Goal: Task Accomplishment & Management: Manage account settings

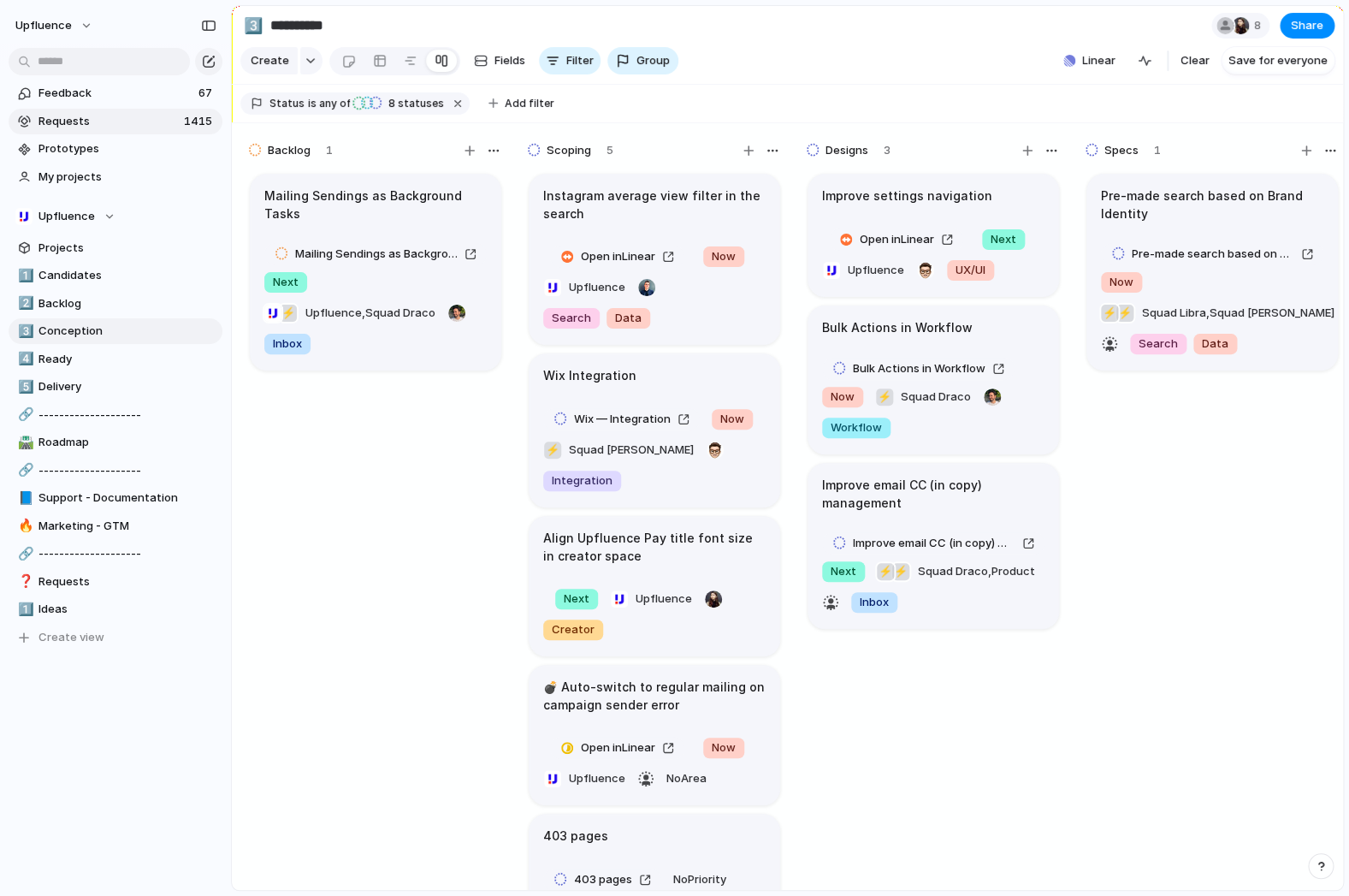
click at [111, 123] on span "Requests" at bounding box center [109, 121] width 140 height 18
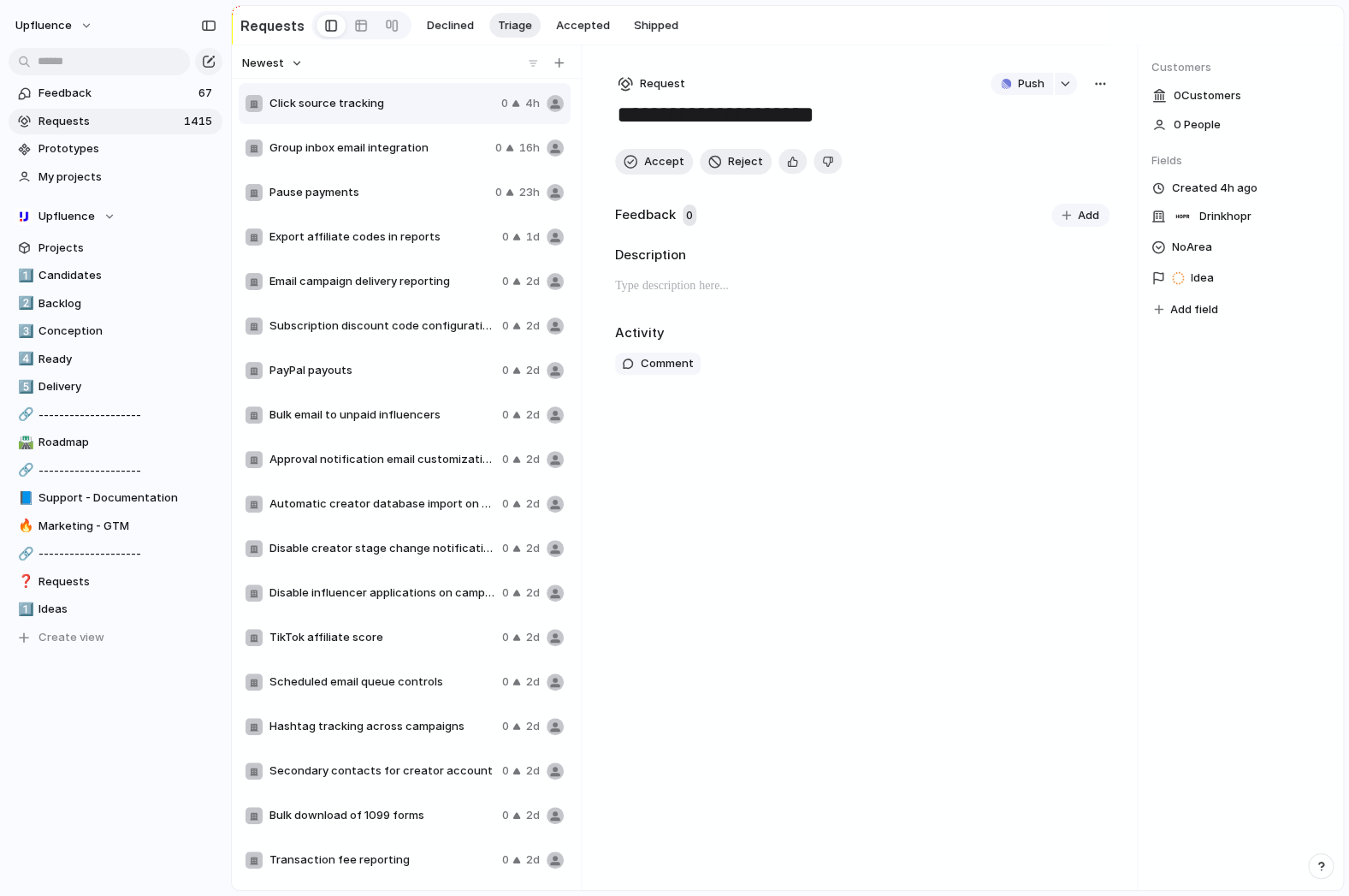
click at [365, 139] on div "Group inbox email integration 0 16h" at bounding box center [405, 148] width 332 height 41
click at [340, 185] on span "Pause payments" at bounding box center [378, 192] width 219 height 18
click at [322, 240] on span "Export affiliate codes in reports" at bounding box center [382, 237] width 226 height 18
click at [322, 293] on div "Email campaign delivery reporting 0 2d" at bounding box center [405, 281] width 332 height 41
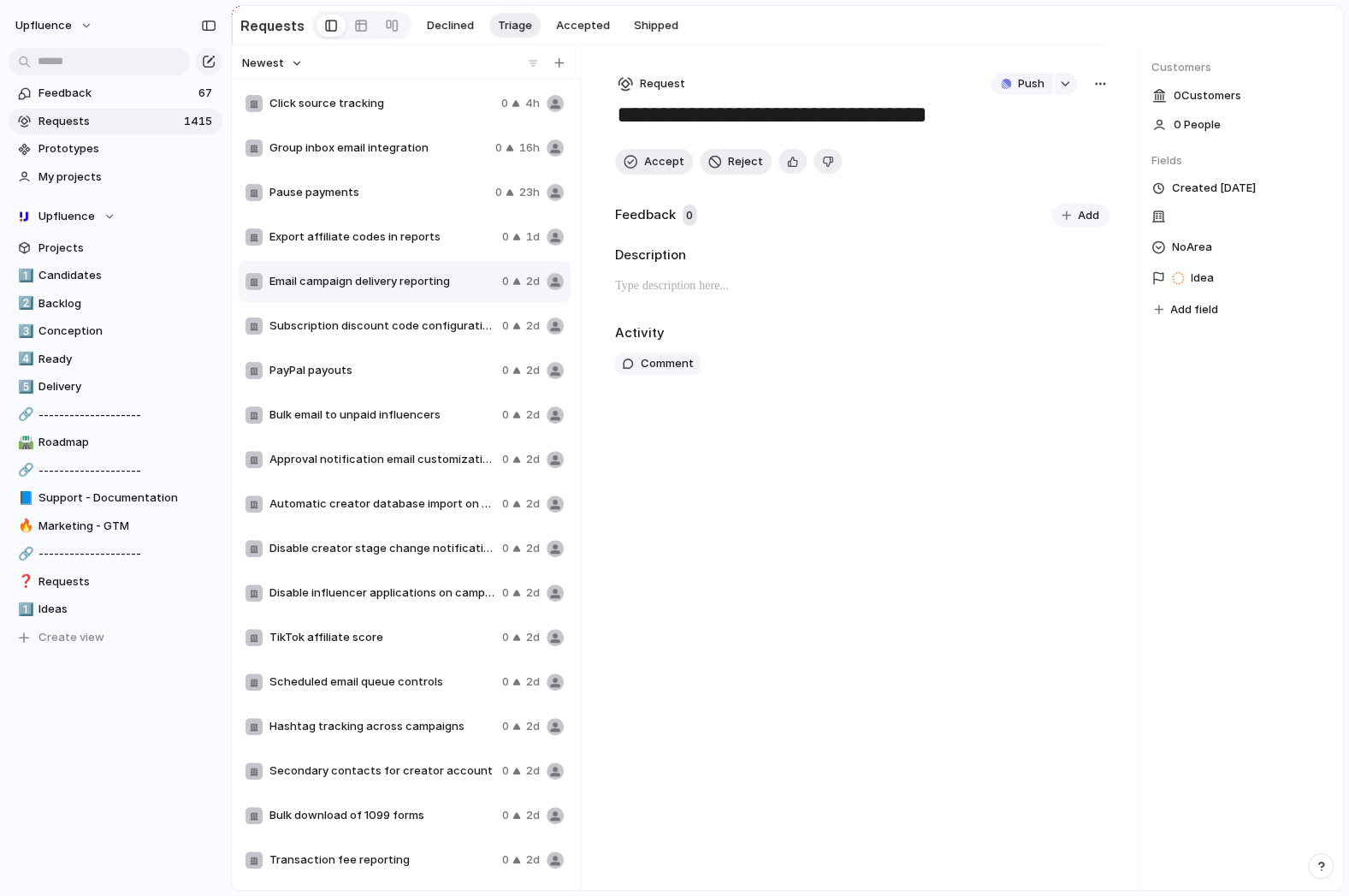
click at [322, 345] on div "Subscription discount code configuration 0 2d" at bounding box center [405, 326] width 332 height 41
click at [321, 423] on span "Bulk email to unpaid influencers" at bounding box center [382, 414] width 226 height 18
click at [337, 466] on span "Approval notification email customization" at bounding box center [382, 460] width 226 height 18
click at [328, 523] on div "Automatic creator database import on profile creation 0 2d" at bounding box center [405, 504] width 332 height 41
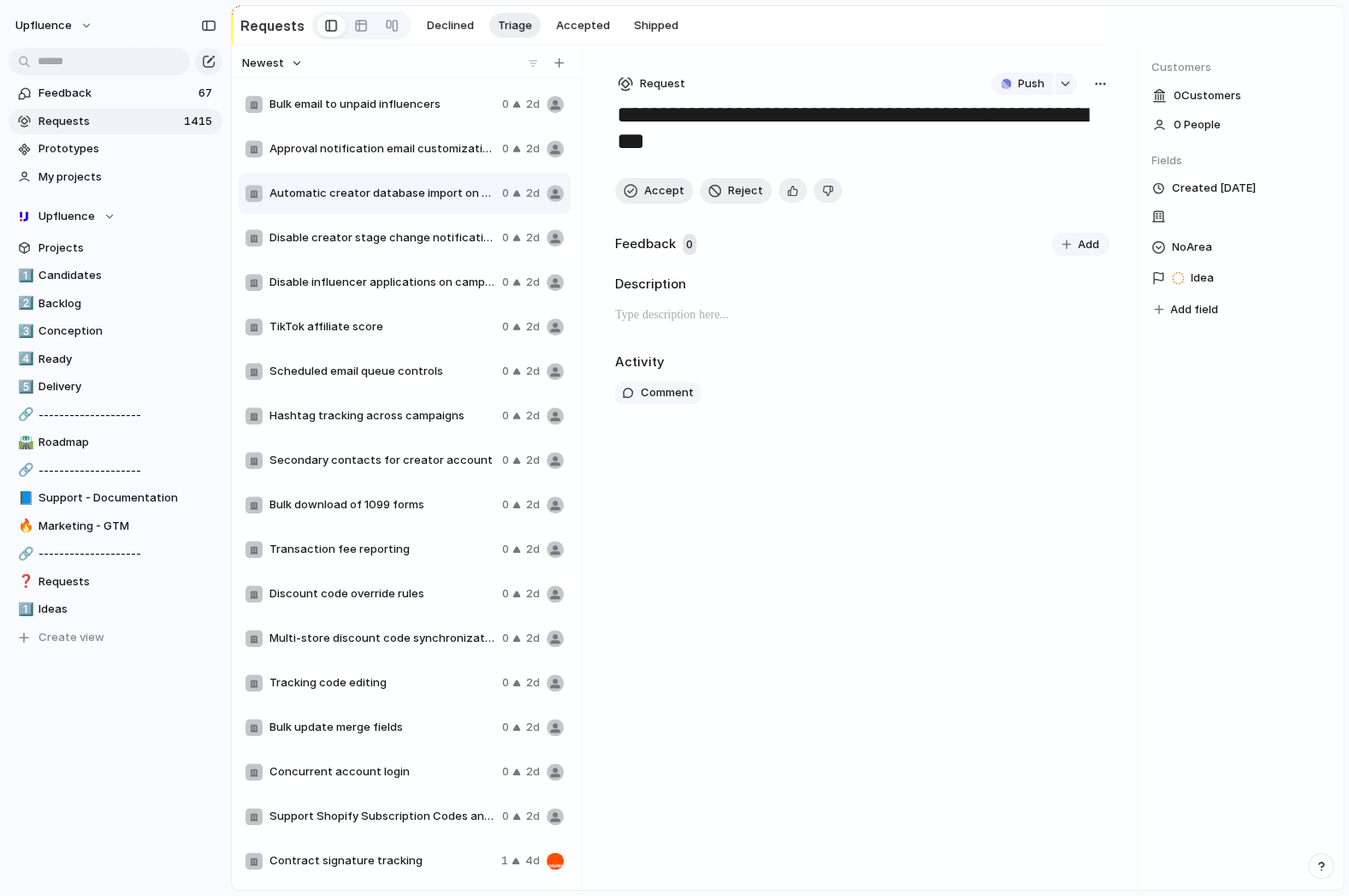
scroll to position [583, 0]
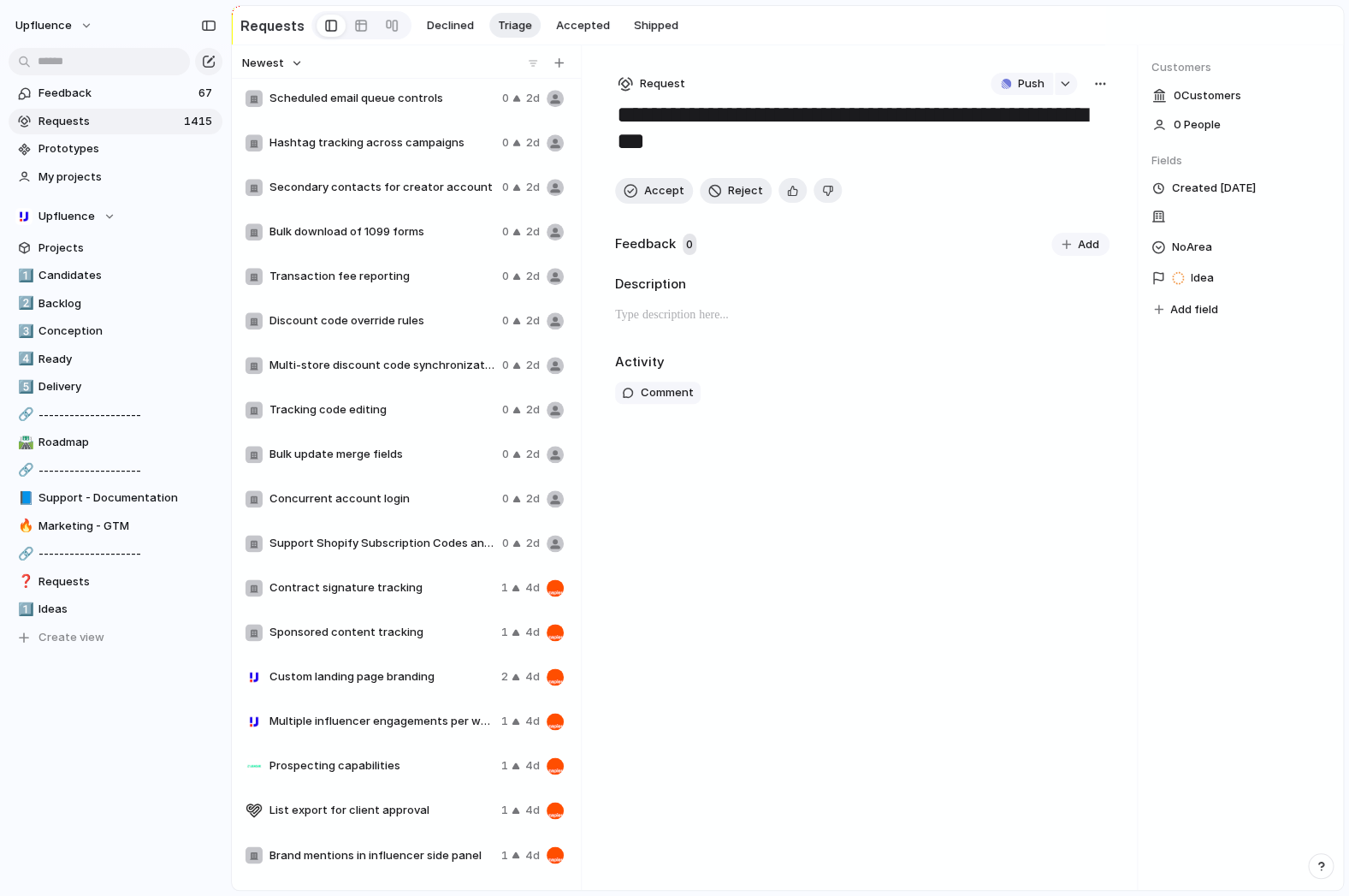
click at [339, 590] on div "TikTok affiliate score 0 2d Scheduled email queue controls 0 2d Hashtag trackin…" at bounding box center [406, 483] width 335 height 804
click at [335, 603] on div "Contract signature tracking 1 4d" at bounding box center [405, 588] width 332 height 41
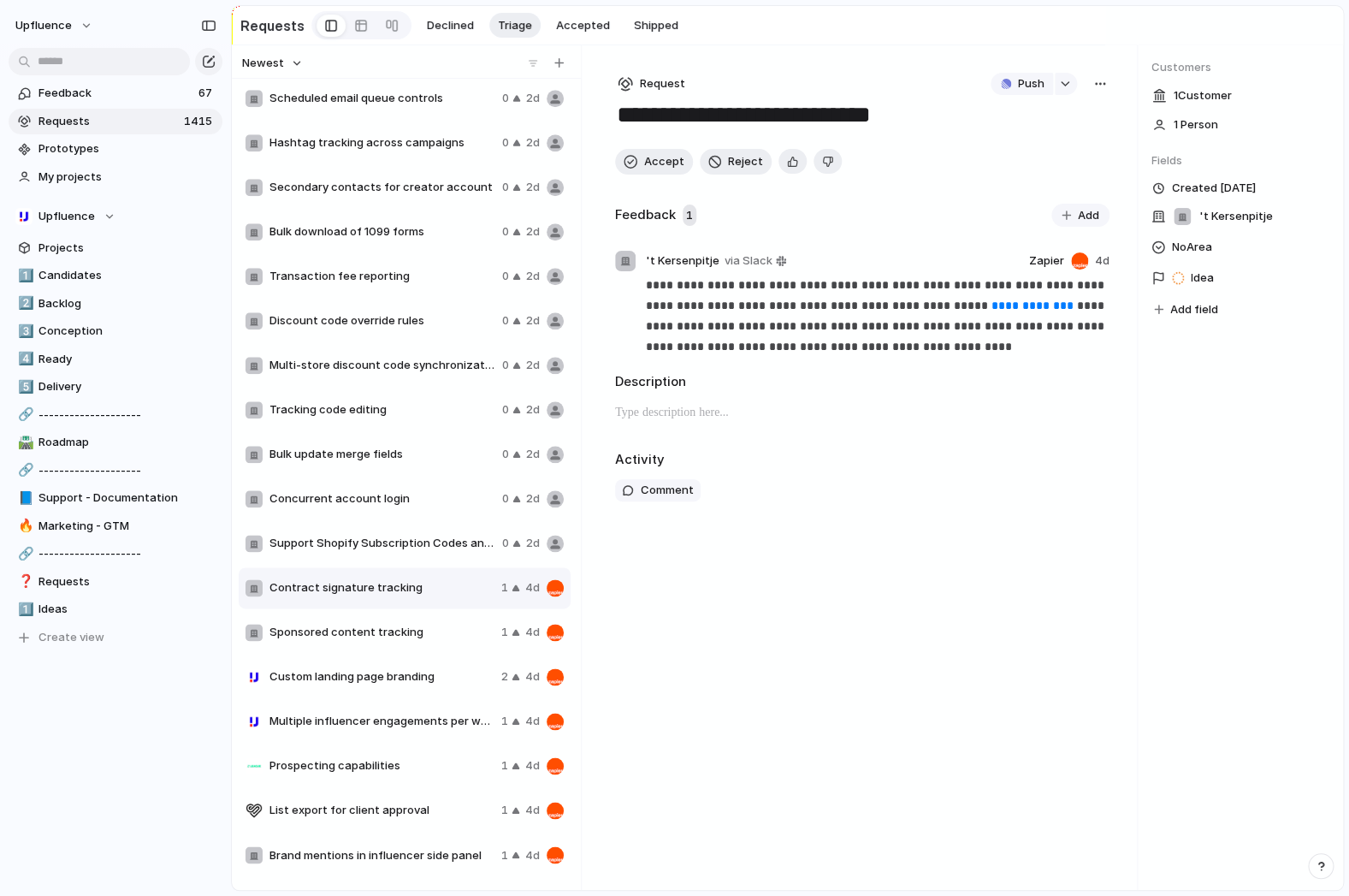
click at [345, 557] on div "Support Shopify Subscription Codes and Sales 0 2d" at bounding box center [405, 543] width 332 height 41
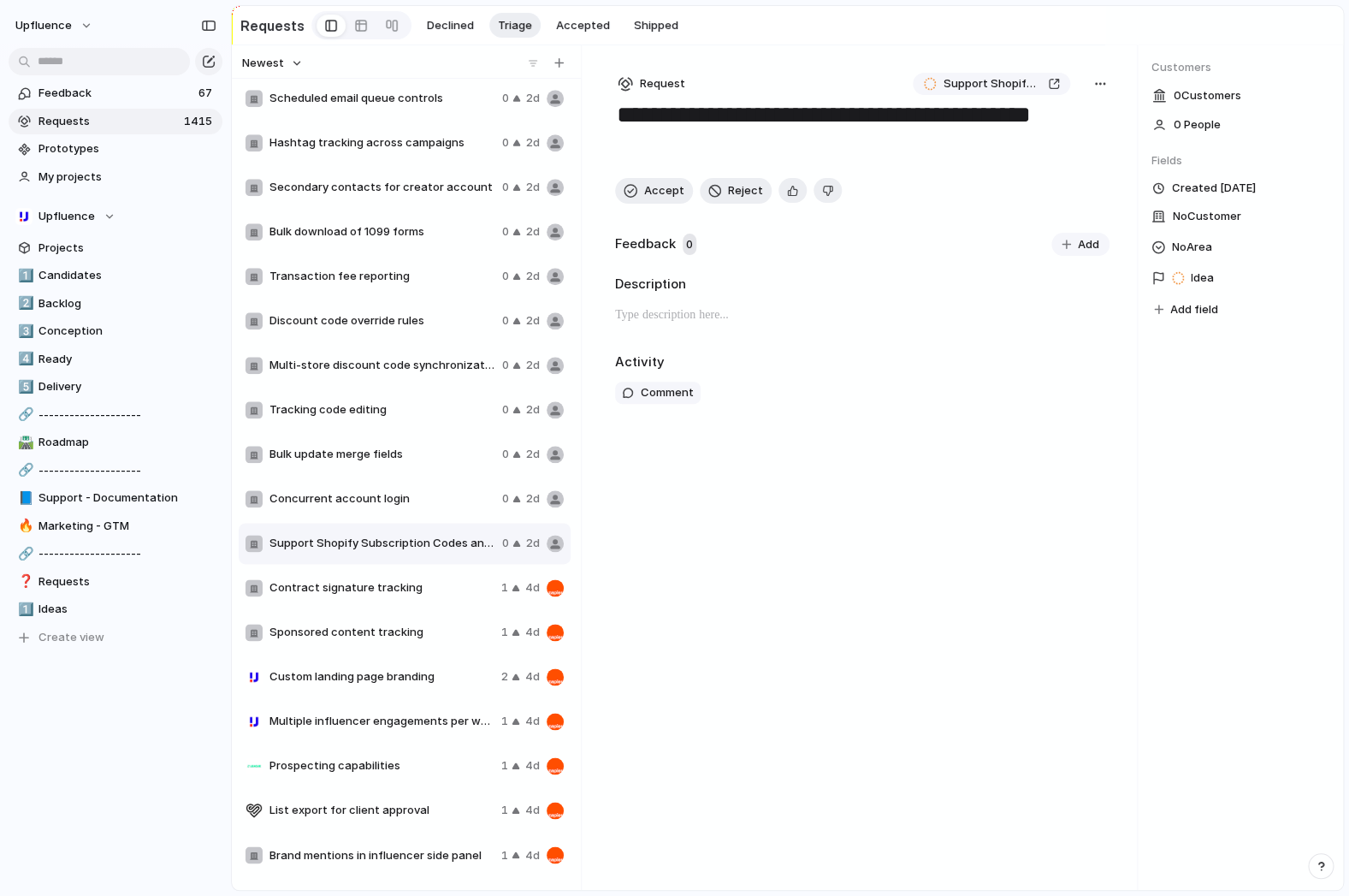
click at [340, 502] on span "Concurrent account login" at bounding box center [382, 498] width 226 height 18
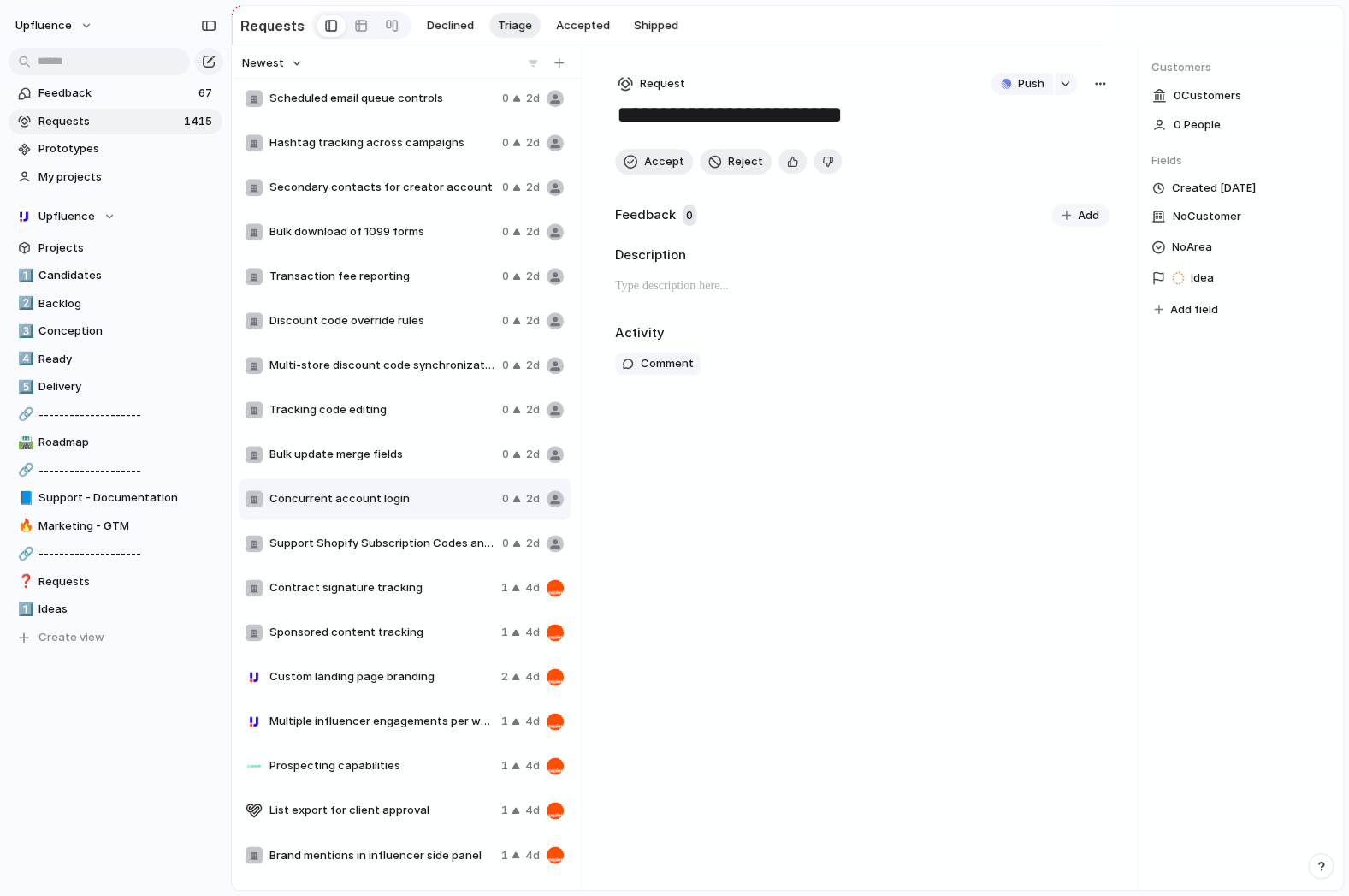
click at [344, 457] on span "Bulk update merge fields" at bounding box center [382, 454] width 226 height 18
click at [341, 397] on div "Tracking code editing 0 2d" at bounding box center [405, 410] width 332 height 41
click at [336, 369] on span "Multi-store discount code synchronization" at bounding box center [382, 365] width 226 height 18
click at [357, 303] on div "Discount code override rules 0 2d" at bounding box center [405, 320] width 332 height 41
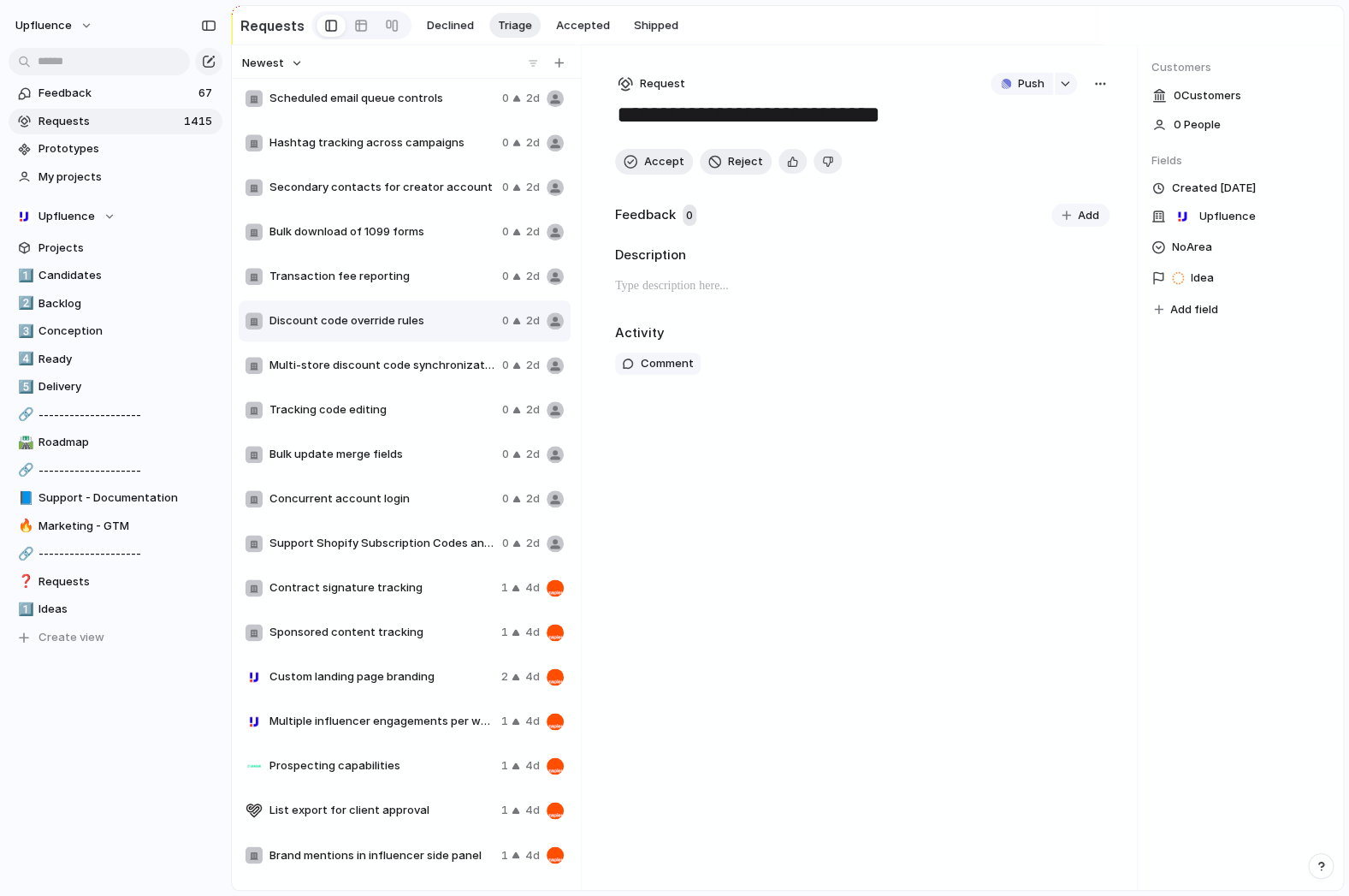
click at [367, 264] on div "Transaction fee reporting 0 2d" at bounding box center [405, 276] width 332 height 41
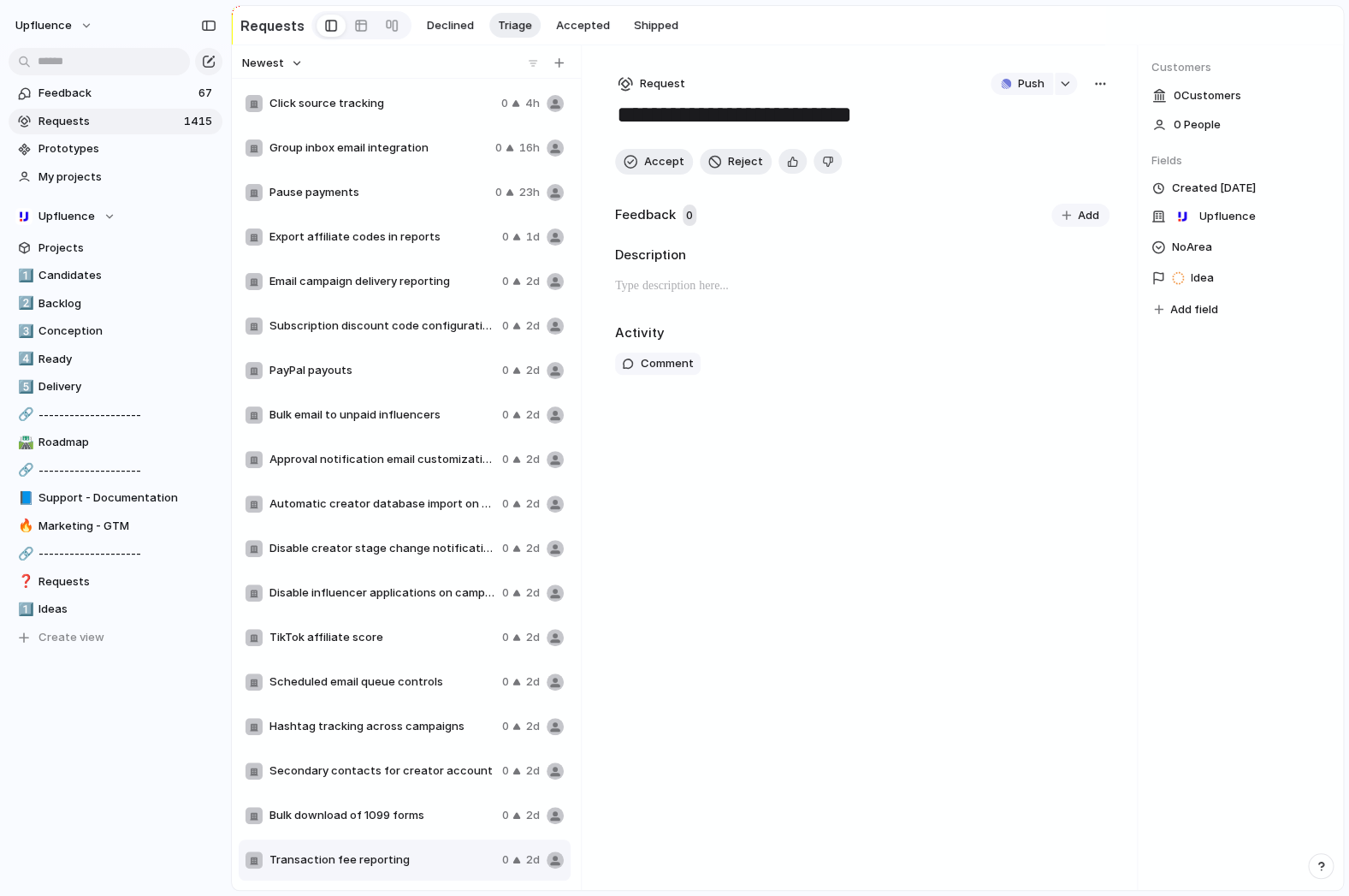
click at [377, 137] on div "Group inbox email integration 0 16h" at bounding box center [405, 148] width 332 height 41
click at [364, 118] on div "Click source tracking 0 4h" at bounding box center [405, 103] width 332 height 41
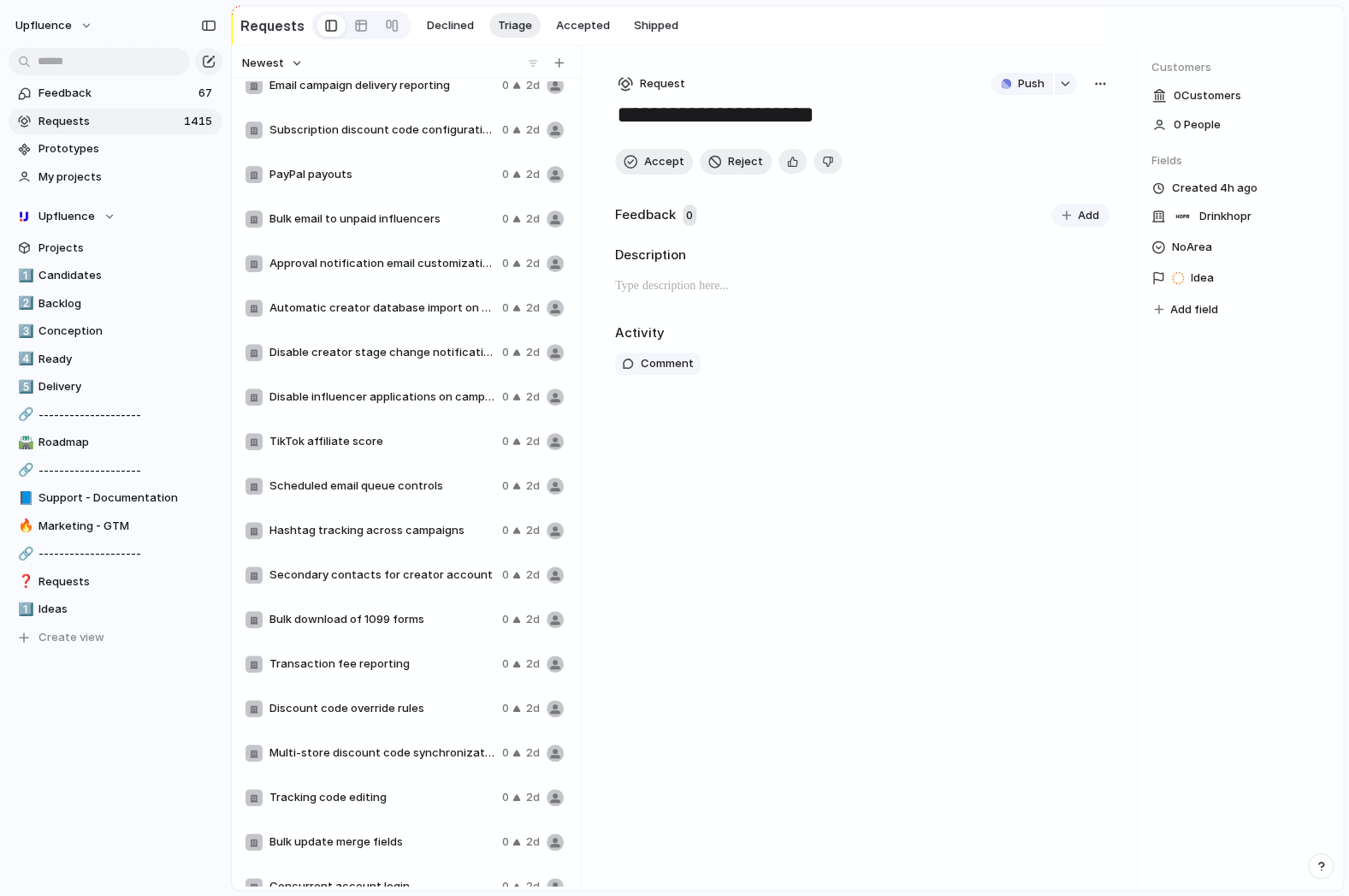
scroll to position [238, 0]
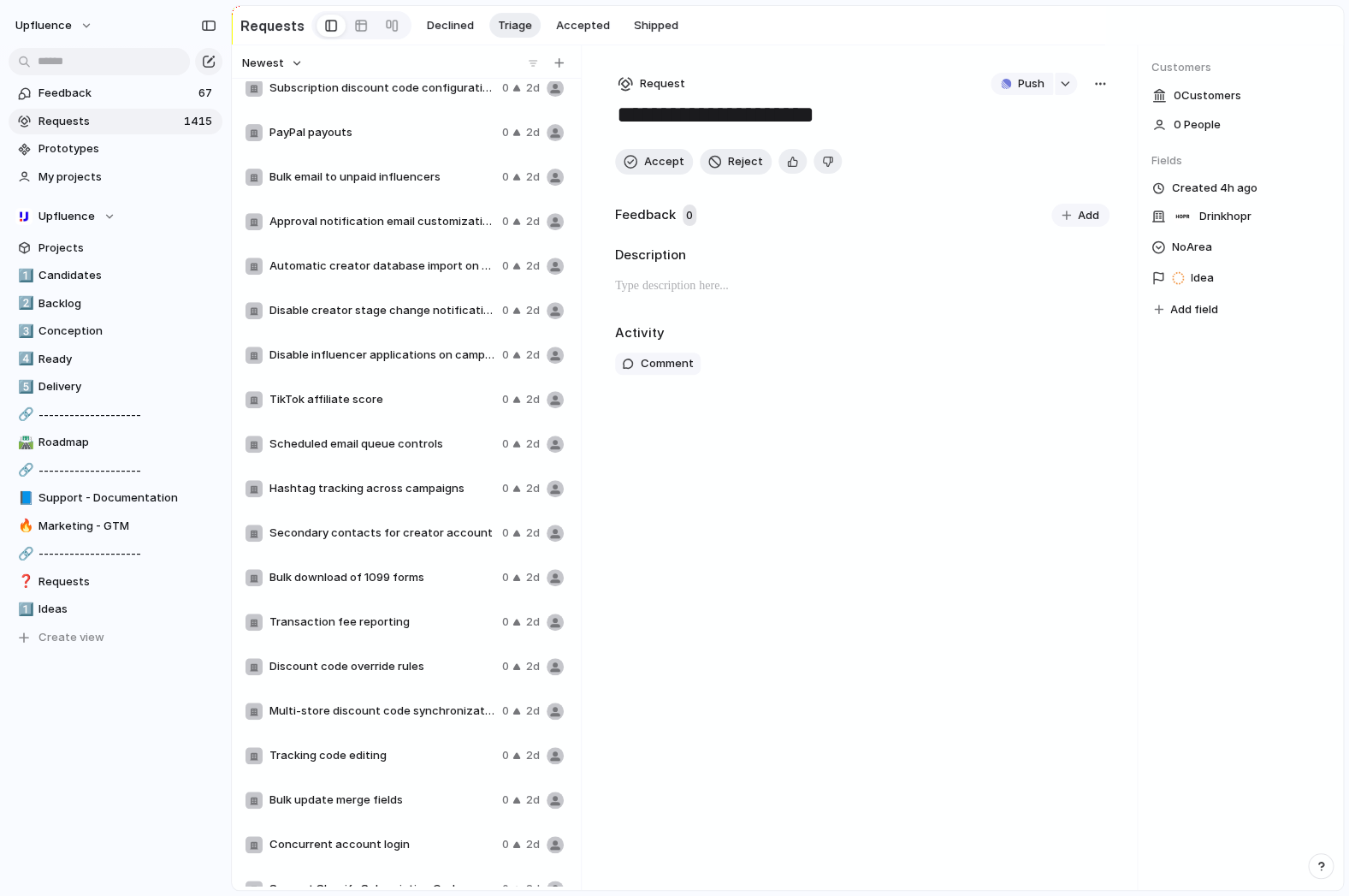
click at [327, 455] on div "Scheduled email queue controls 0 2d" at bounding box center [405, 444] width 332 height 41
click at [332, 397] on span "TikTok affiliate score" at bounding box center [382, 400] width 226 height 18
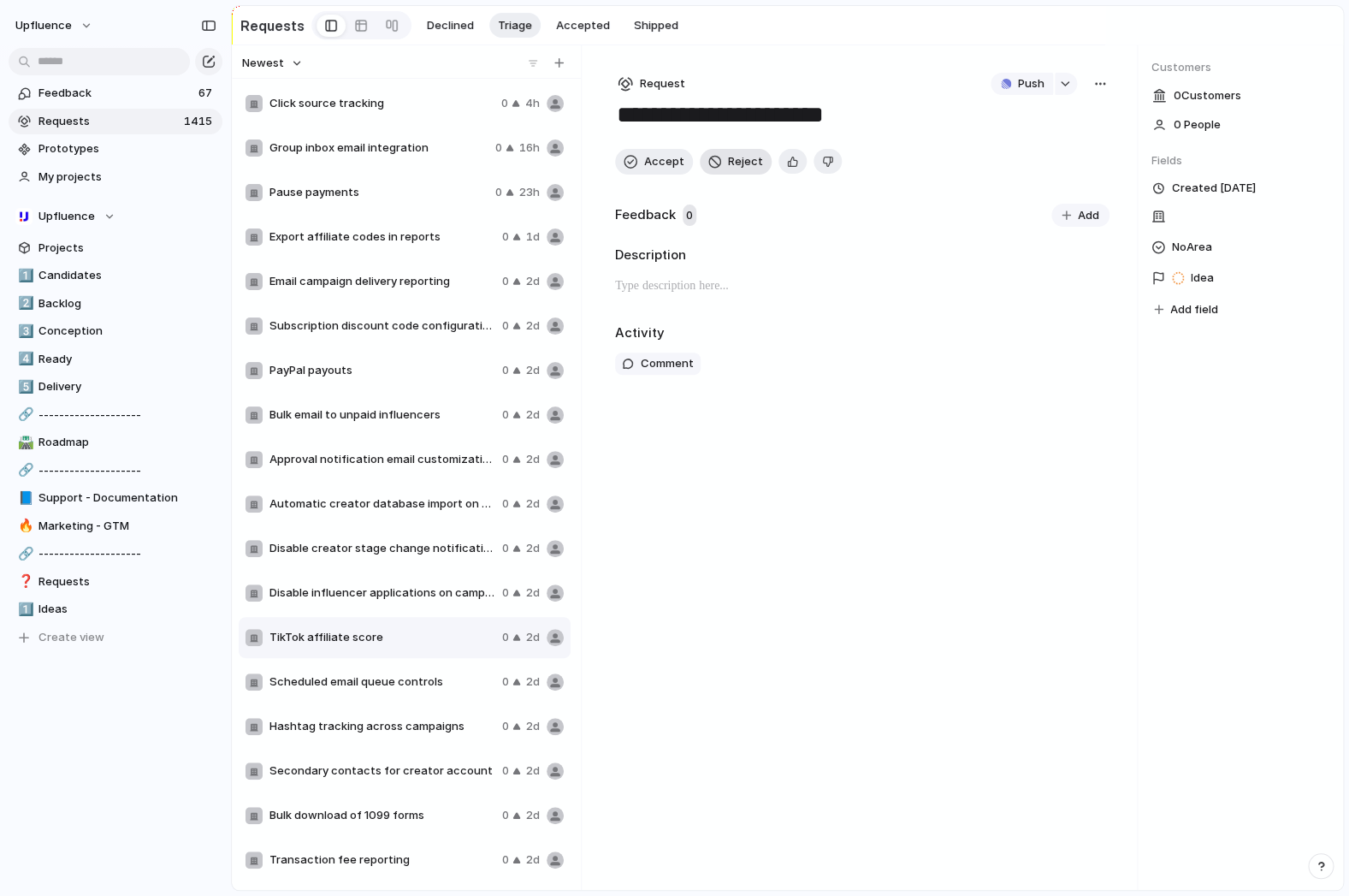
click at [733, 164] on span "Reject" at bounding box center [746, 161] width 35 height 18
type textarea "**********"
click at [651, 19] on span "Shipped" at bounding box center [656, 26] width 44 height 18
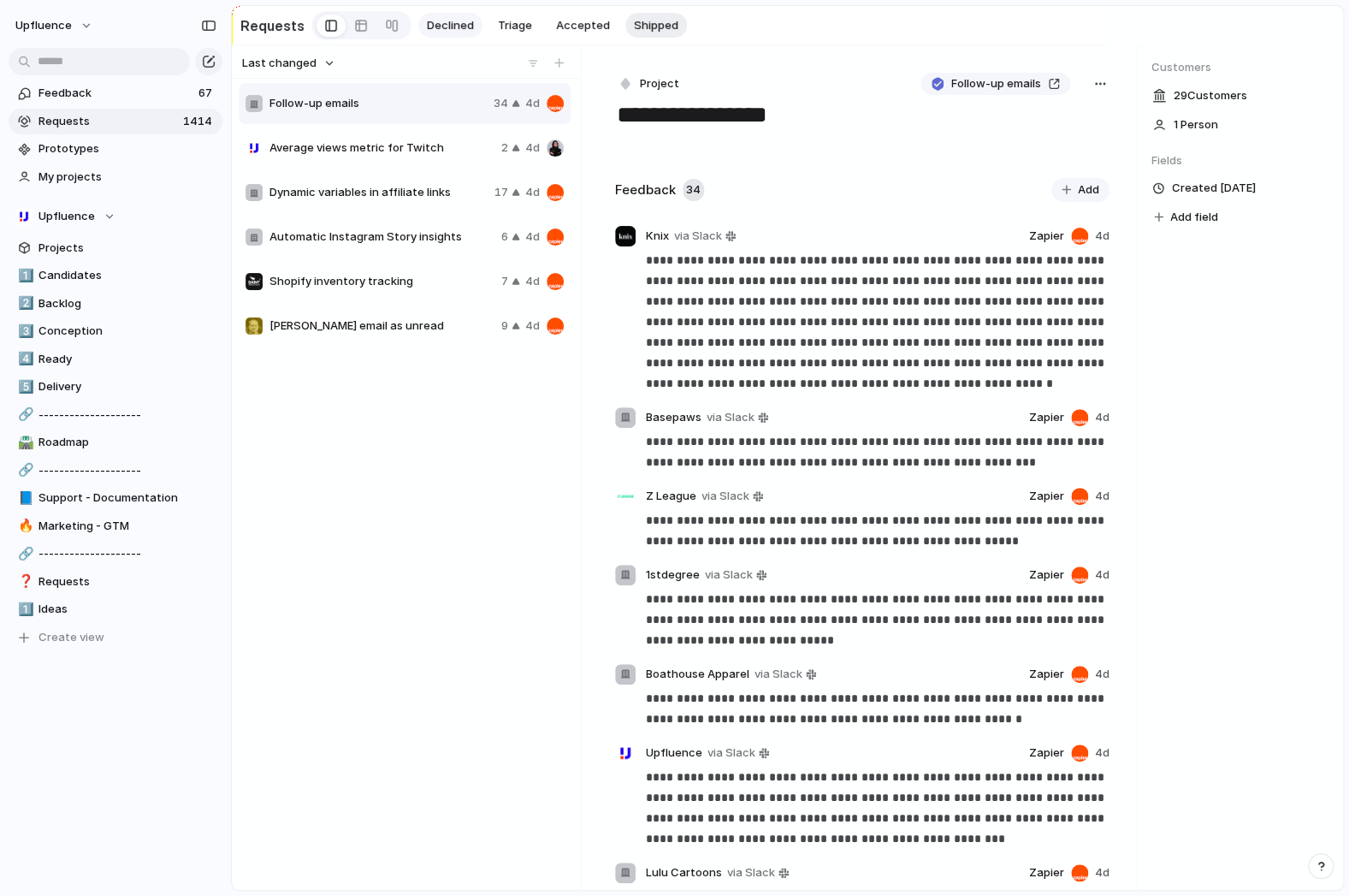
click at [460, 28] on span "Declined" at bounding box center [450, 26] width 47 height 18
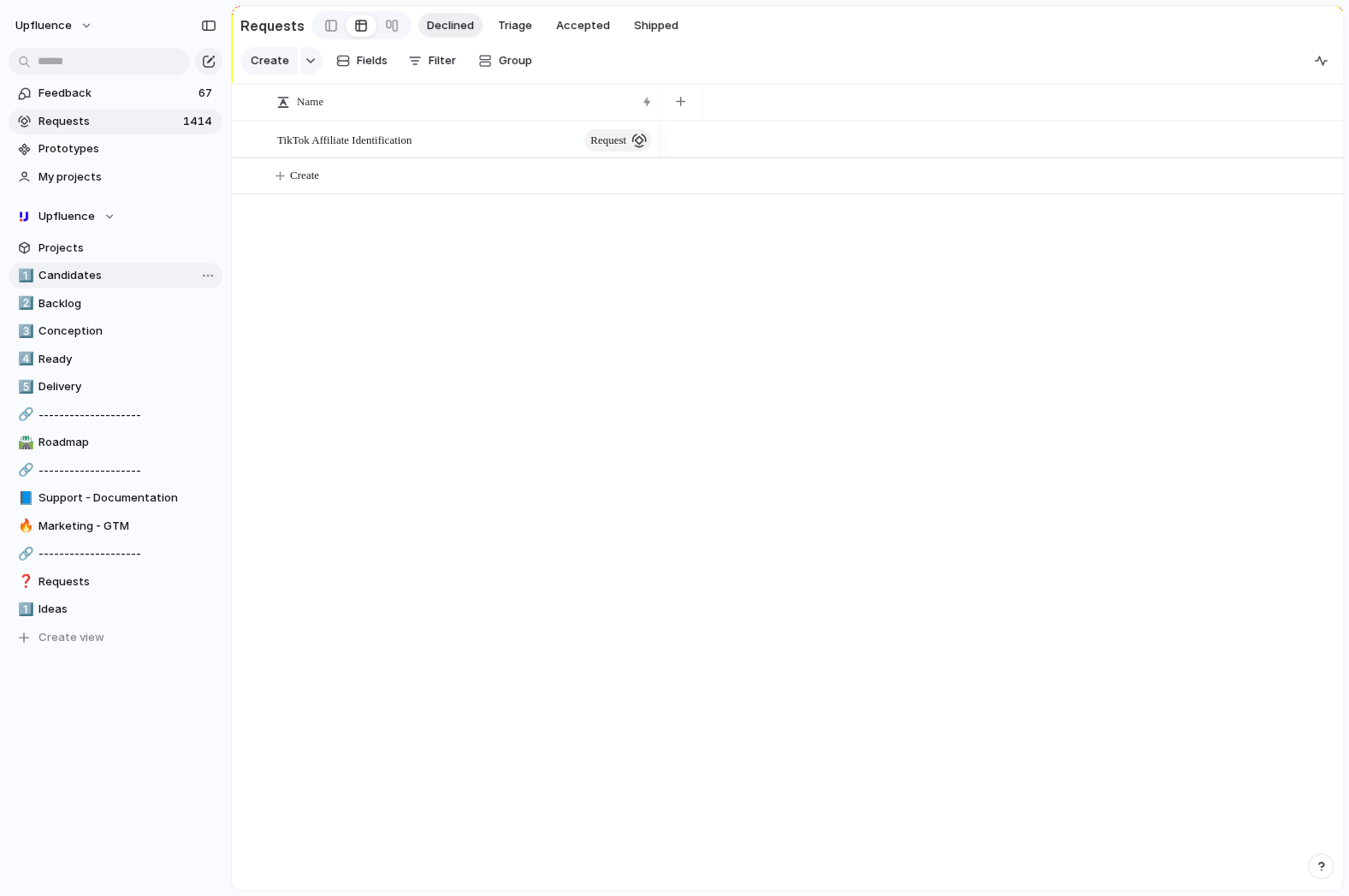
click at [81, 276] on span "Candidates" at bounding box center [127, 275] width 178 height 18
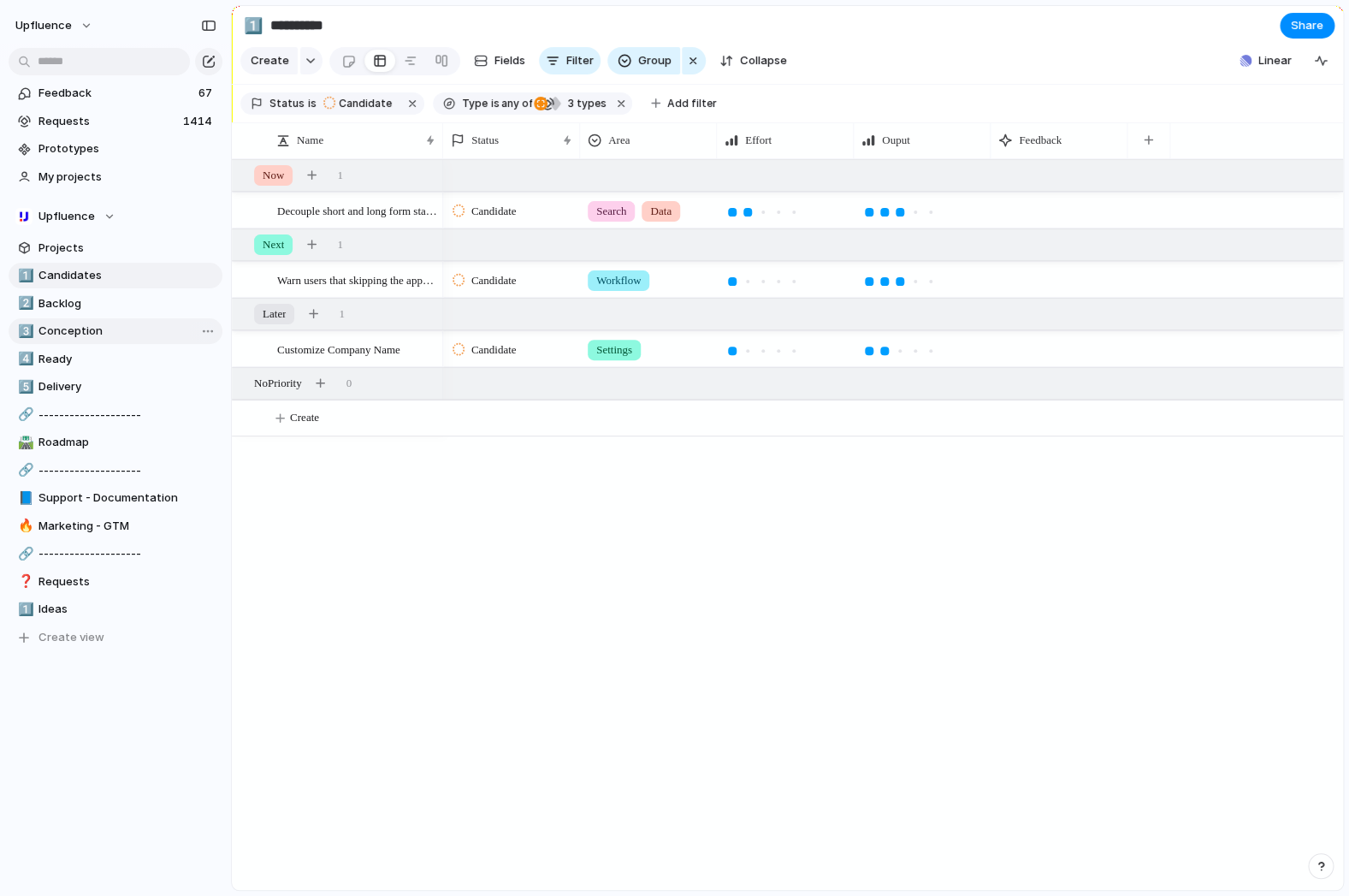
click at [84, 324] on span "Conception" at bounding box center [127, 330] width 178 height 18
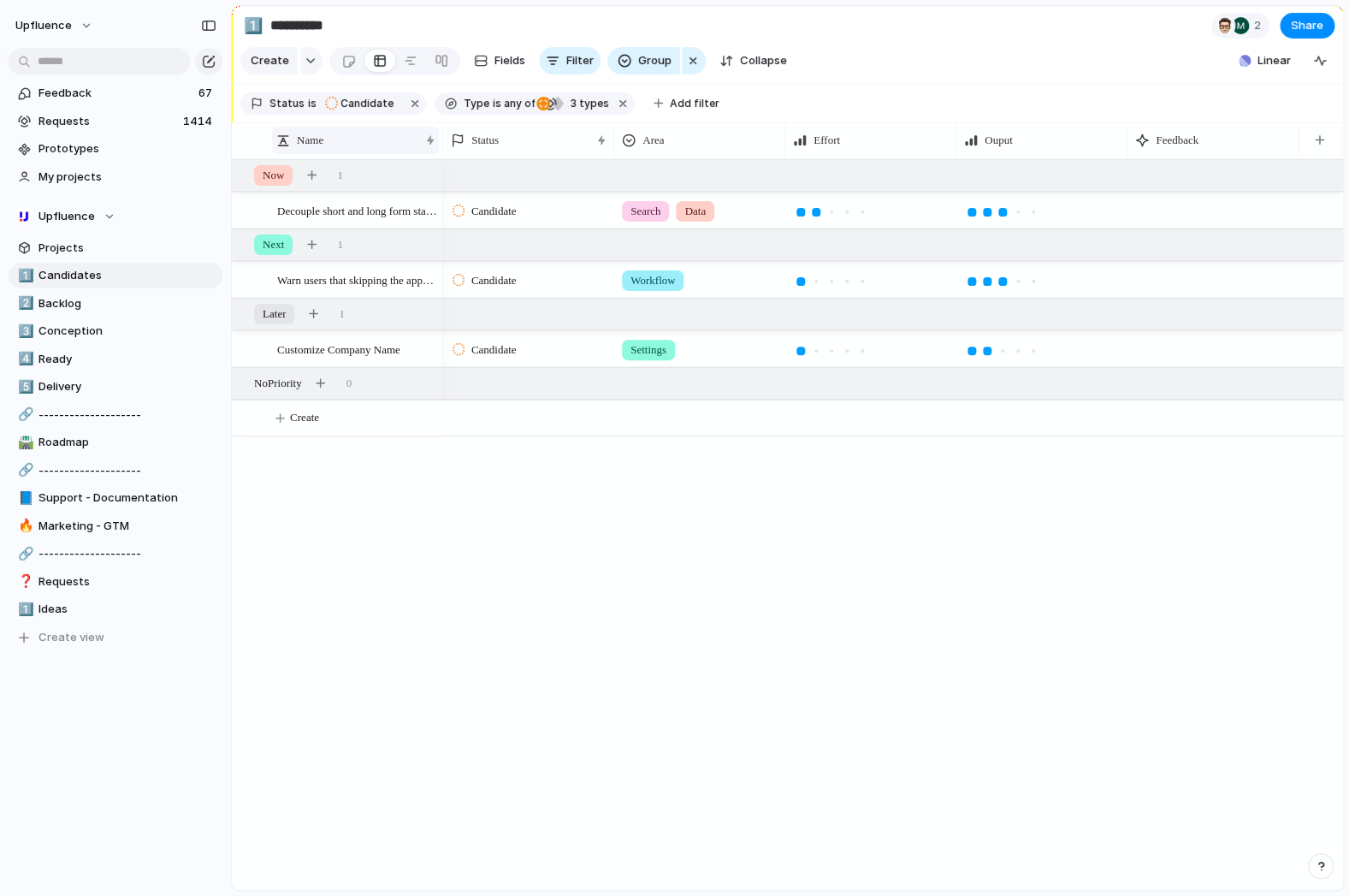
type input "**********"
click at [101, 124] on span "Requests" at bounding box center [108, 121] width 139 height 18
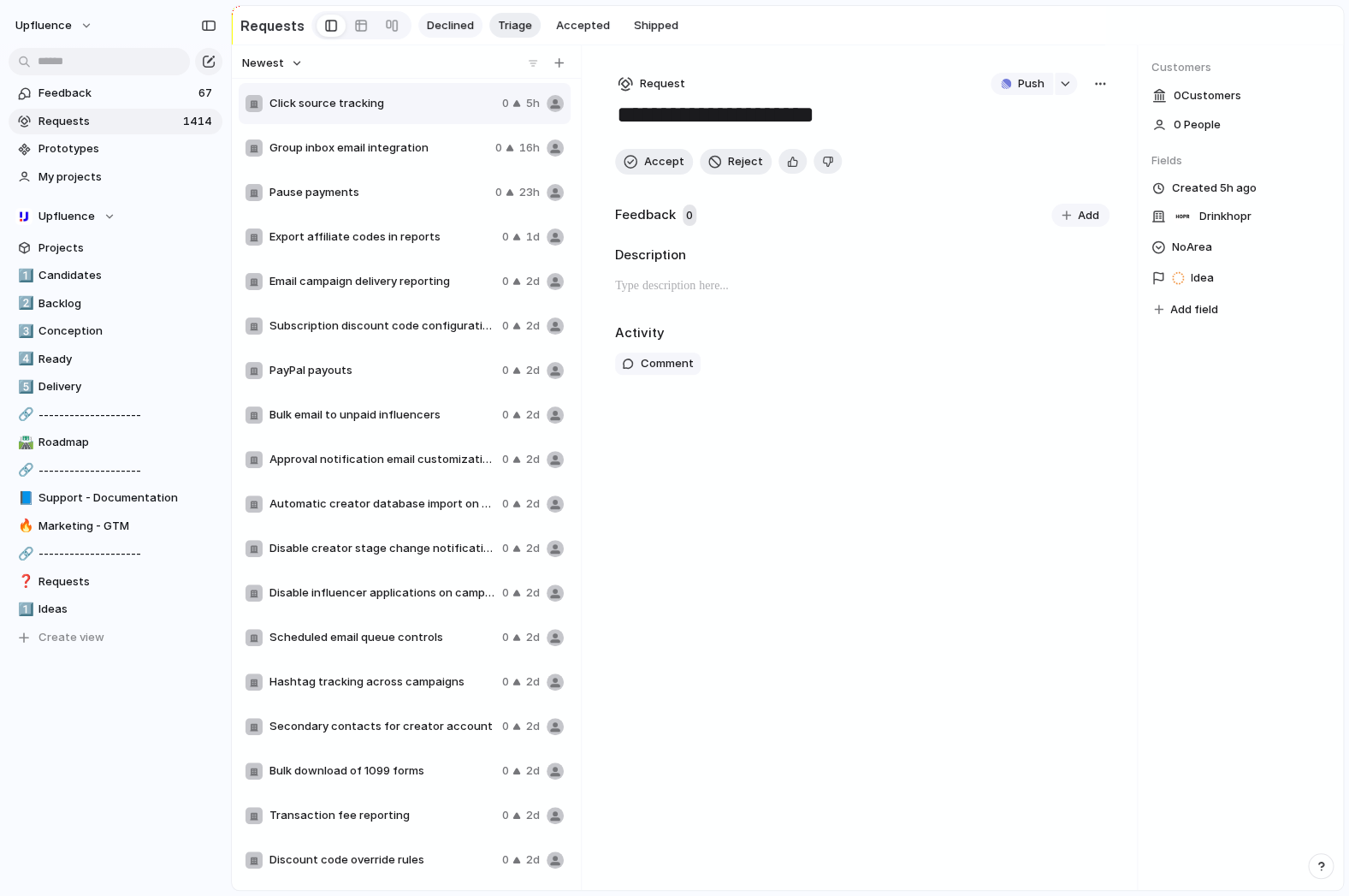
click at [431, 29] on span "Declined" at bounding box center [450, 26] width 47 height 18
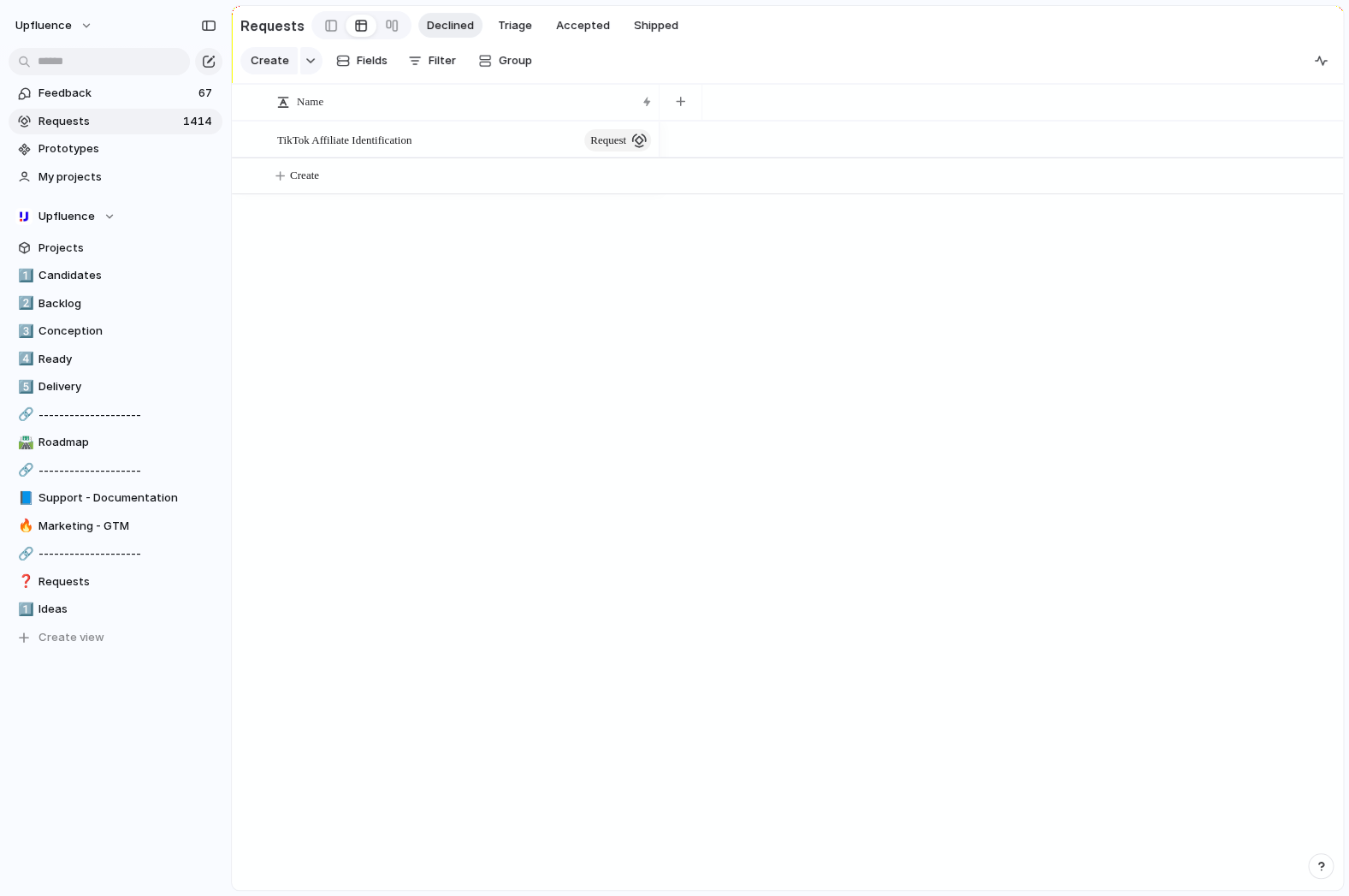
click at [338, 135] on span "TikTok Affiliate Identification" at bounding box center [344, 138] width 135 height 19
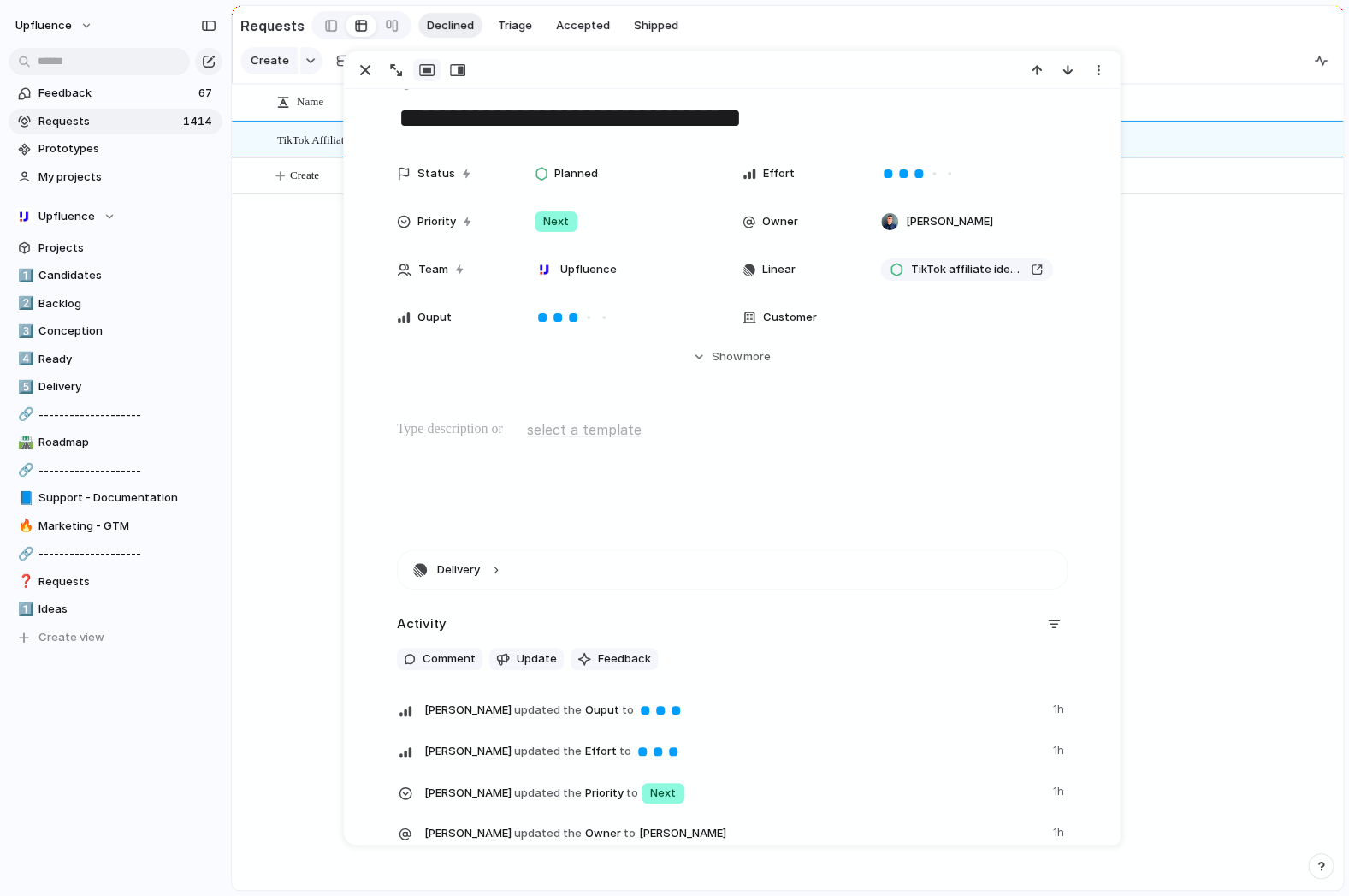
scroll to position [41, 0]
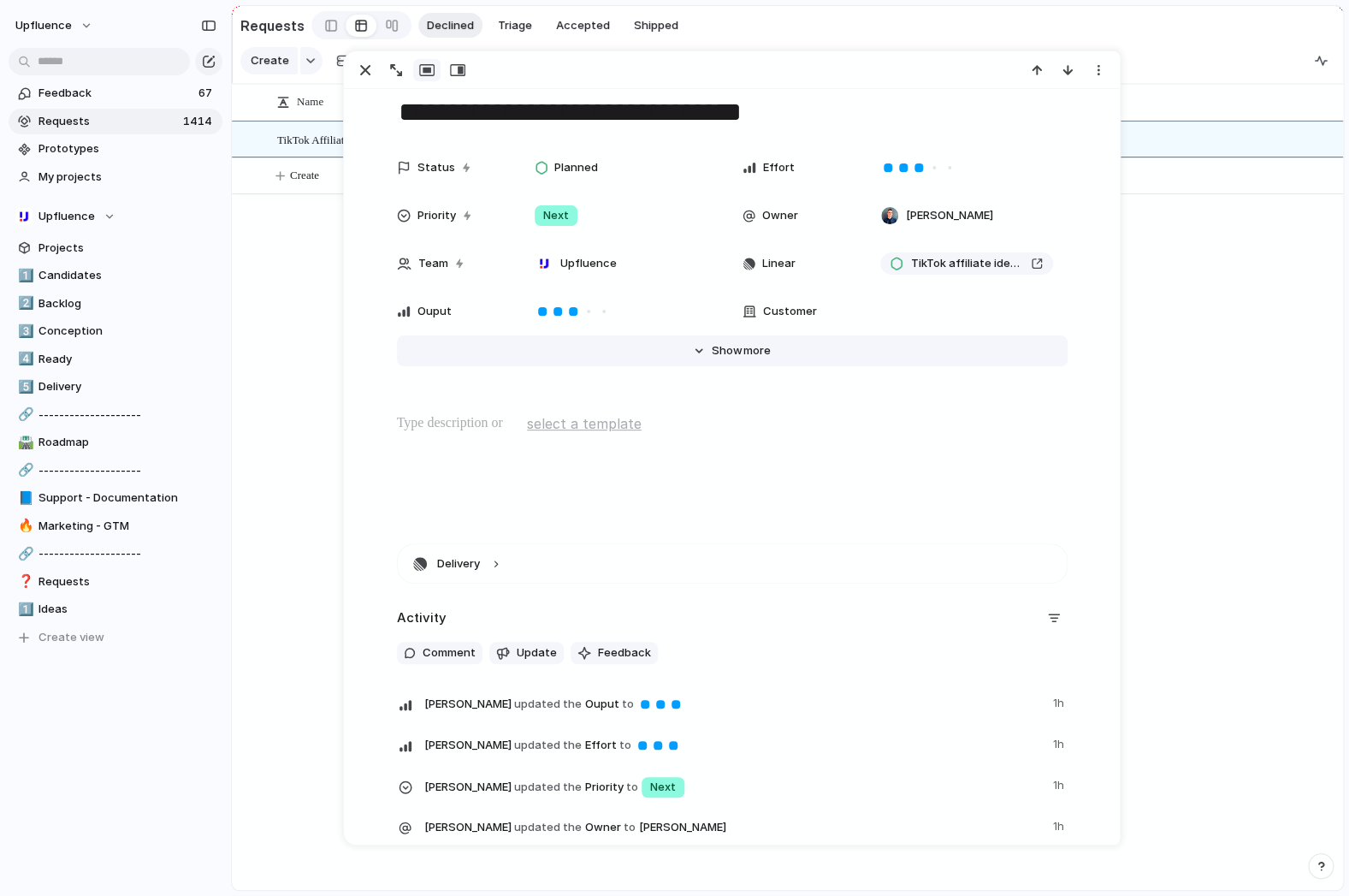
click at [710, 339] on button "Hide Show more" at bounding box center [732, 350] width 671 height 30
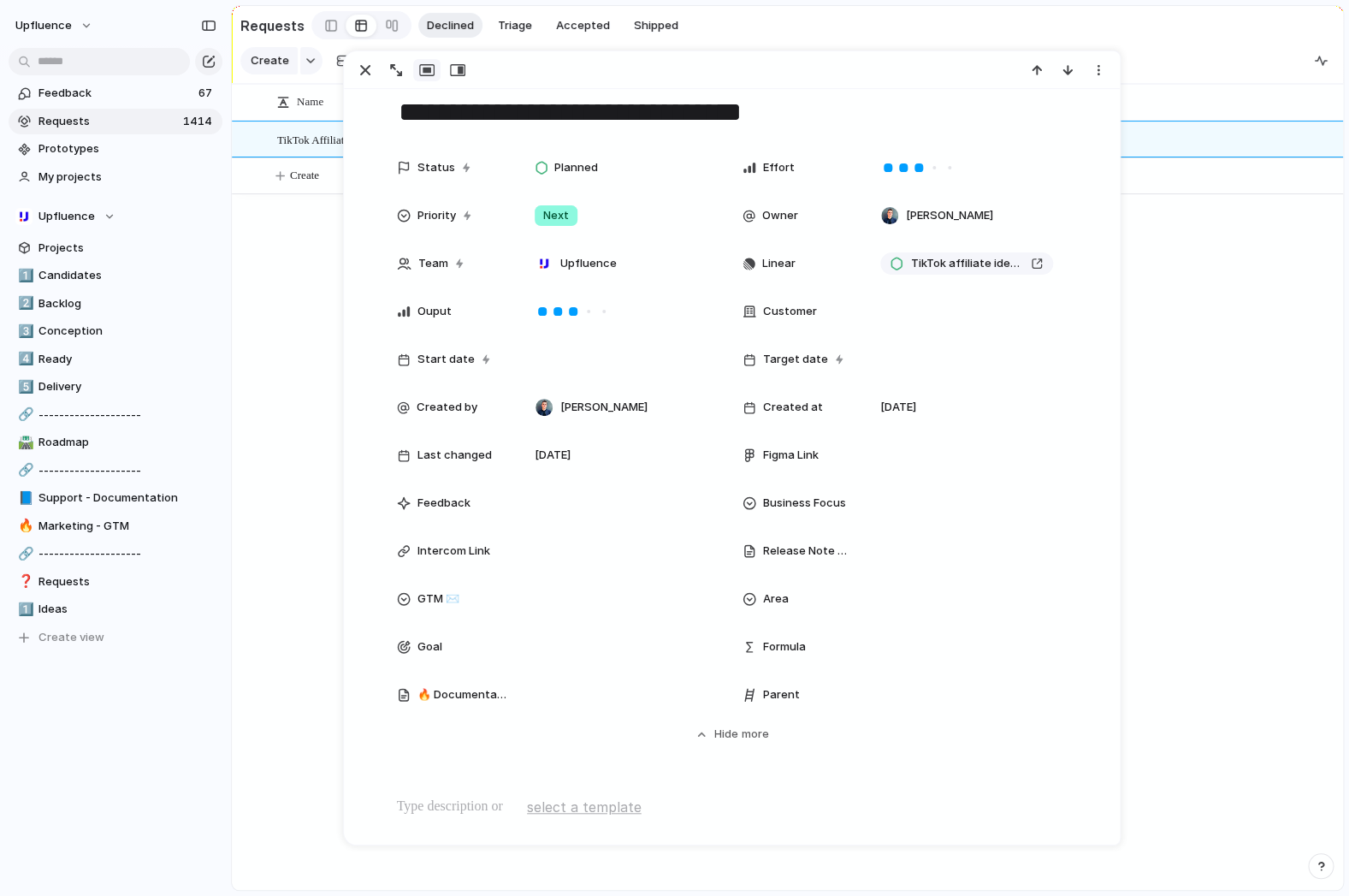
scroll to position [0, 0]
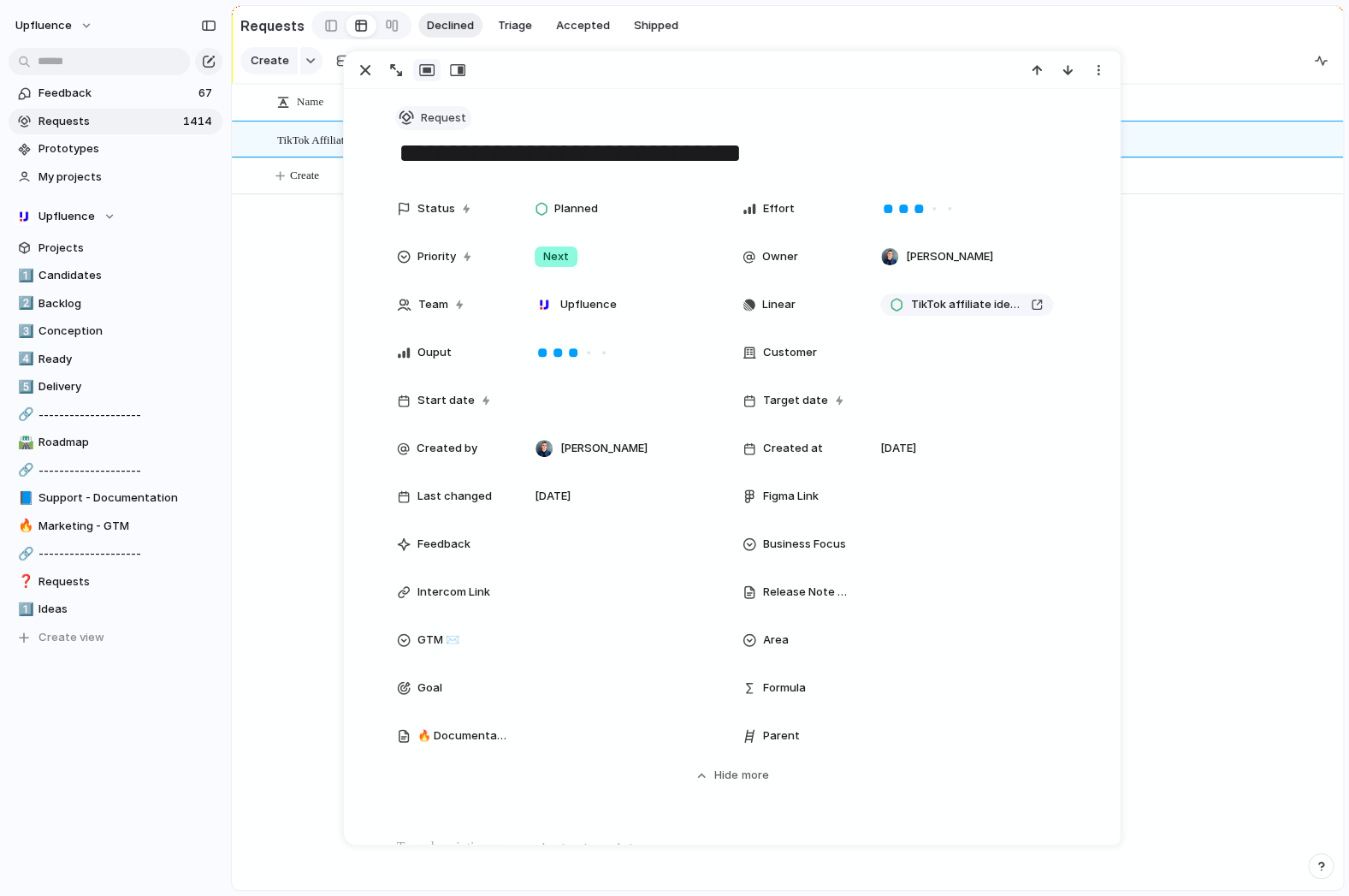
click at [416, 113] on button "Request" at bounding box center [433, 118] width 77 height 25
click at [425, 242] on div "Project" at bounding box center [437, 245] width 62 height 18
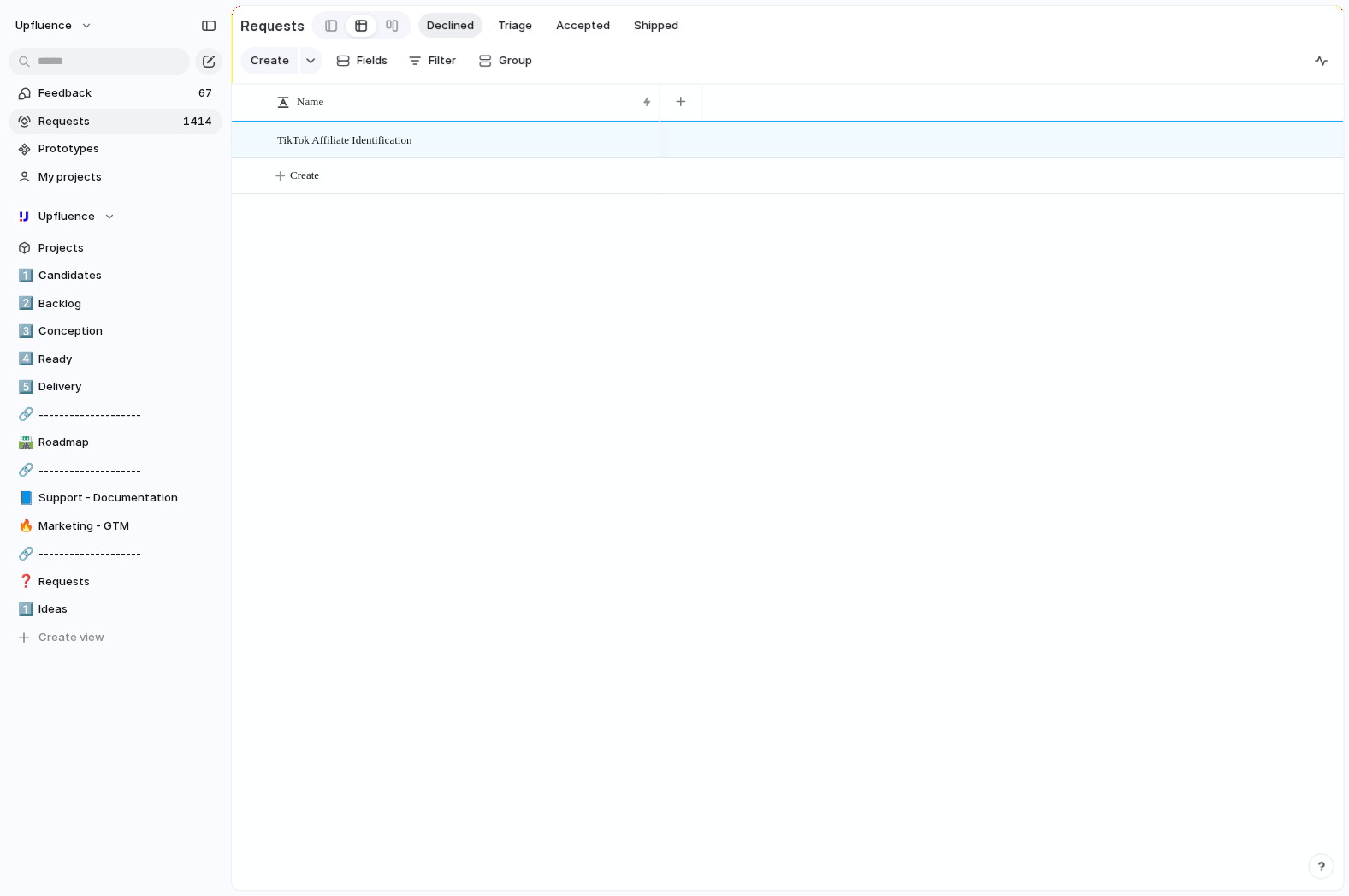
click at [289, 271] on div "TikTok Affiliate Identification Create" at bounding box center [787, 505] width 1111 height 769
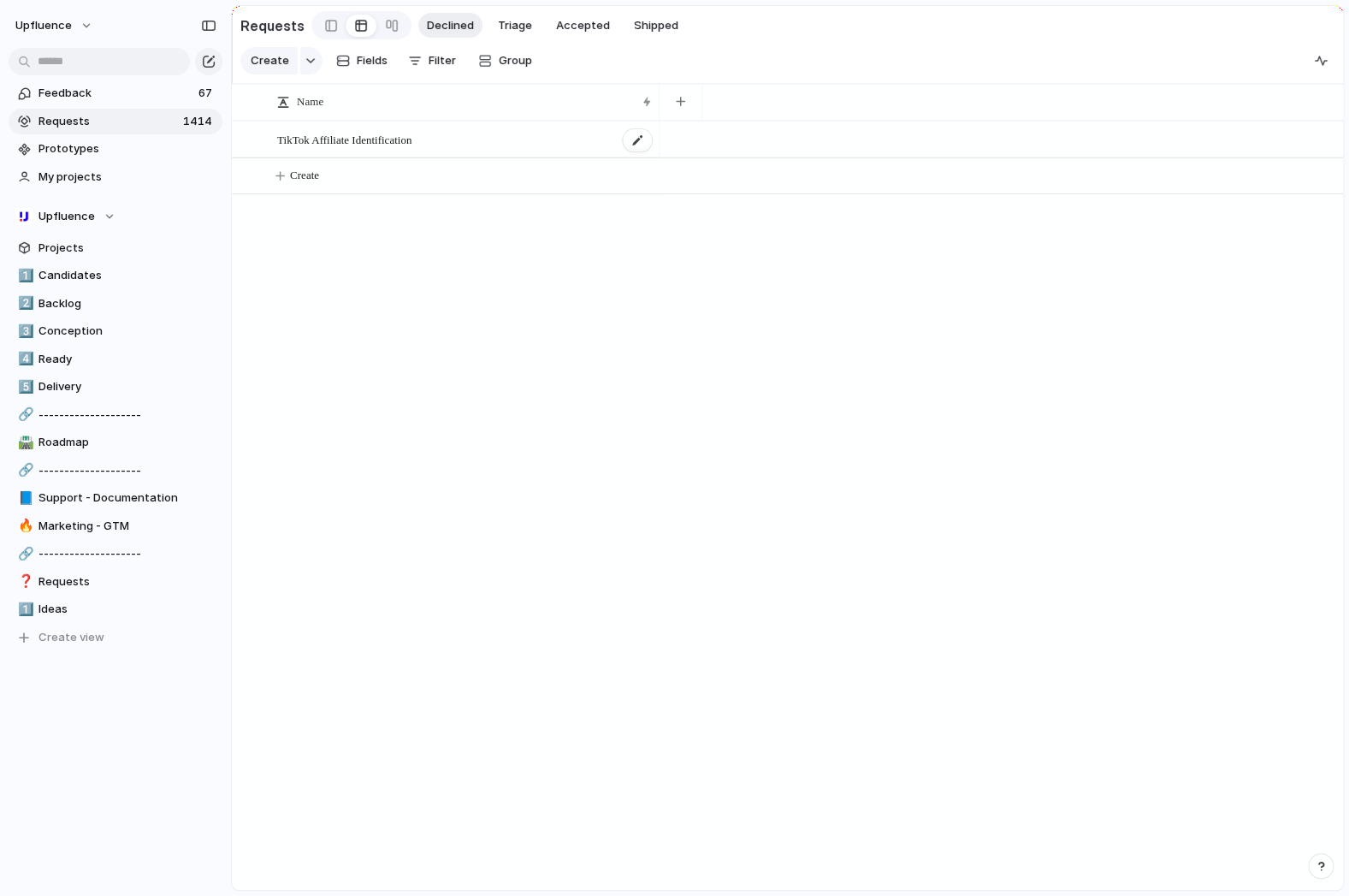
click at [527, 132] on div "TikTok Affiliate Identification" at bounding box center [465, 140] width 376 height 35
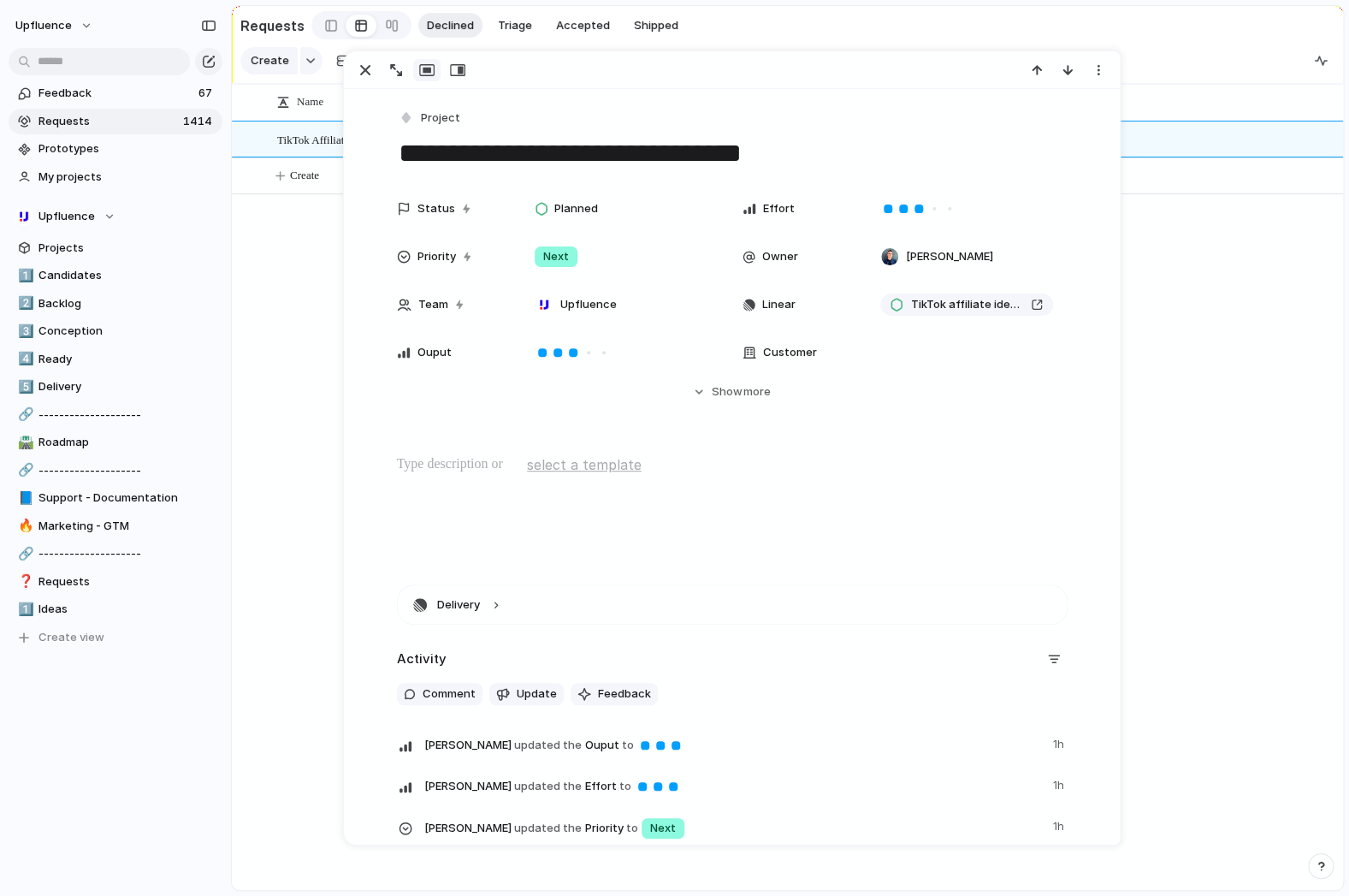
click at [464, 123] on div "Project" at bounding box center [732, 118] width 671 height 25
click at [438, 118] on span "Project" at bounding box center [440, 118] width 40 height 18
click at [472, 211] on span "Request" at bounding box center [451, 218] width 45 height 18
click at [360, 71] on div "button" at bounding box center [365, 70] width 20 height 20
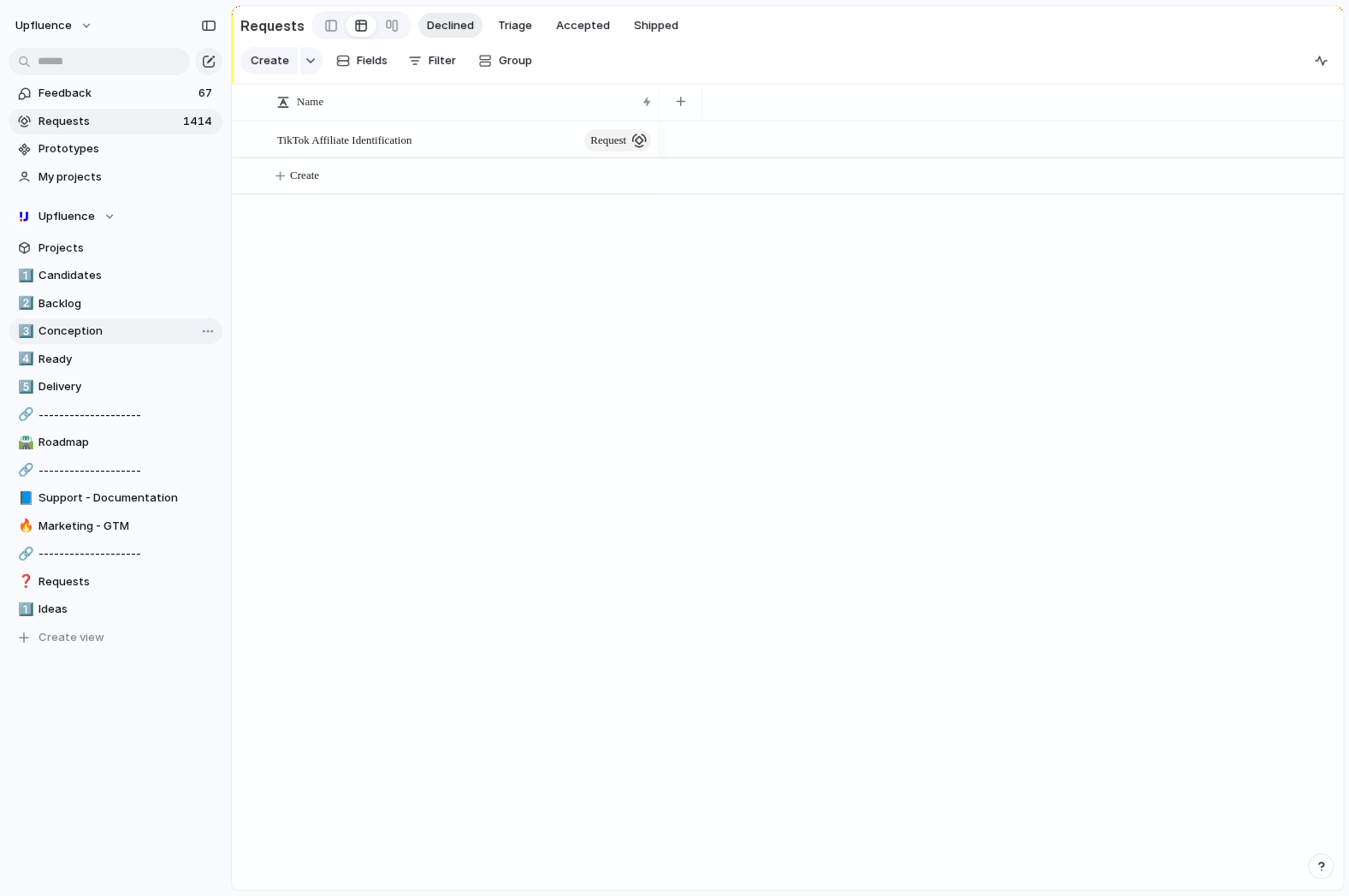
click at [82, 340] on span "Conception" at bounding box center [127, 330] width 178 height 18
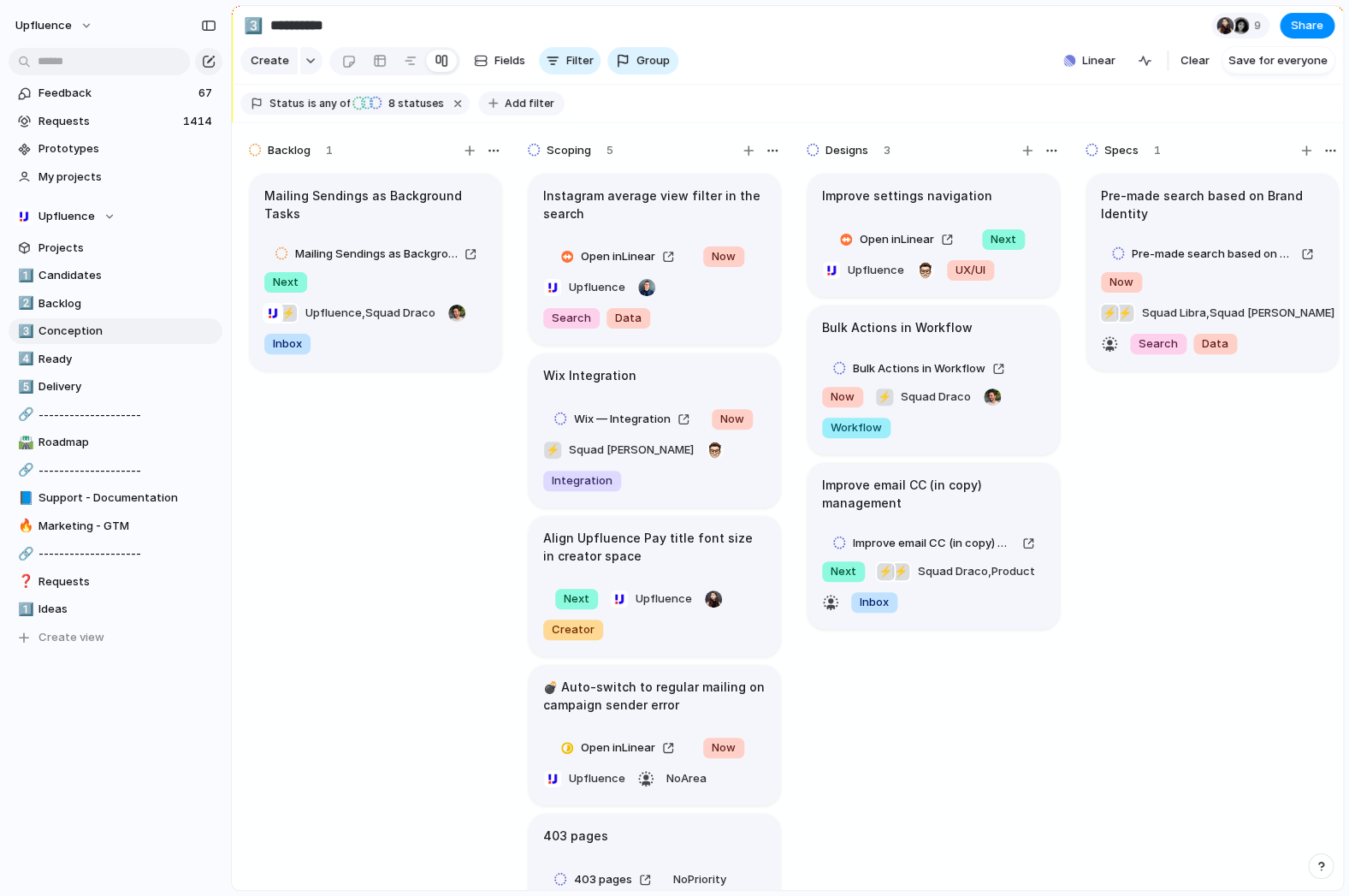
click at [506, 105] on span "Add filter" at bounding box center [530, 103] width 50 height 16
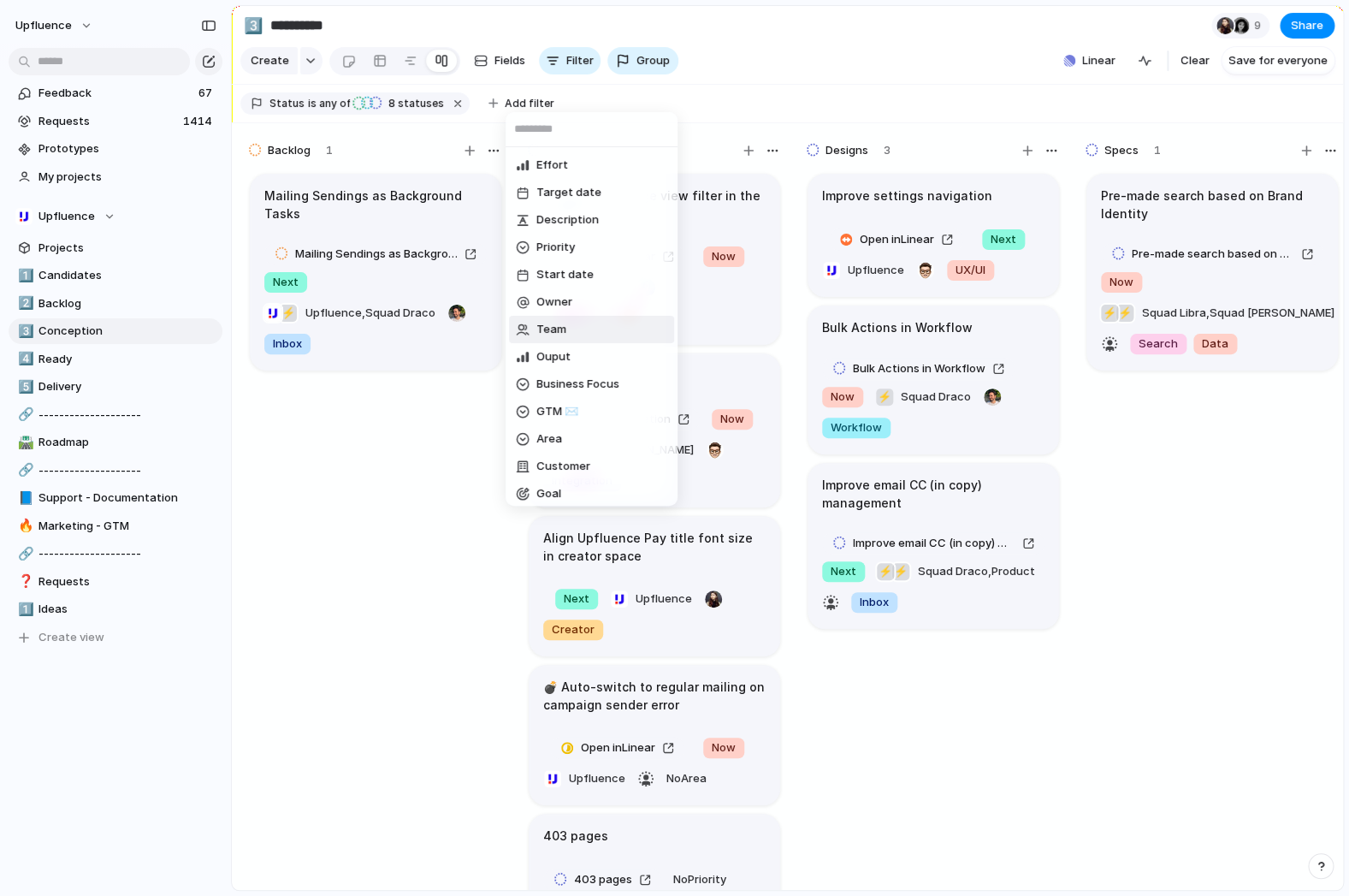
scroll to position [170, 0]
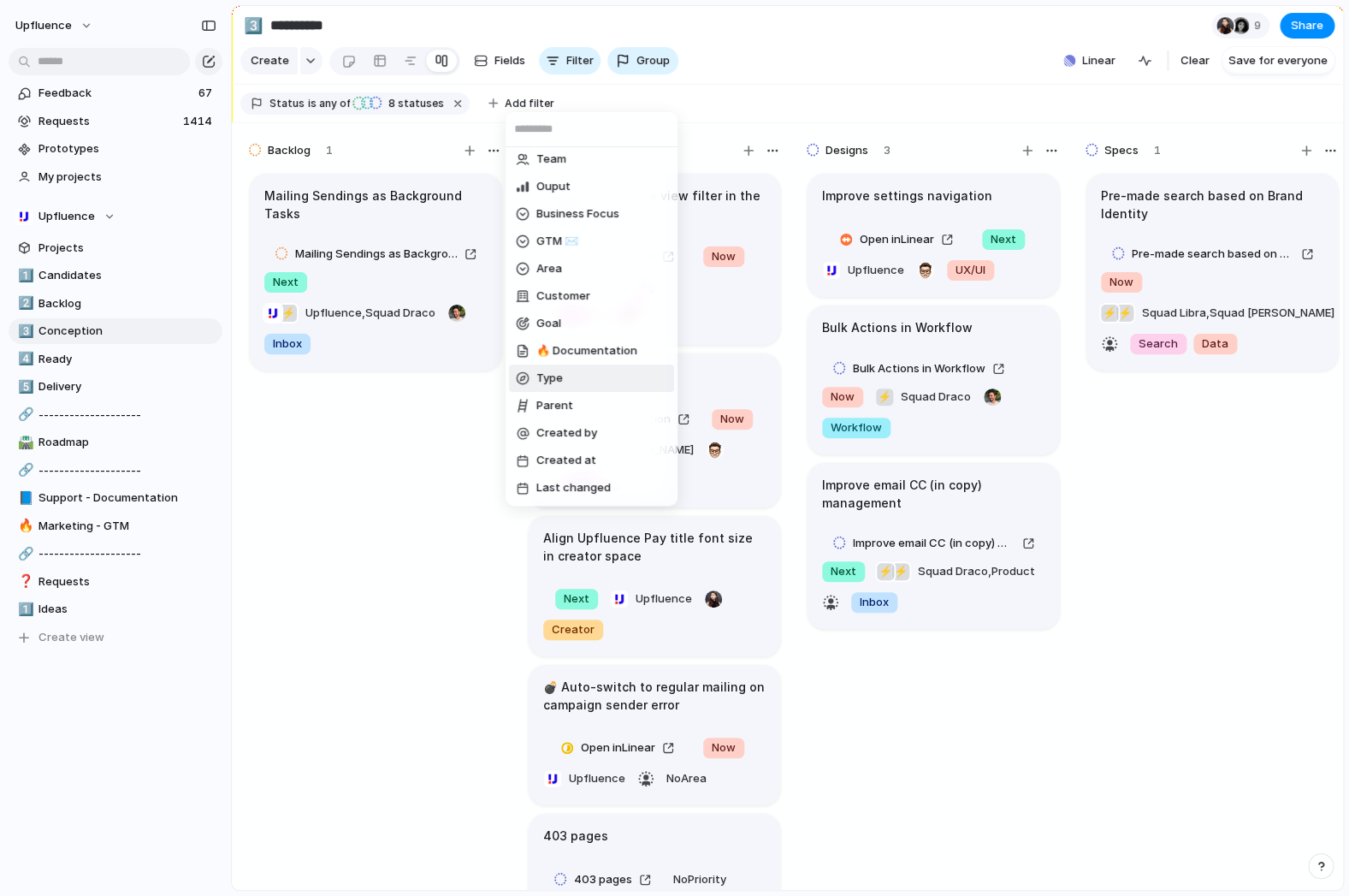
click at [603, 377] on li "Type" at bounding box center [591, 378] width 165 height 28
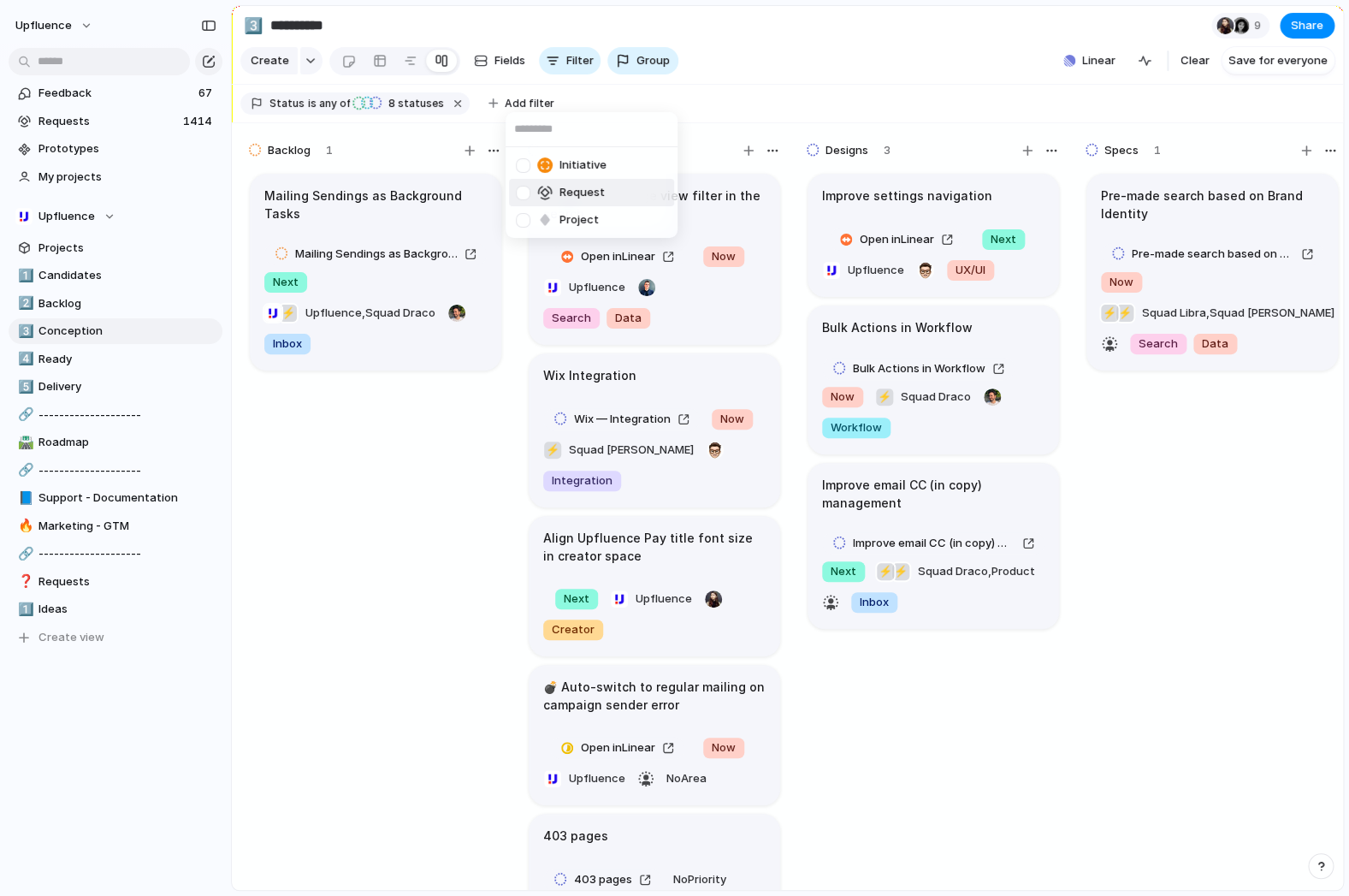
click at [525, 199] on div at bounding box center [523, 193] width 15 height 15
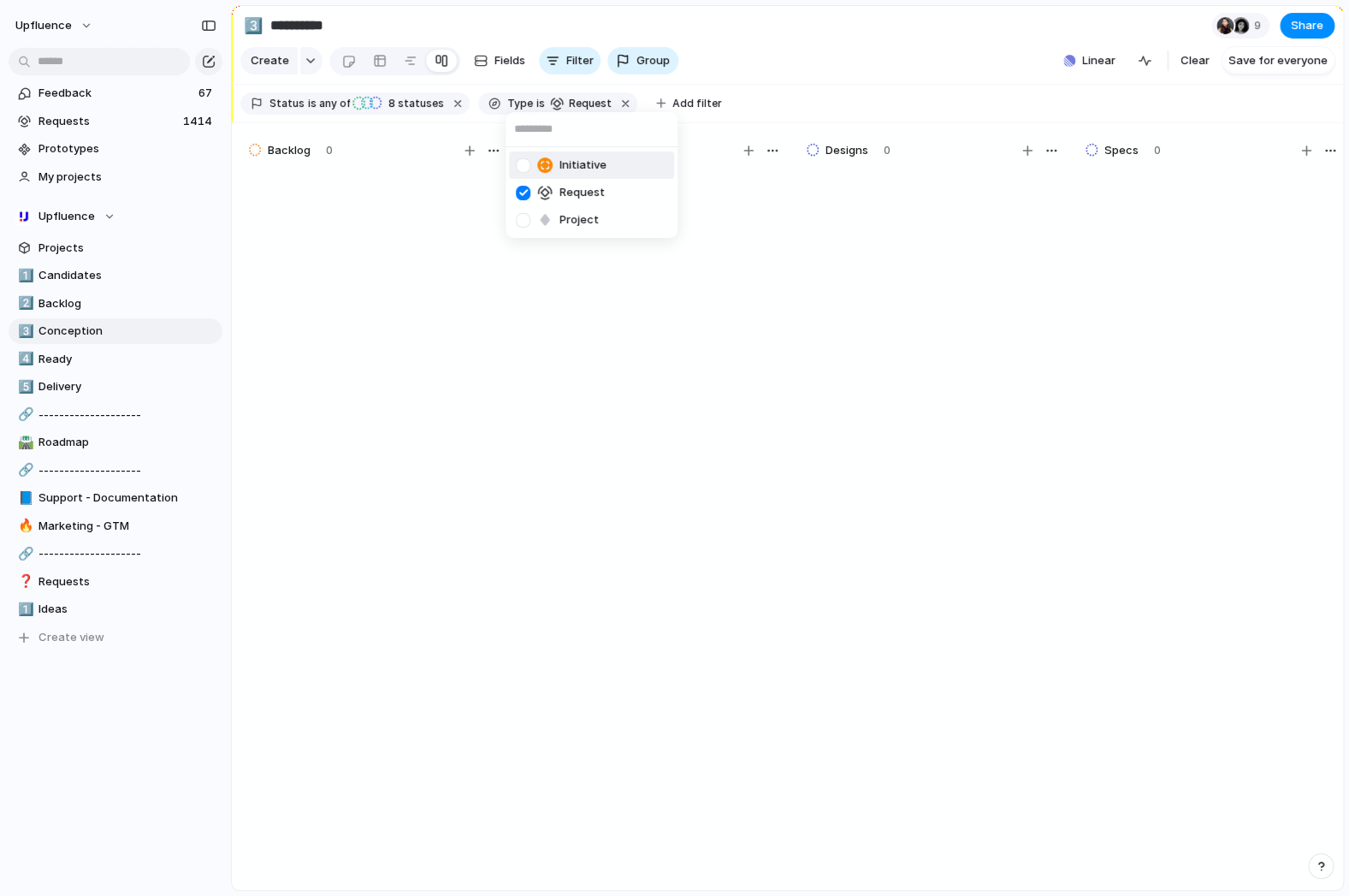
click at [525, 172] on div at bounding box center [523, 165] width 15 height 15
click at [521, 220] on div at bounding box center [523, 221] width 15 height 15
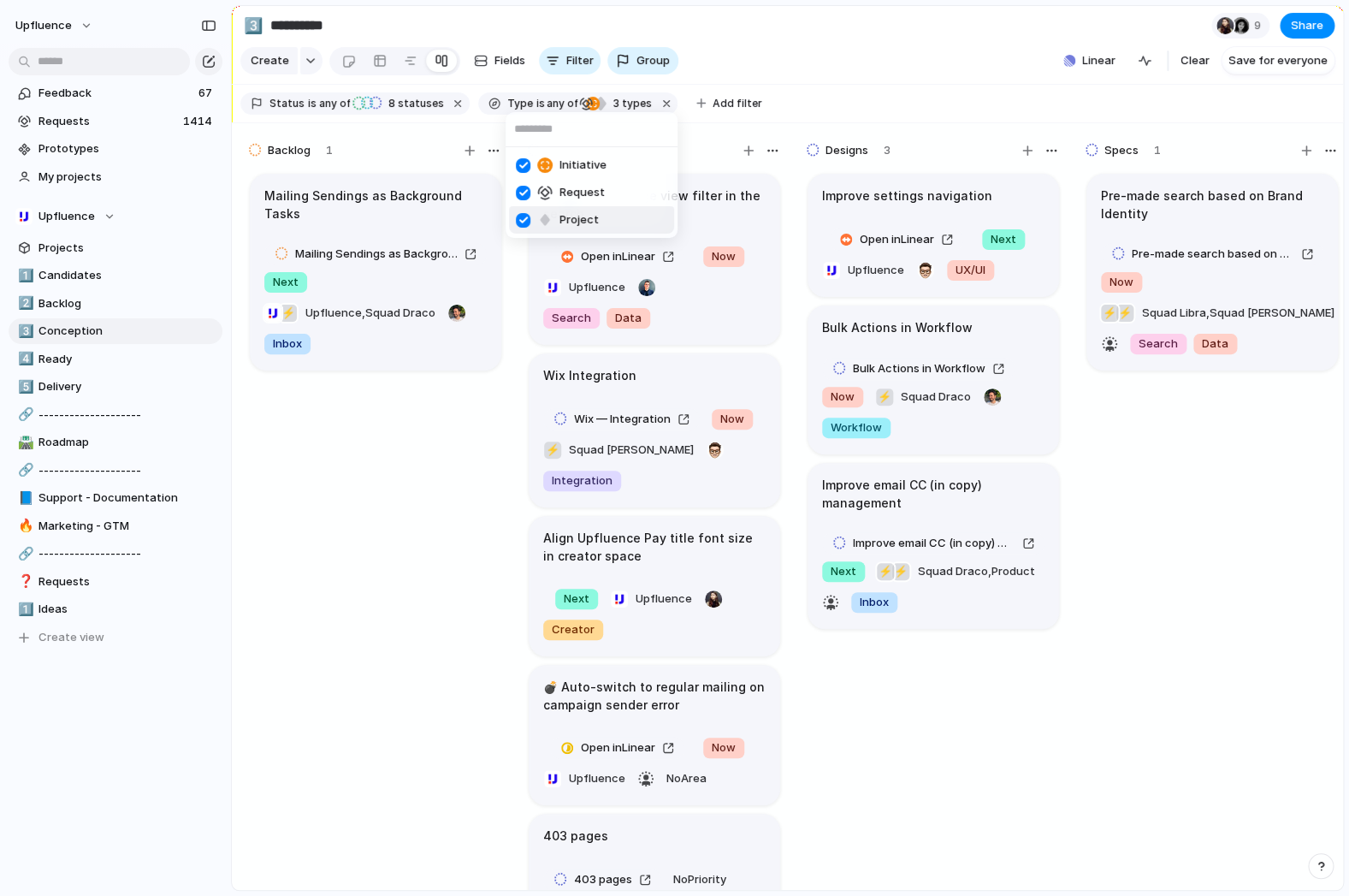
click at [792, 120] on div "Initiative Request Project" at bounding box center [674, 448] width 1349 height 896
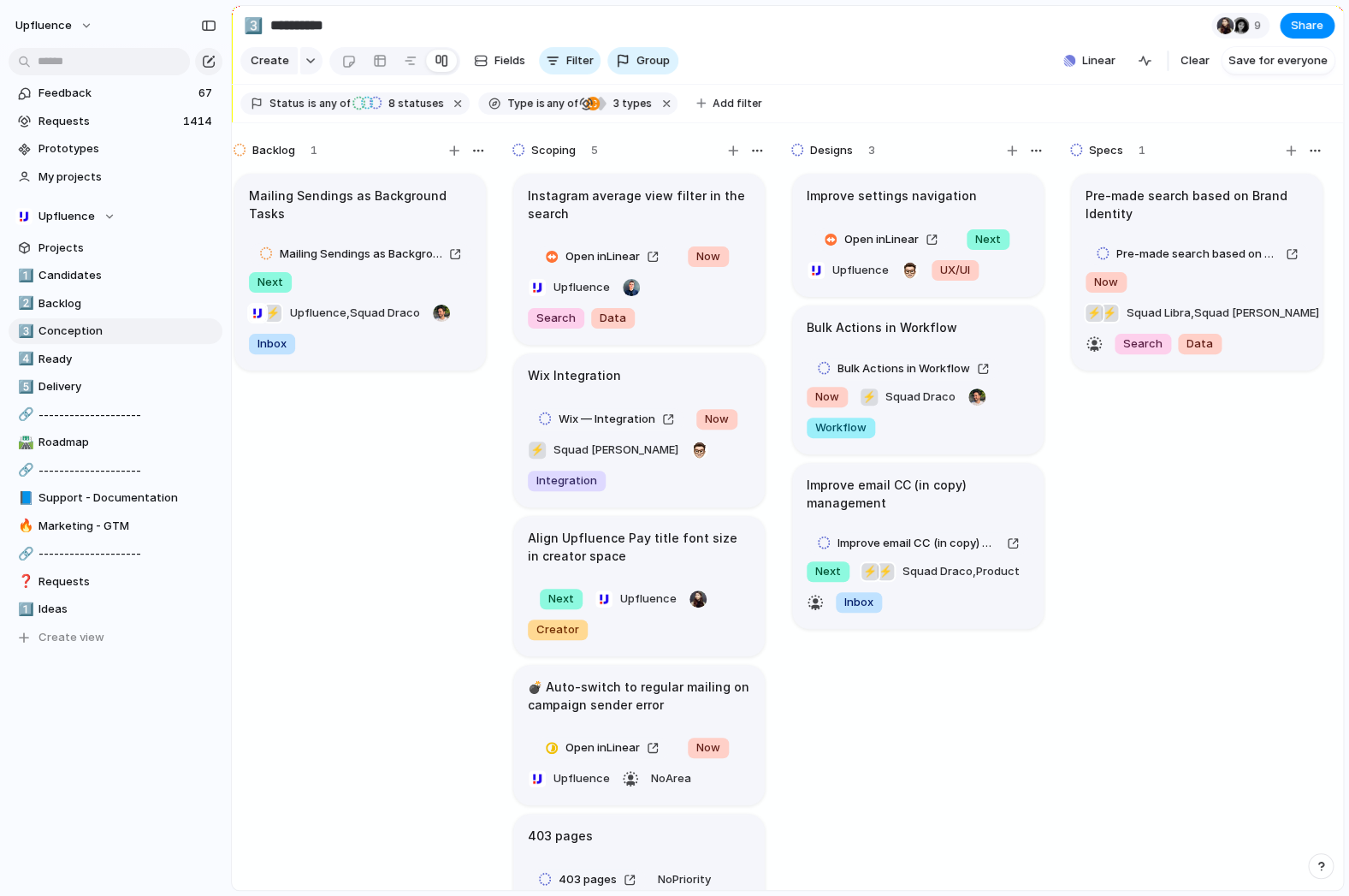
scroll to position [0, 0]
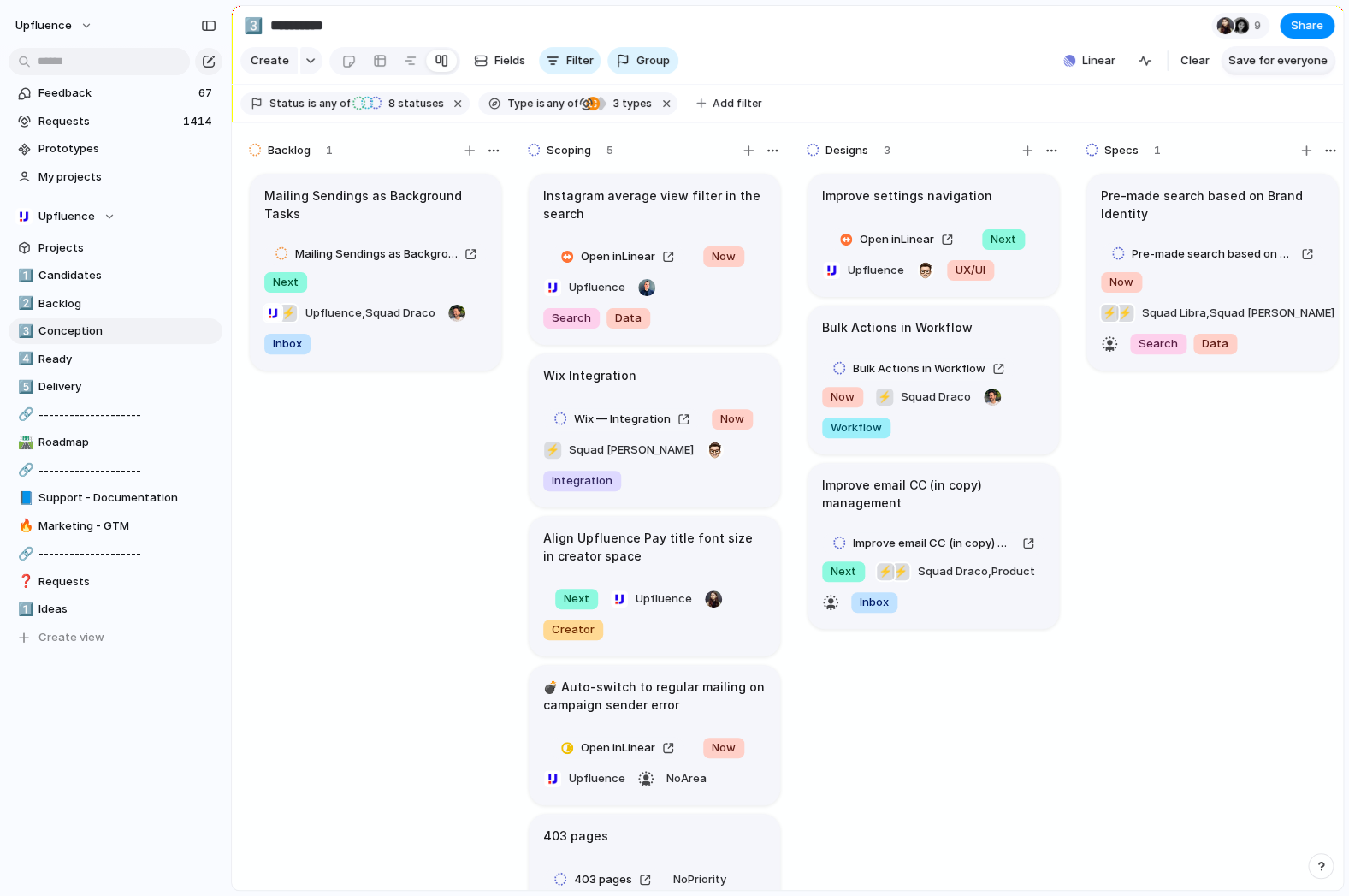
click at [1246, 73] on button "Save for everyone" at bounding box center [1278, 61] width 113 height 28
click at [118, 132] on link "Requests 1414" at bounding box center [115, 122] width 214 height 26
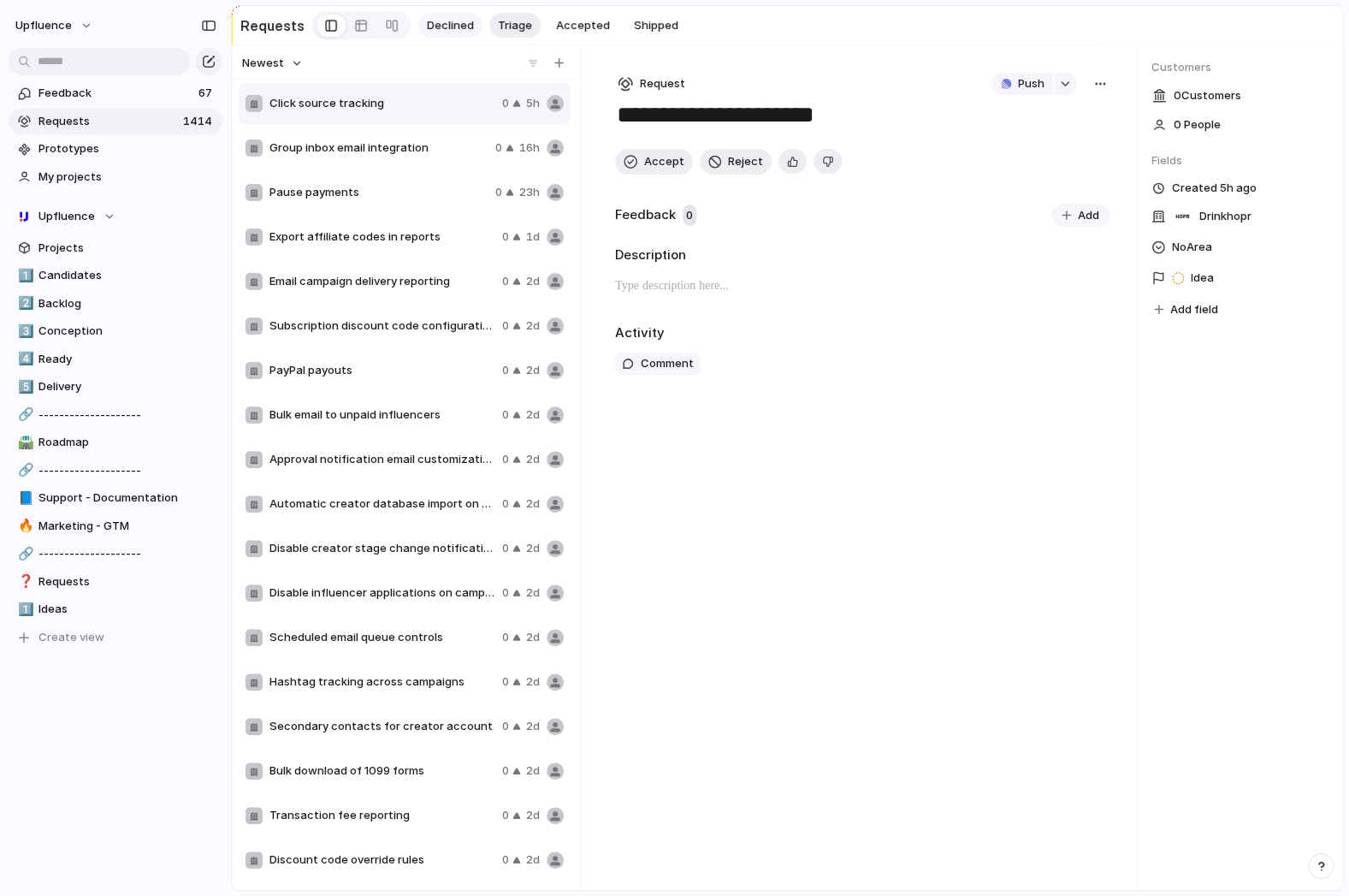
click at [437, 29] on span "Declined" at bounding box center [450, 26] width 47 height 18
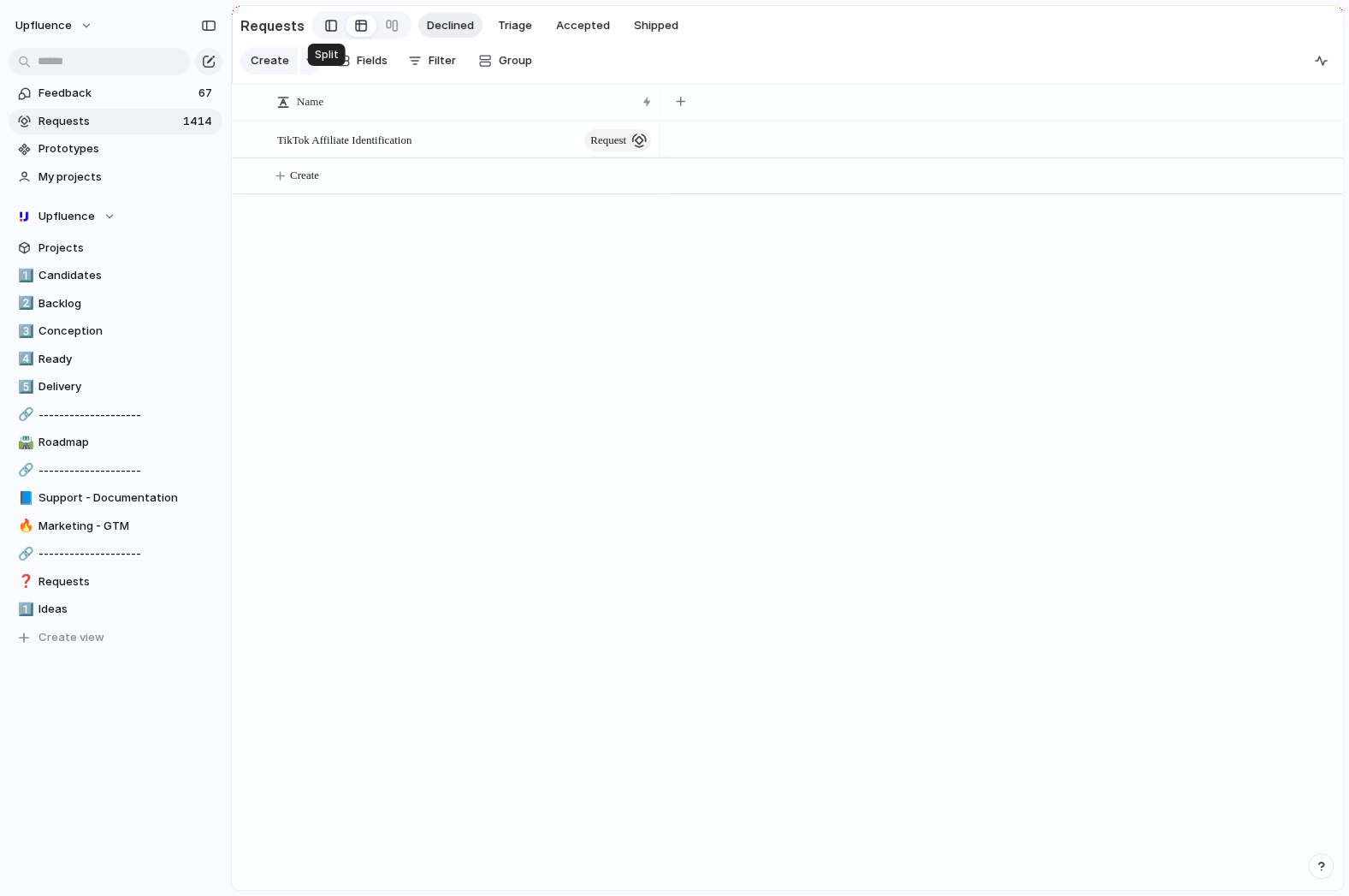
click at [328, 29] on div at bounding box center [330, 26] width 12 height 26
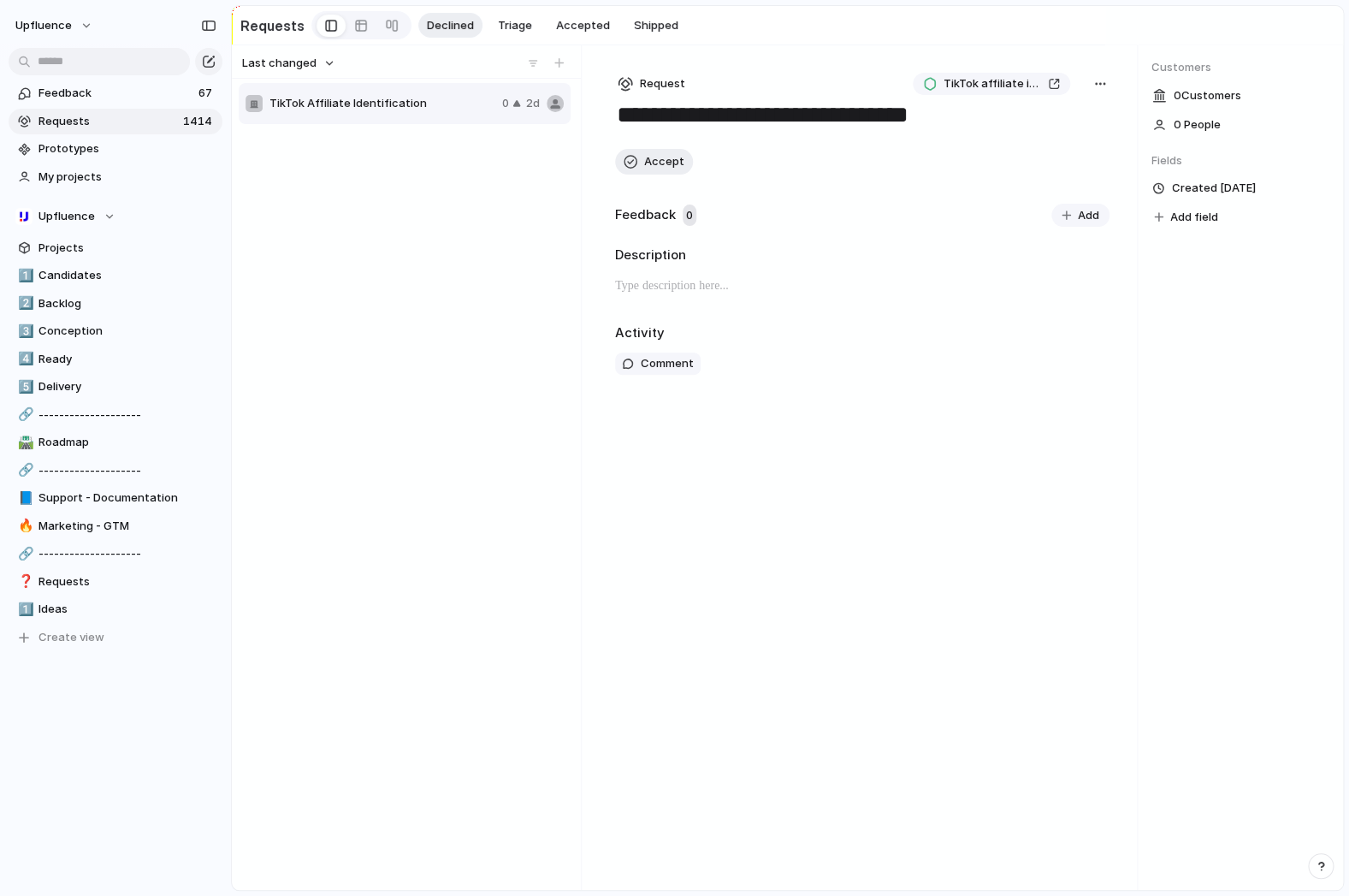
click at [1107, 90] on button "button" at bounding box center [1100, 84] width 18 height 22
click at [654, 172] on div "Copy link Merge Move to Delete" at bounding box center [674, 448] width 1349 height 896
click at [635, 169] on div "button" at bounding box center [630, 161] width 14 height 14
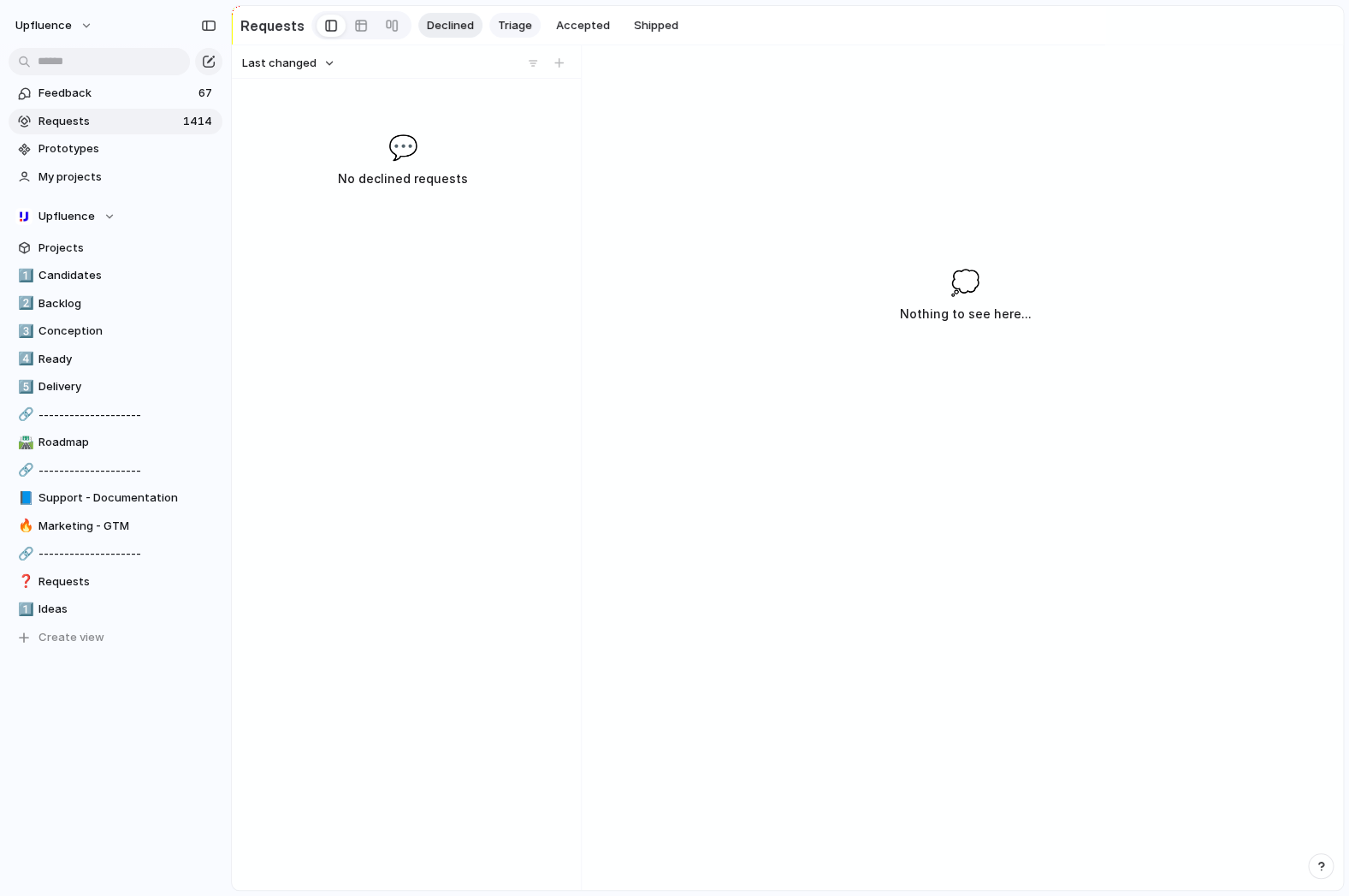
click at [498, 35] on button "Triage" at bounding box center [515, 26] width 52 height 26
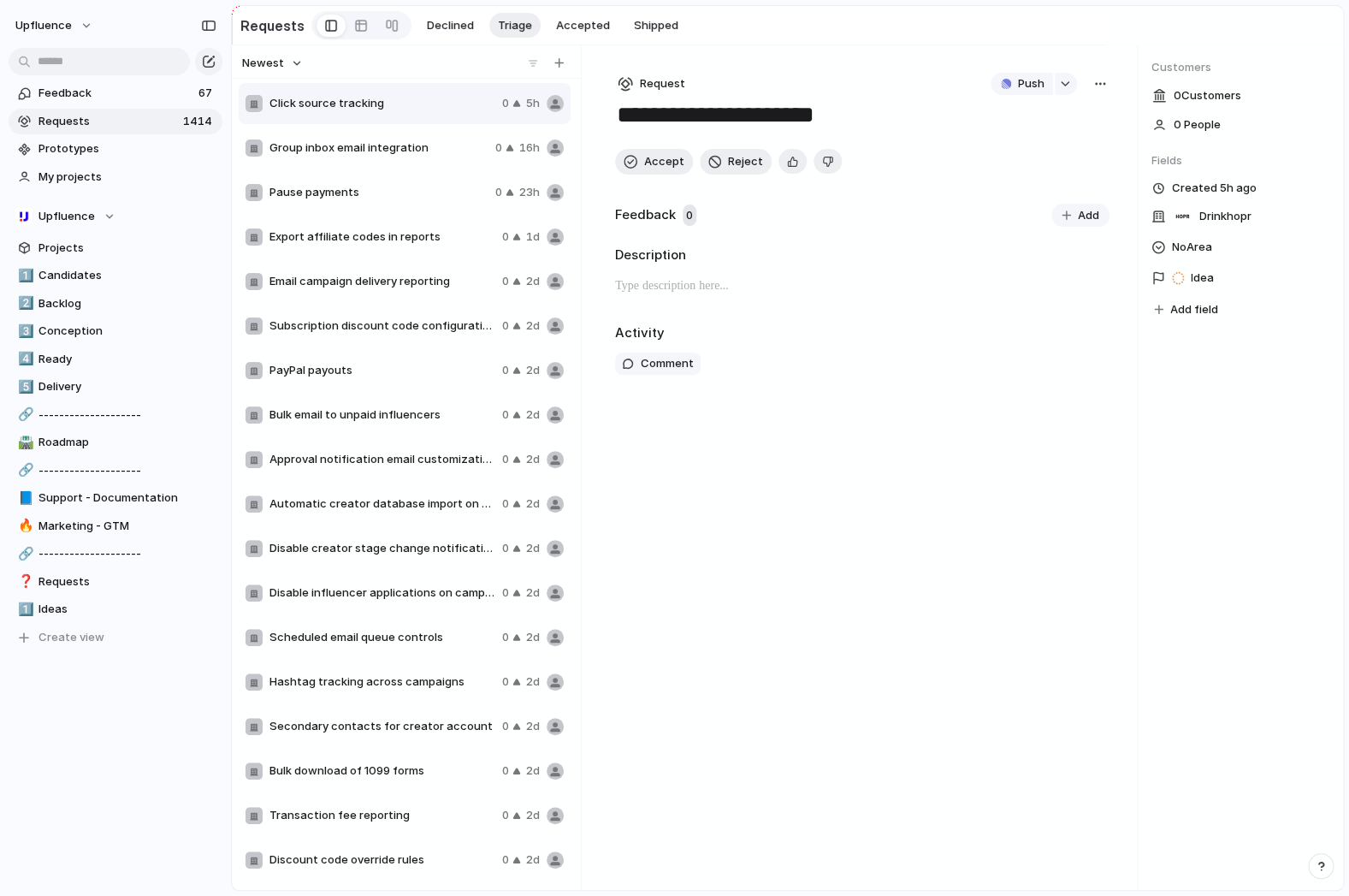
click at [404, 182] on div "Pause payments 0 23h" at bounding box center [405, 192] width 332 height 41
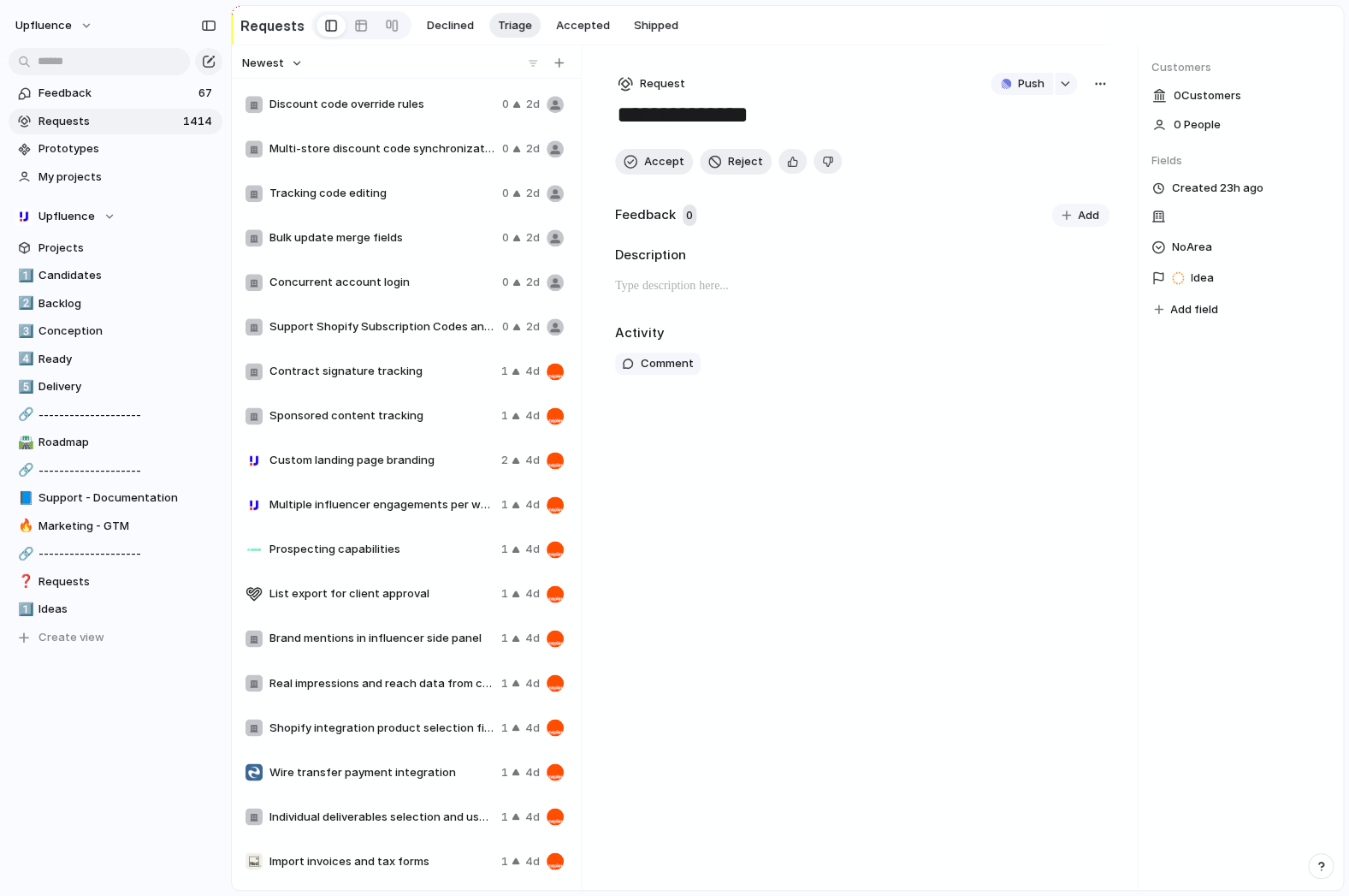
scroll to position [726, 0]
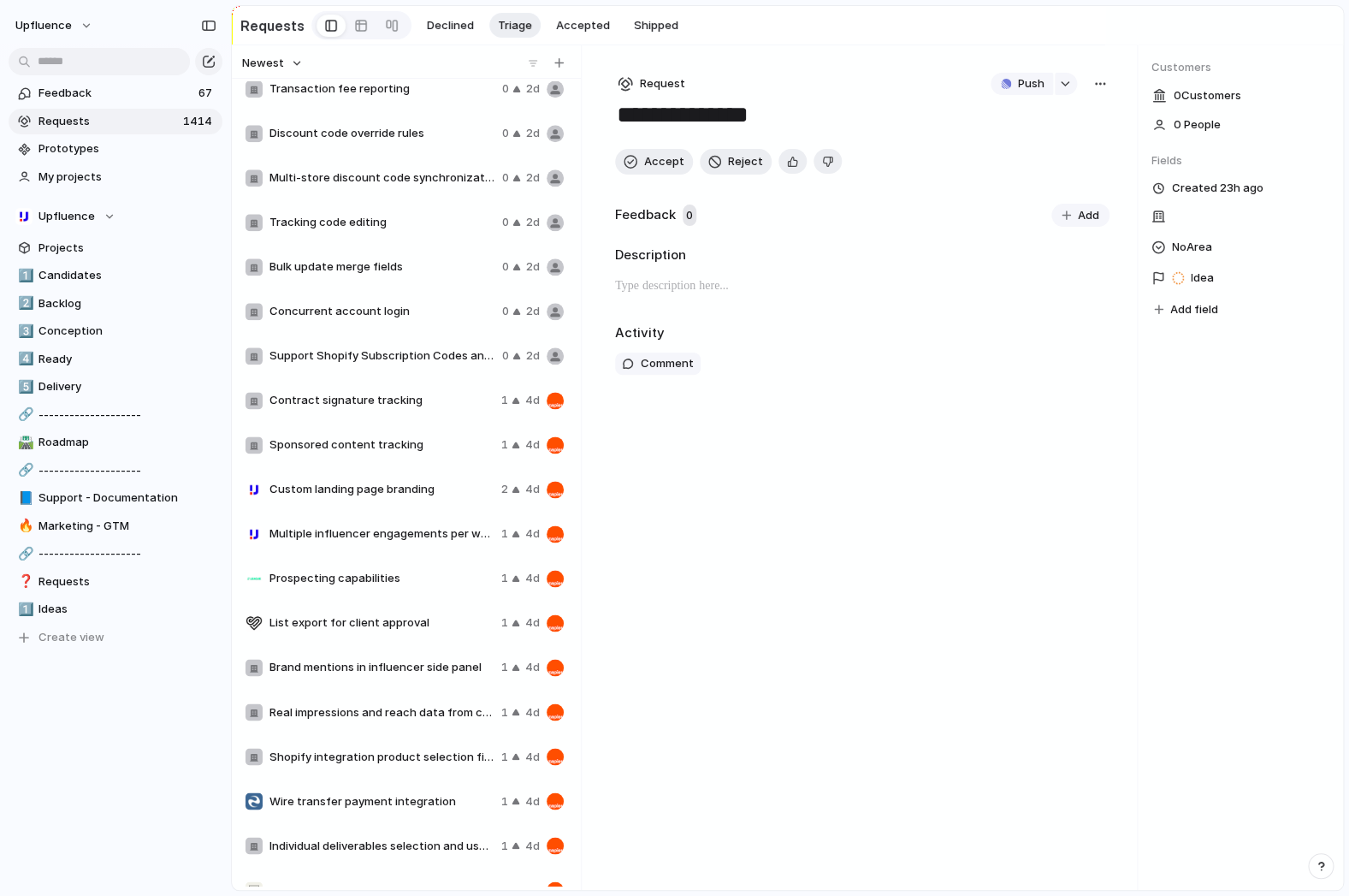
click at [366, 352] on span "Support Shopify Subscription Codes and Sales" at bounding box center [382, 355] width 226 height 18
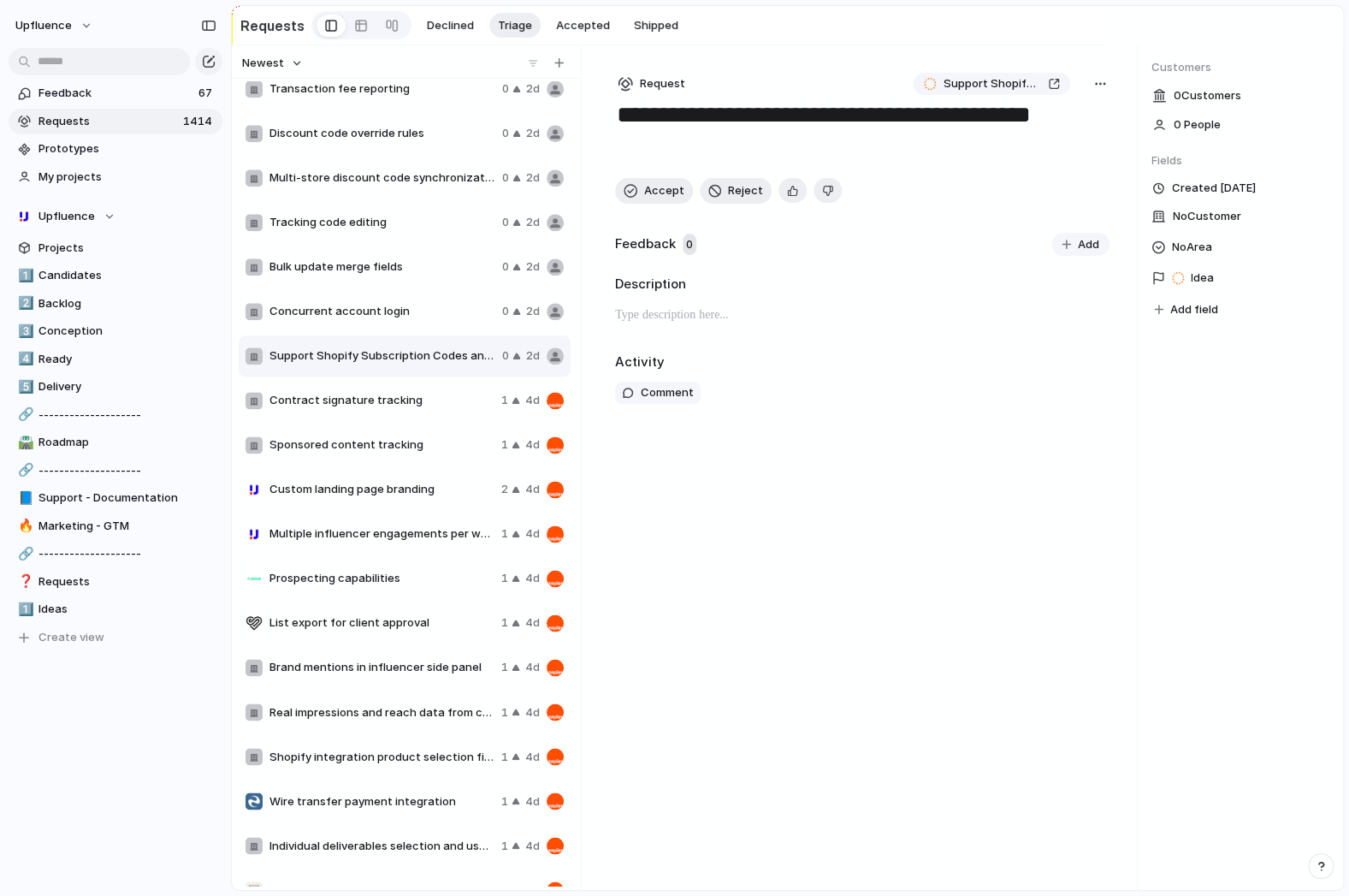
click at [382, 306] on span "Concurrent account login" at bounding box center [382, 311] width 226 height 18
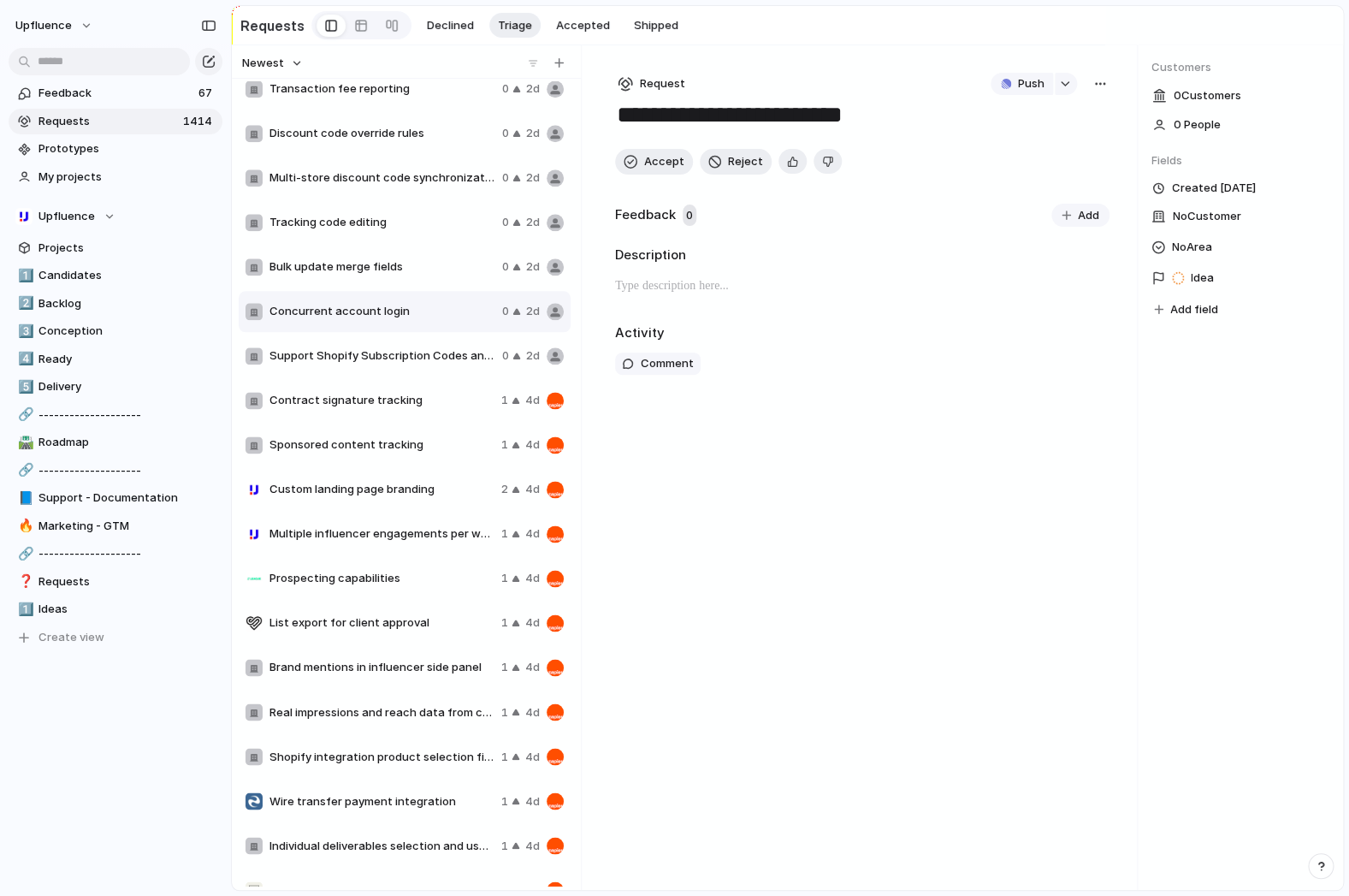
click at [379, 352] on span "Support Shopify Subscription Codes and Sales" at bounding box center [382, 355] width 226 height 18
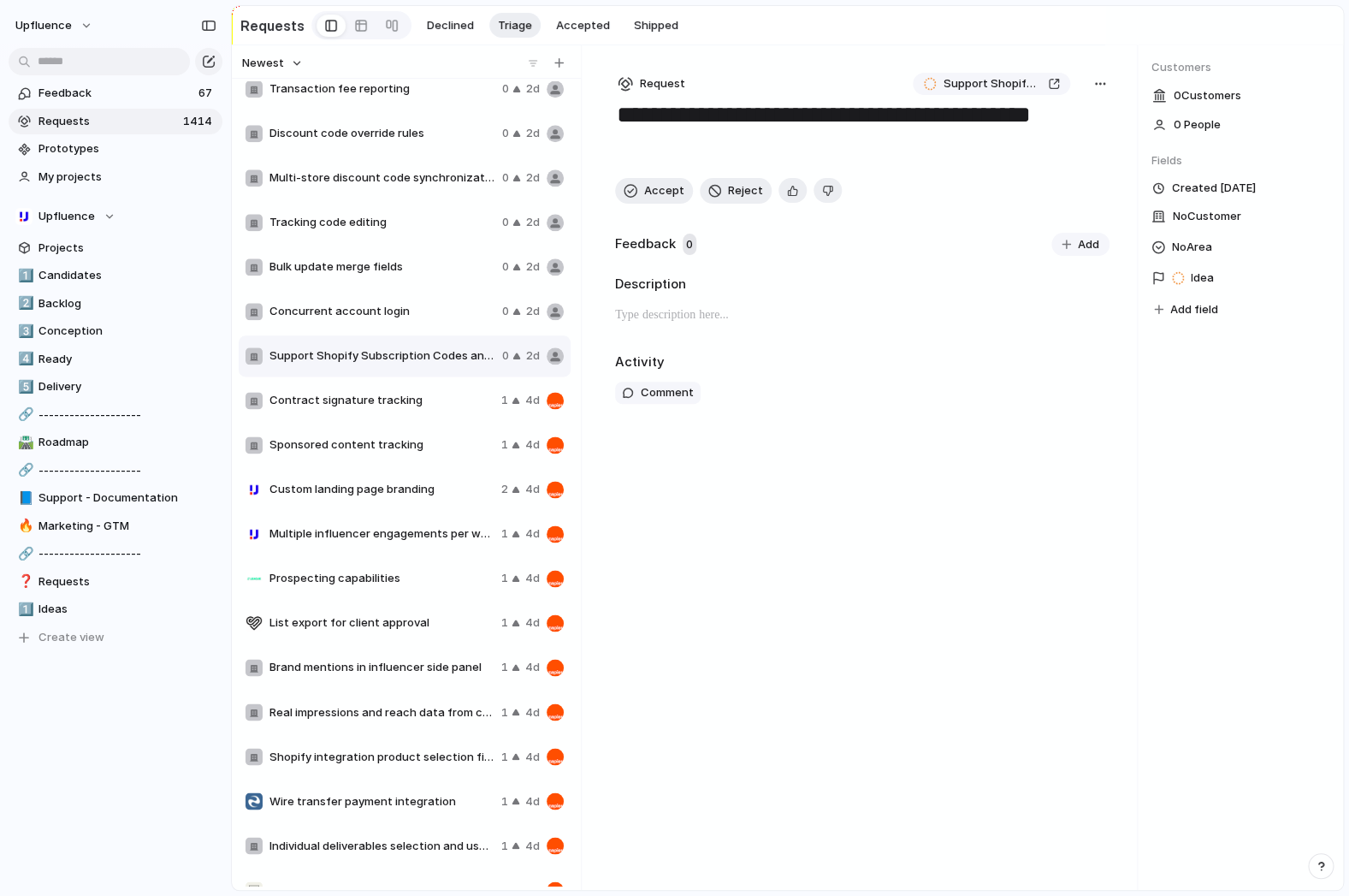
click at [388, 293] on div "Concurrent account login 0 2d" at bounding box center [405, 311] width 332 height 41
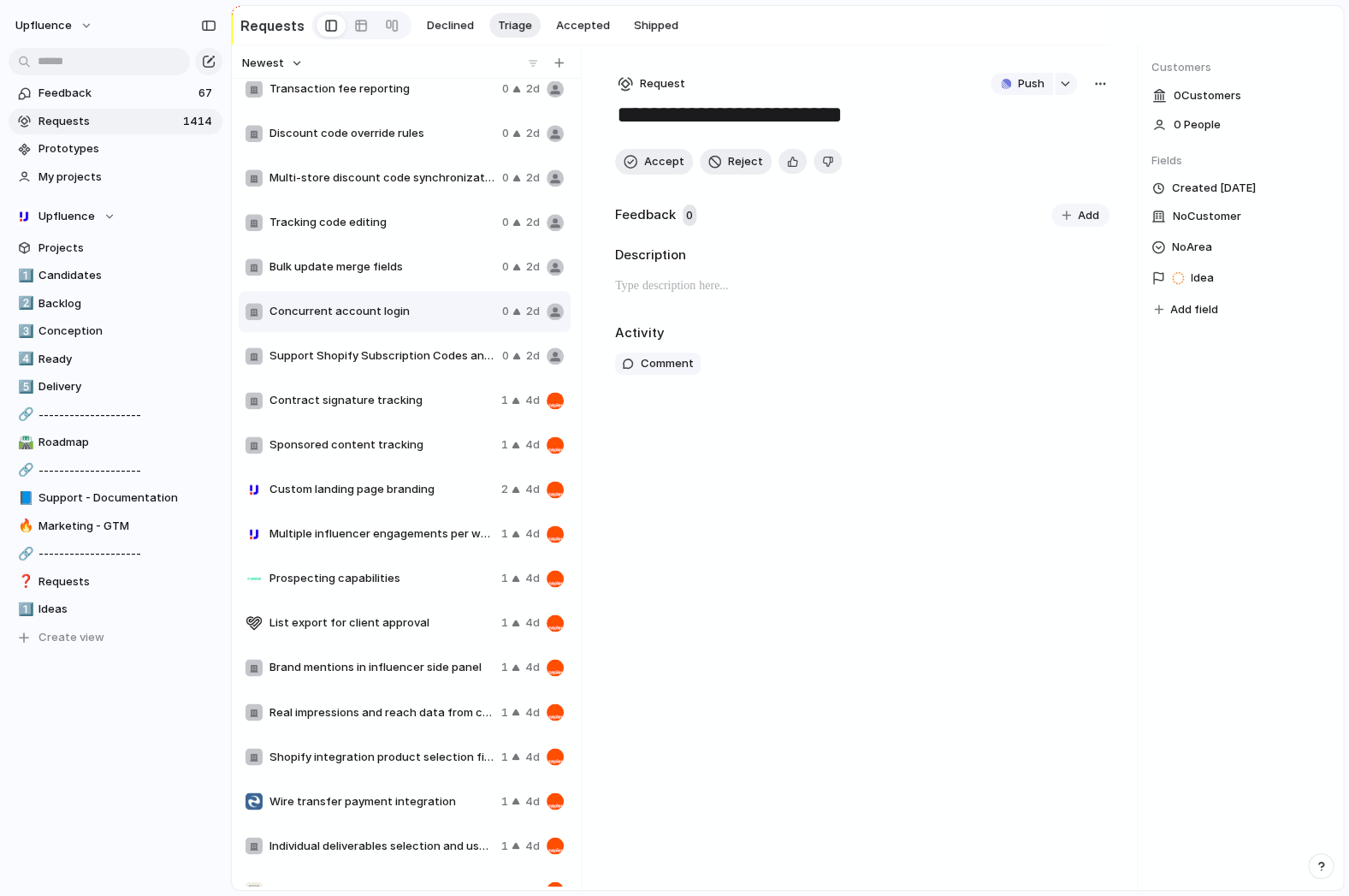
click at [398, 240] on div "Tracking code editing 0 2d" at bounding box center [405, 222] width 332 height 41
click at [413, 193] on div "Multi-store discount code synchronization 0 2d" at bounding box center [405, 178] width 332 height 41
click at [413, 151] on div "Discount code override rules 0 2d" at bounding box center [405, 133] width 332 height 41
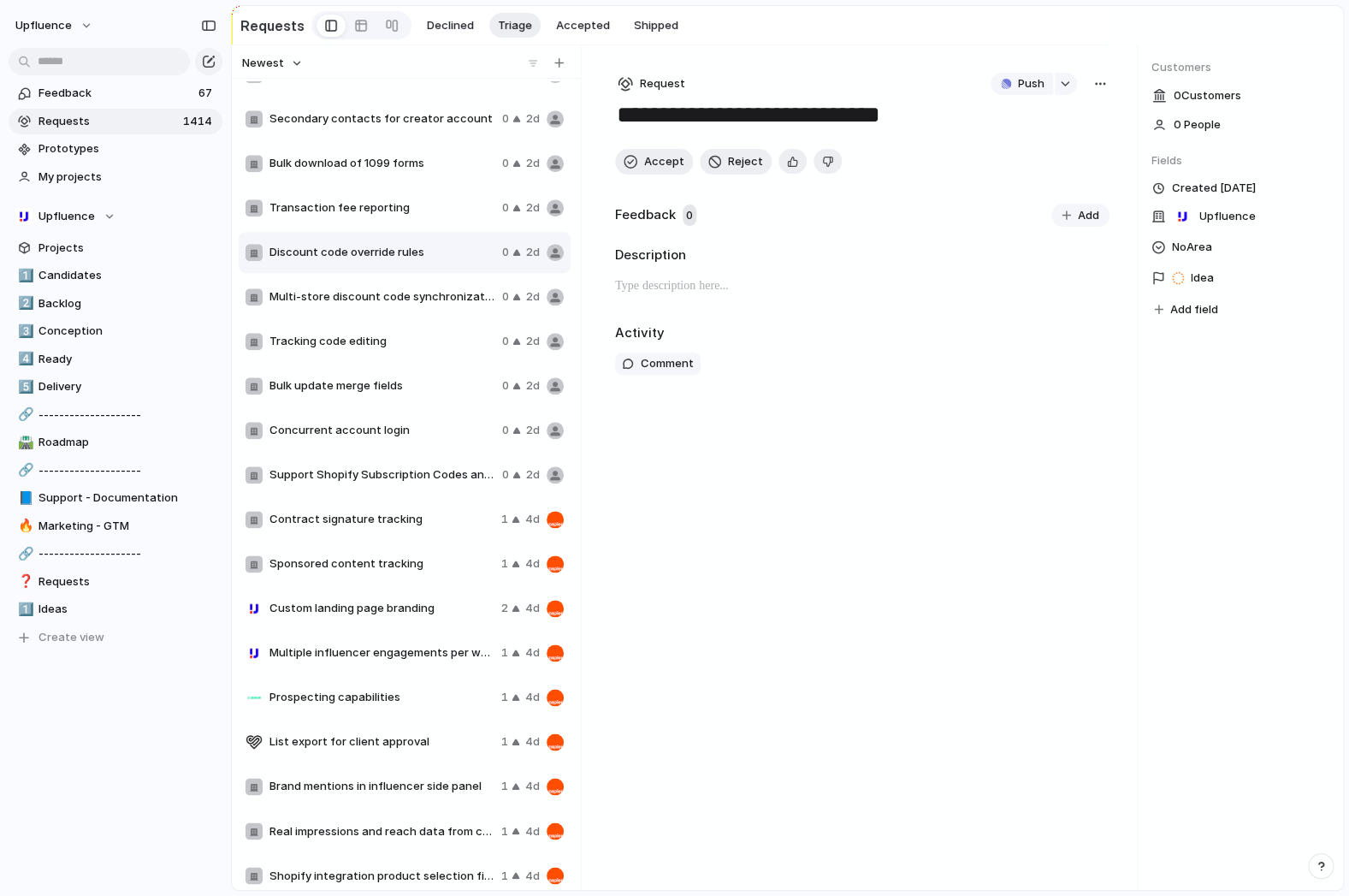
scroll to position [601, 0]
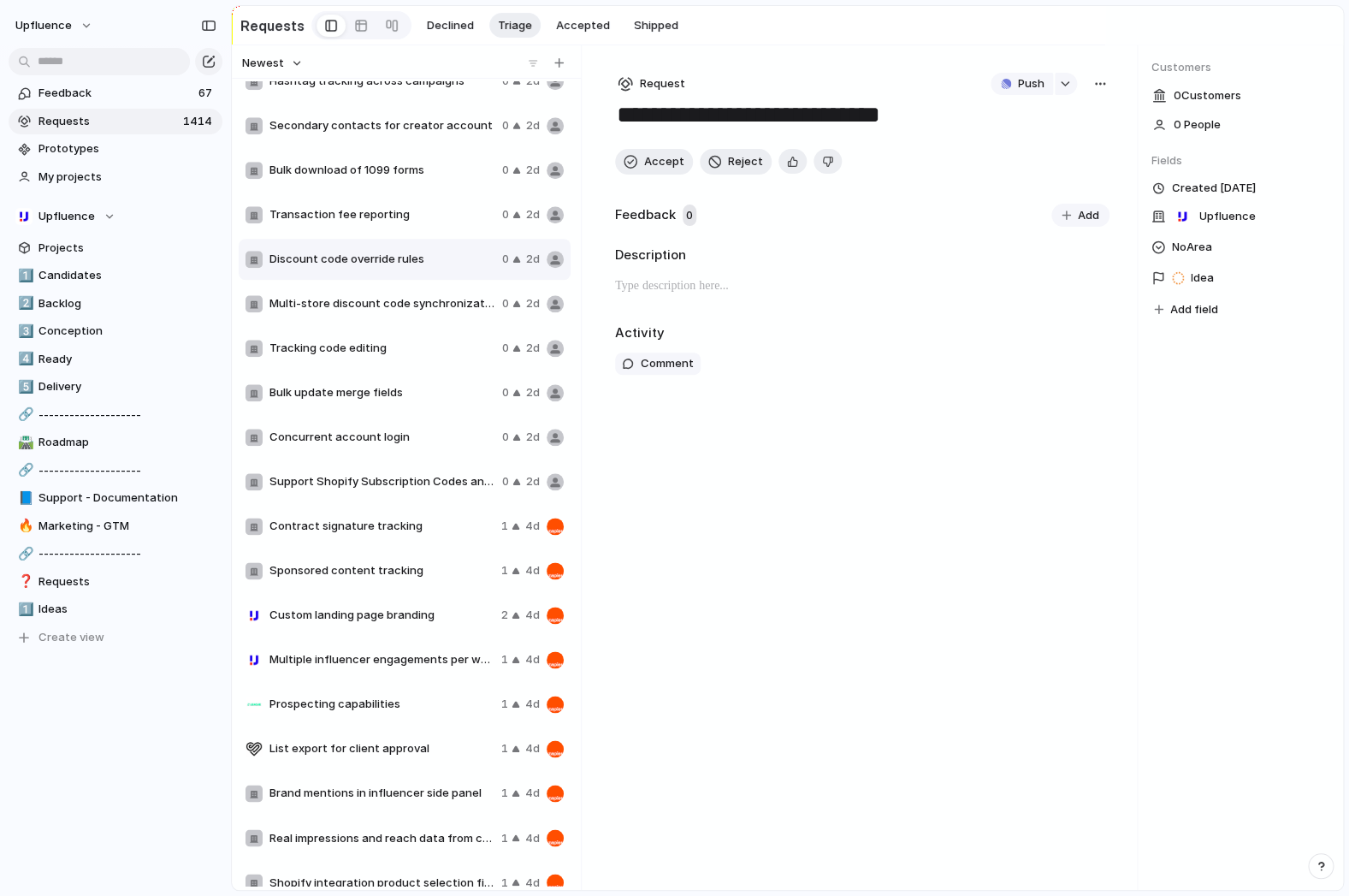
click at [400, 213] on span "Transaction fee reporting" at bounding box center [382, 214] width 226 height 18
click at [411, 166] on span "Bulk download of 1099 forms" at bounding box center [382, 170] width 226 height 18
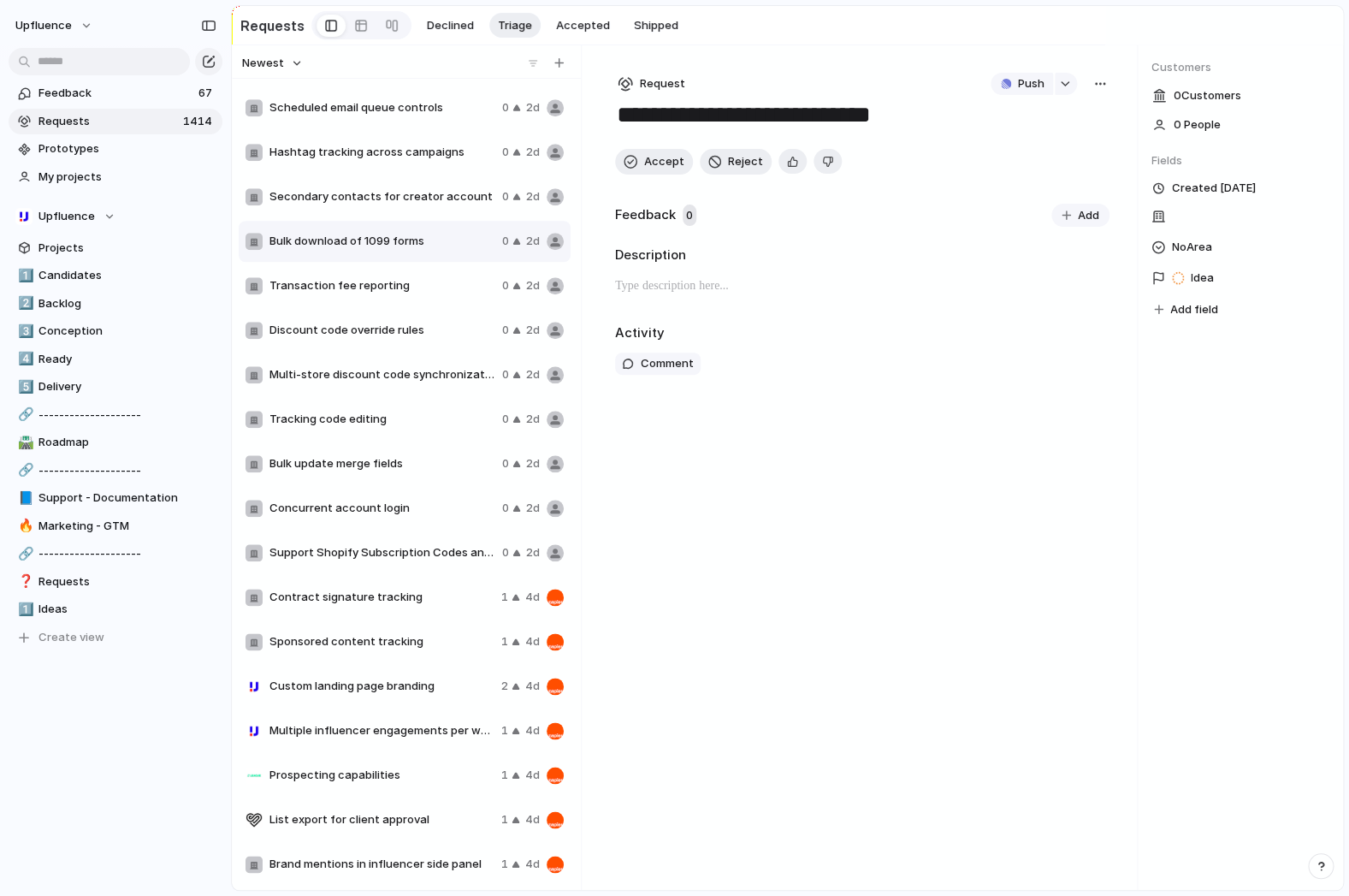
scroll to position [519, 0]
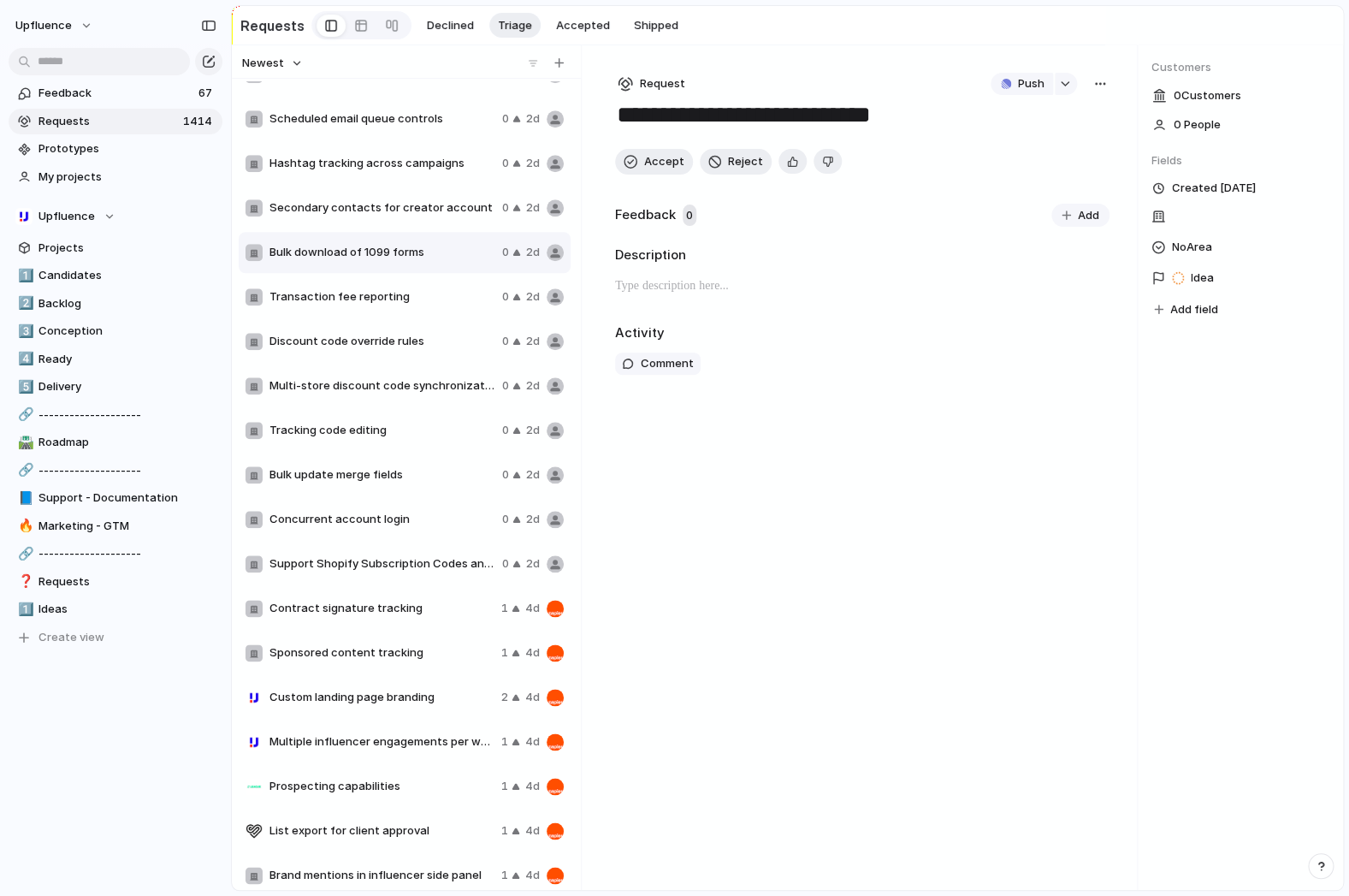
click at [396, 198] on div "Secondary contacts for creator account 0 2d" at bounding box center [405, 208] width 332 height 41
click at [403, 158] on span "Hashtag tracking across campaigns" at bounding box center [382, 163] width 226 height 18
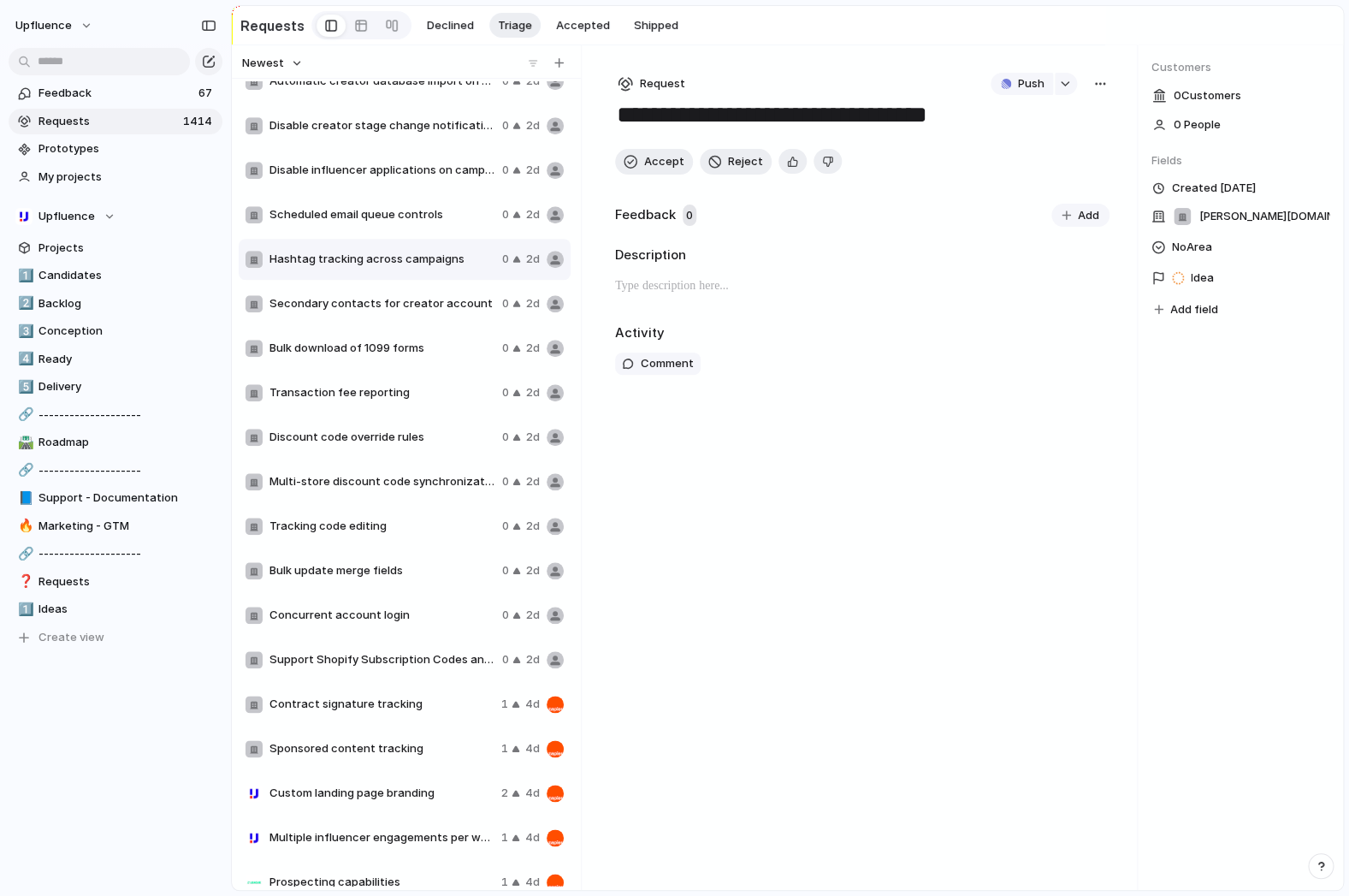
scroll to position [342, 0]
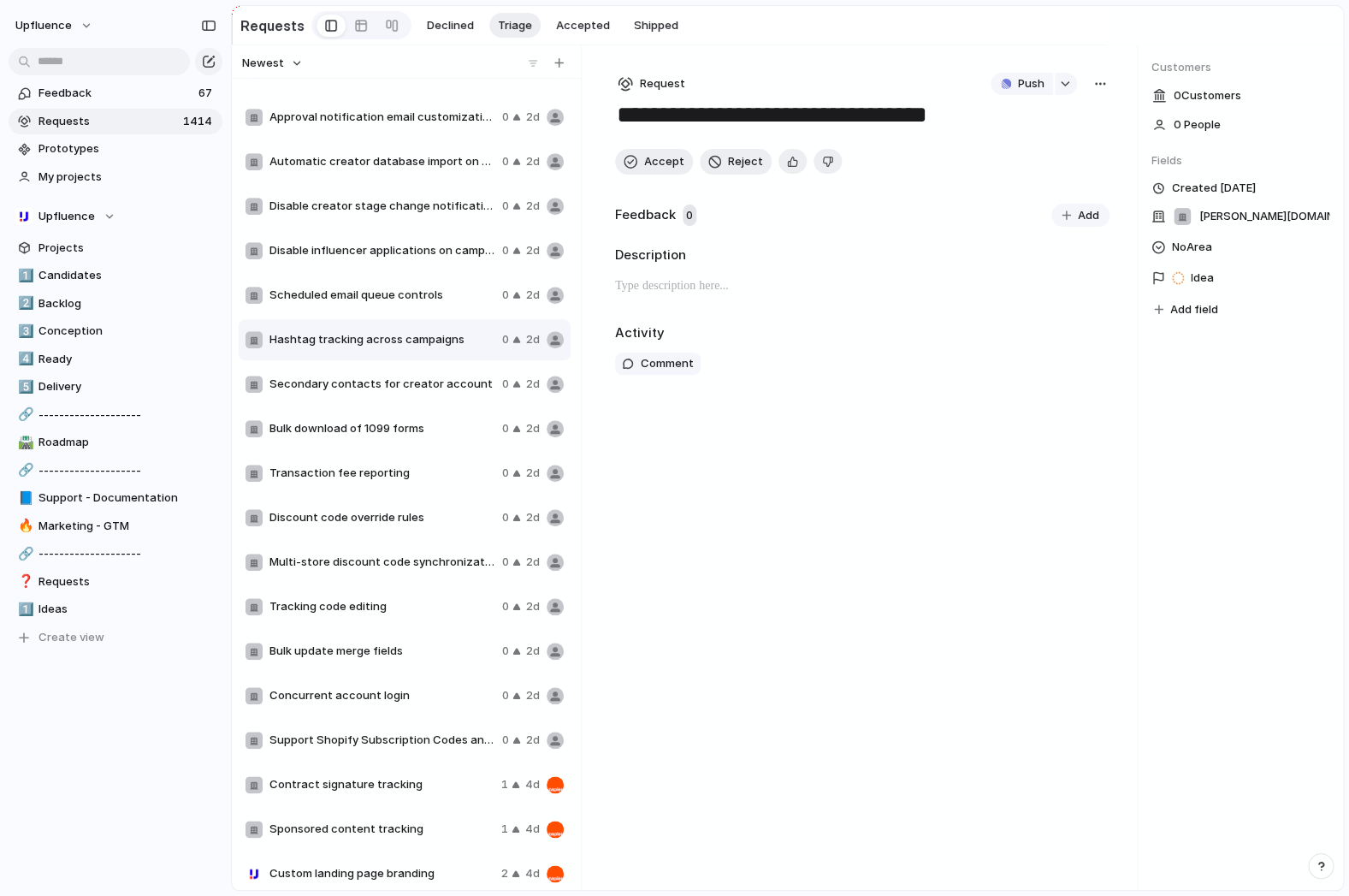
click at [389, 206] on span "Disable creator stage change notifications" at bounding box center [382, 206] width 226 height 18
click at [389, 243] on span "Disable influencer applications on campaigns" at bounding box center [382, 250] width 226 height 18
click at [383, 287] on div "Scheduled email queue controls 0 2d" at bounding box center [405, 295] width 332 height 41
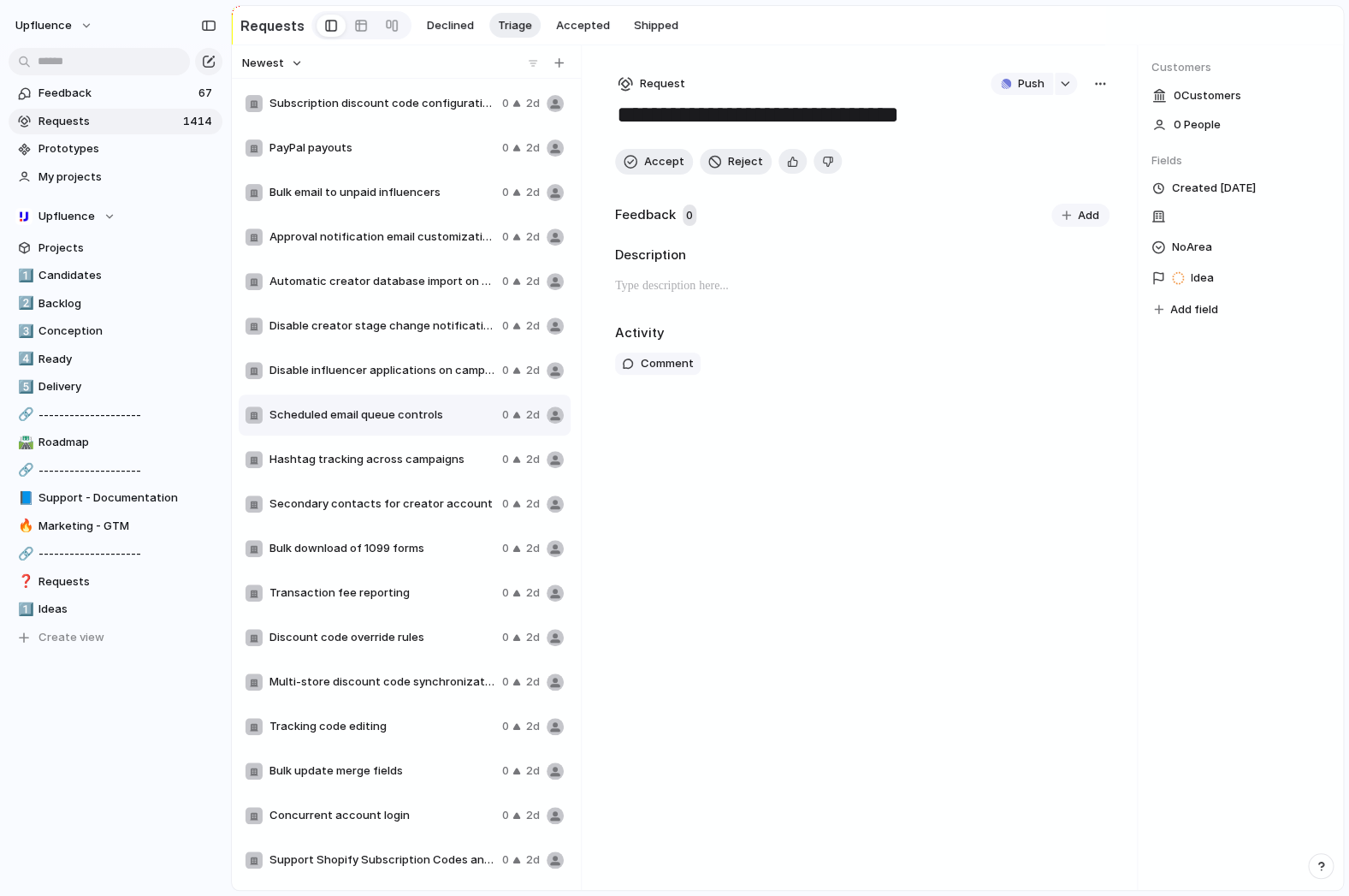
scroll to position [162, 0]
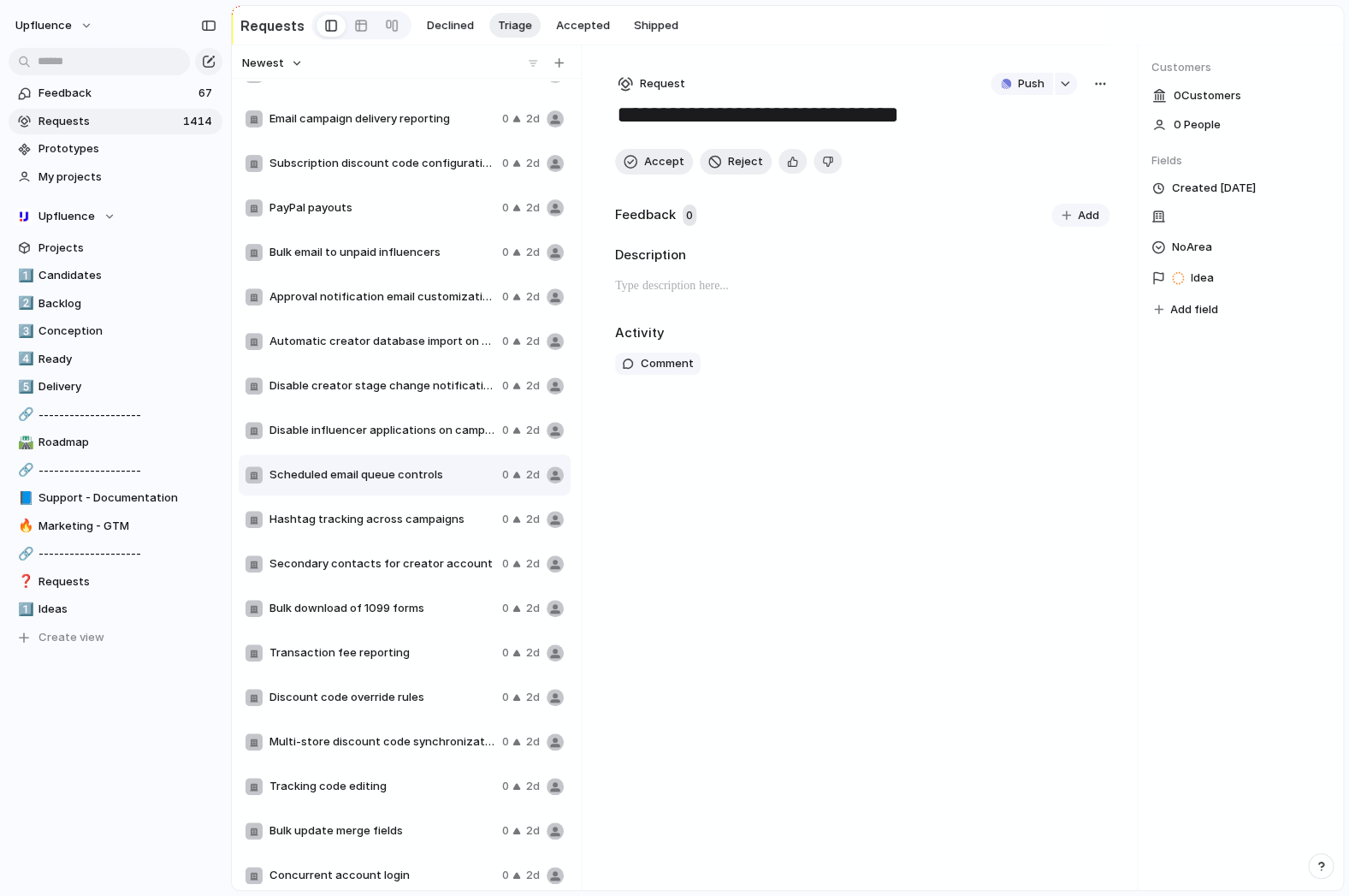
click at [383, 287] on div "Click source tracking 0 5h Group inbox email integration 0 16h Pause payments 0…" at bounding box center [406, 483] width 335 height 804
click at [387, 217] on div "PayPal payouts 0 2d" at bounding box center [405, 208] width 332 height 41
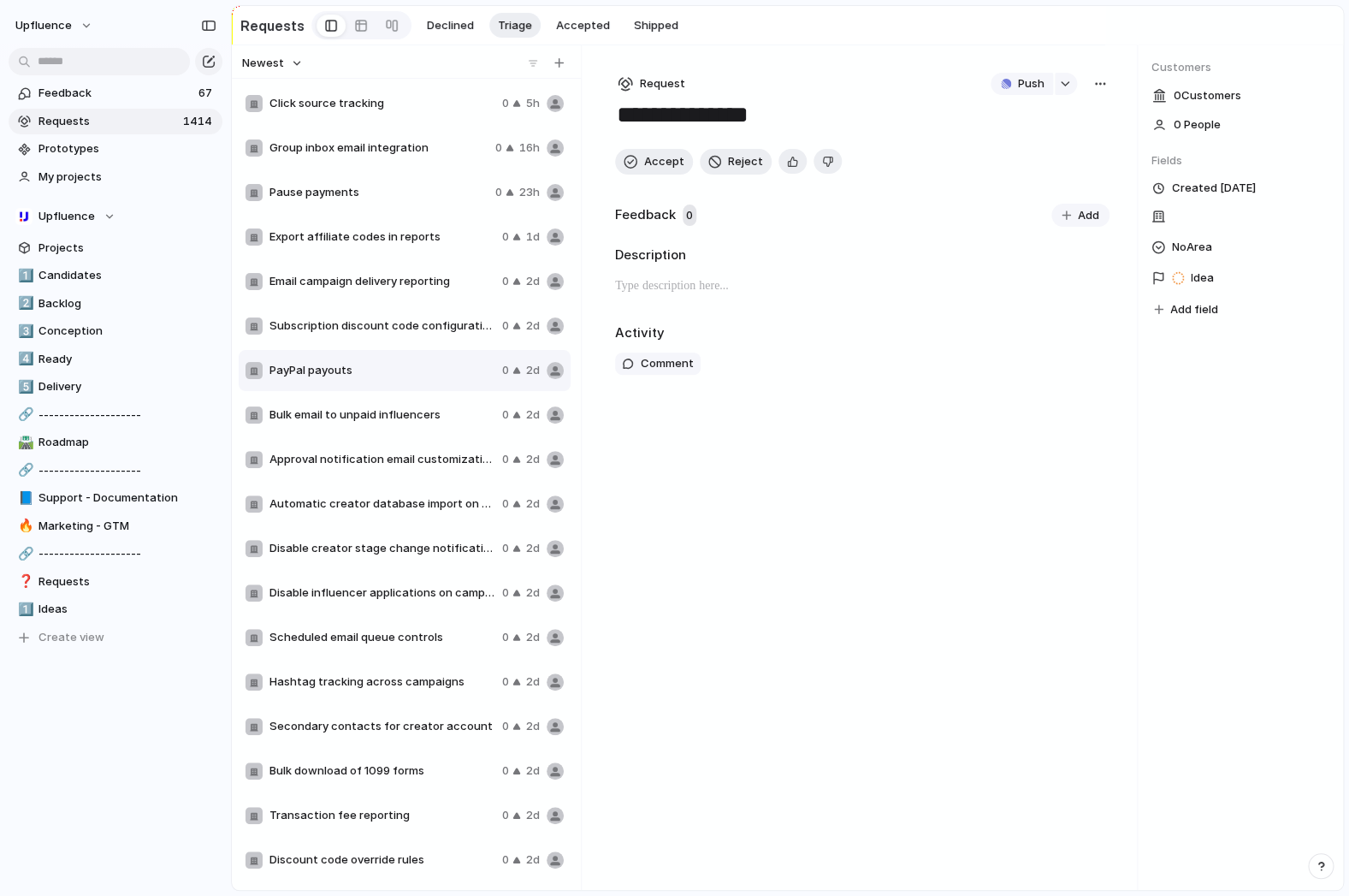
click at [380, 288] on span "Email campaign delivery reporting" at bounding box center [382, 281] width 226 height 18
click at [371, 318] on span "Subscription discount code configuration" at bounding box center [382, 326] width 226 height 18
click at [402, 235] on span "Export affiliate codes in reports" at bounding box center [382, 237] width 226 height 18
click at [387, 287] on span "Email campaign delivery reporting" at bounding box center [382, 281] width 226 height 18
click at [368, 323] on span "Subscription discount code configuration" at bounding box center [382, 326] width 226 height 18
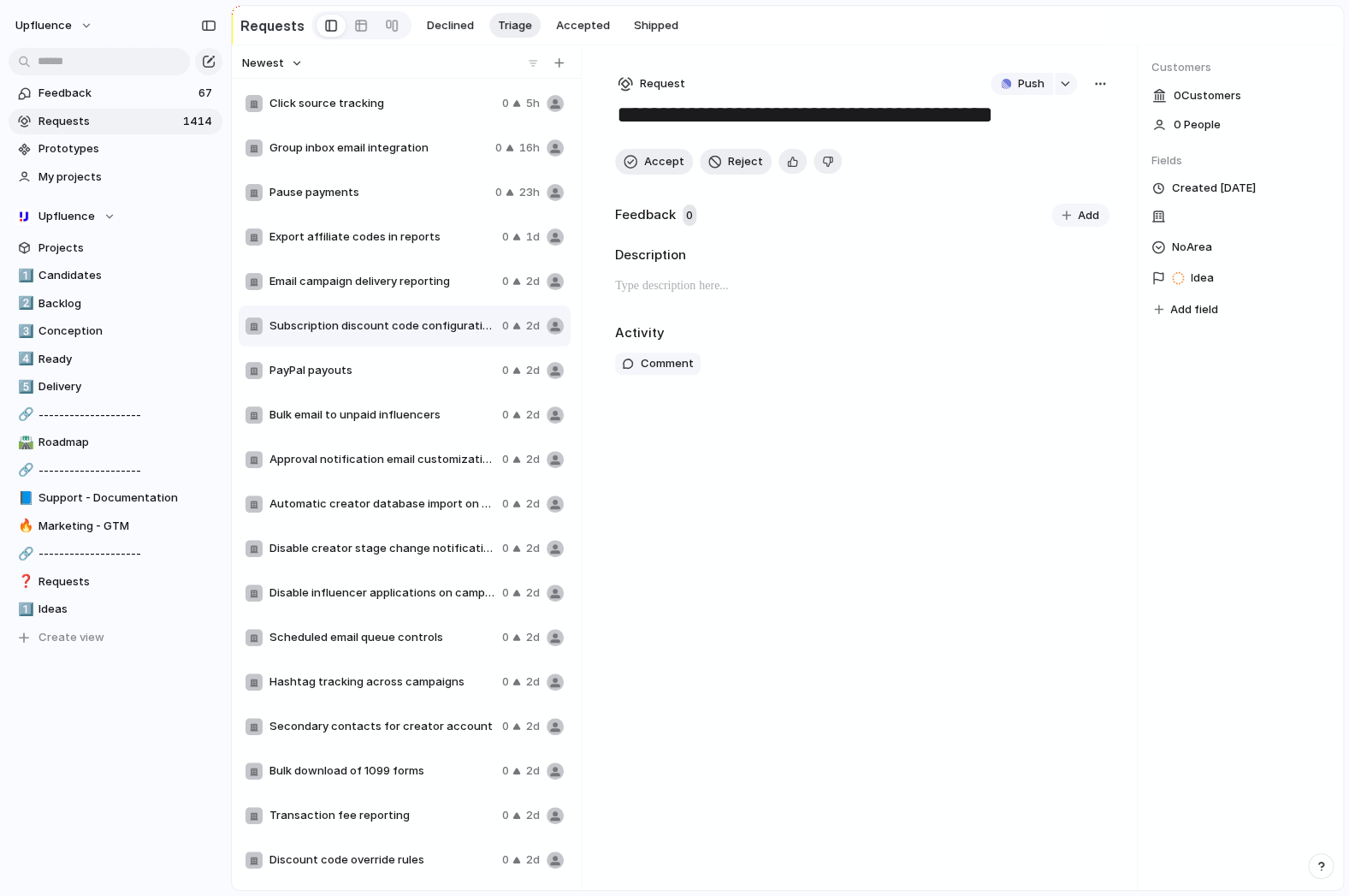
click at [357, 346] on div "Subscription discount code configuration 0 2d" at bounding box center [405, 326] width 332 height 41
click at [371, 251] on div "Export affiliate codes in reports 0 1d" at bounding box center [405, 237] width 332 height 41
click at [381, 205] on div "Pause payments 0 23h" at bounding box center [405, 192] width 332 height 41
click at [373, 242] on span "Export affiliate codes in reports" at bounding box center [382, 237] width 226 height 18
click at [75, 116] on span "Requests" at bounding box center [108, 121] width 139 height 18
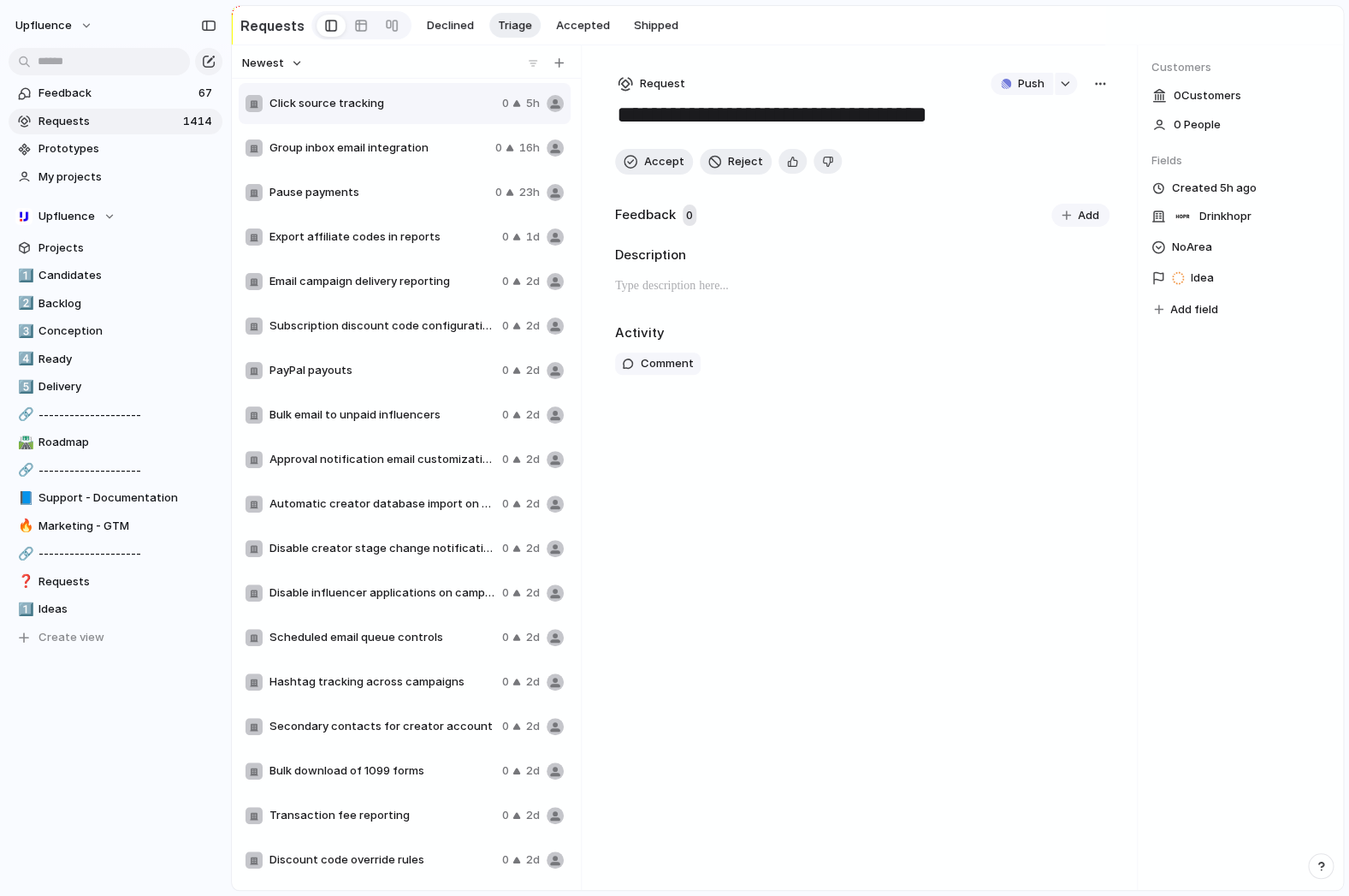
type textarea "**********"
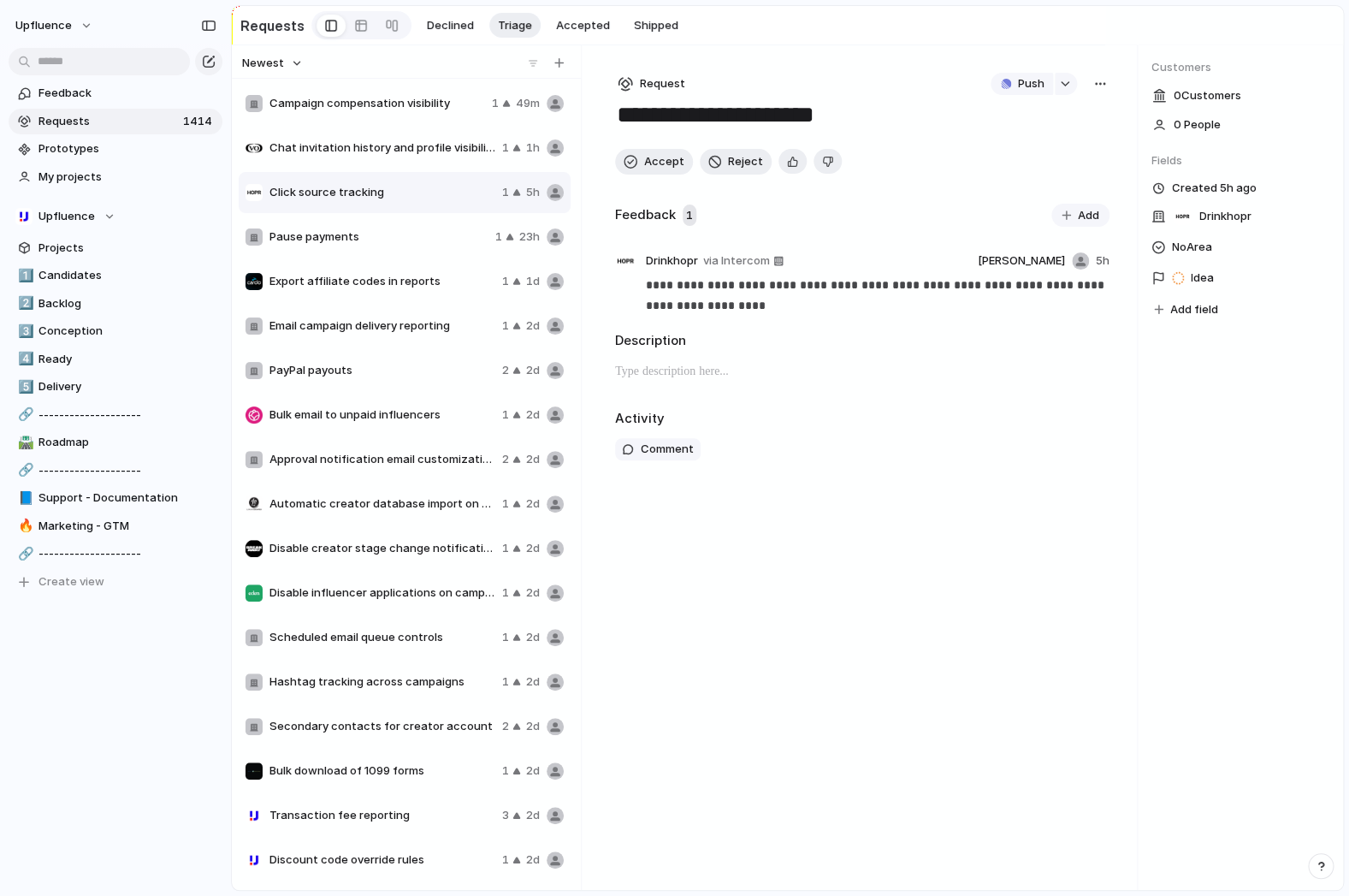
click at [374, 301] on div "Export affiliate codes in reports 1 1d" at bounding box center [405, 281] width 332 height 41
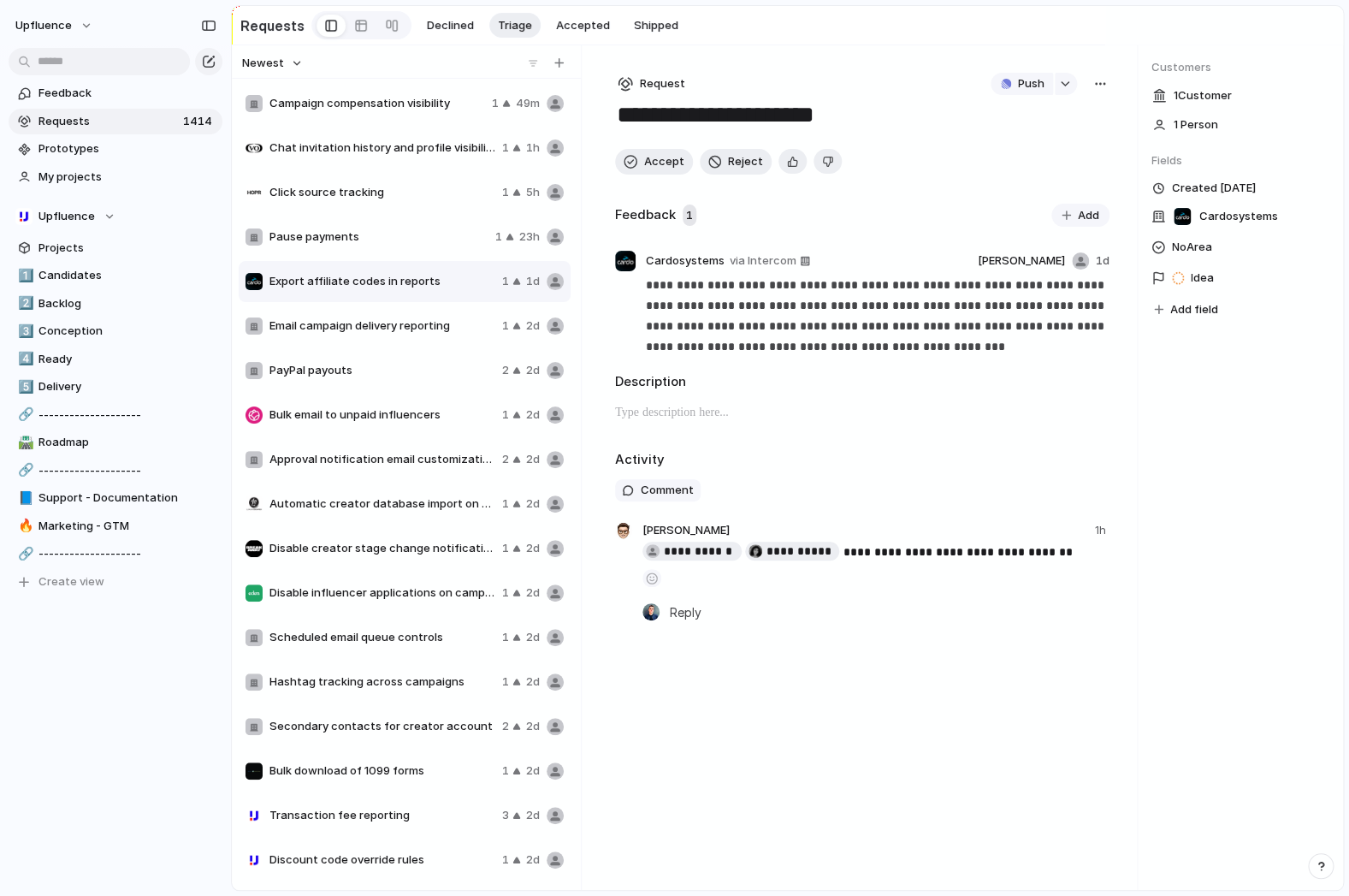
click at [346, 338] on div "Email campaign delivery reporting 1 2d" at bounding box center [405, 326] width 332 height 41
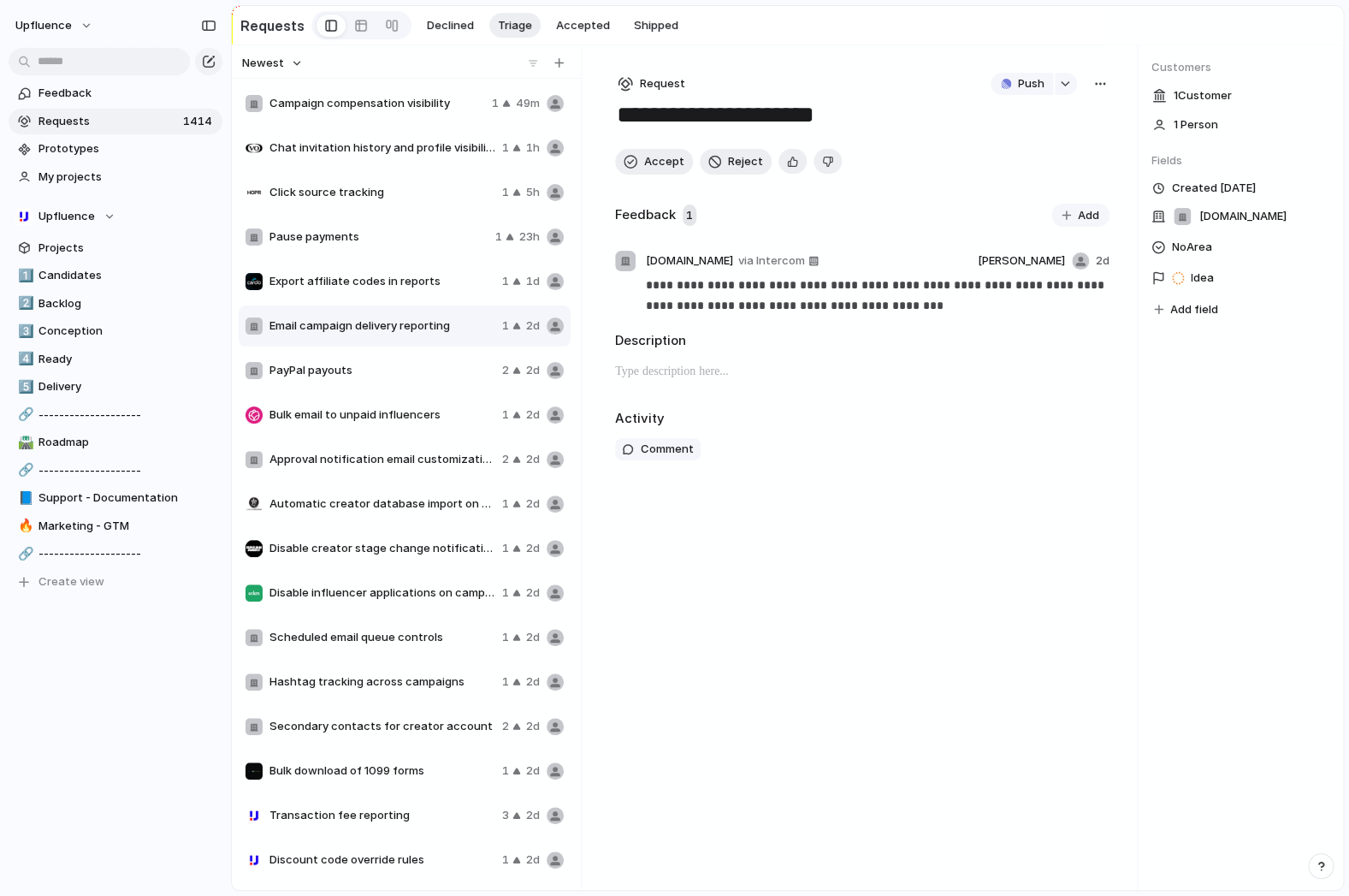
click at [339, 453] on span "Approval notification email customization" at bounding box center [382, 460] width 226 height 18
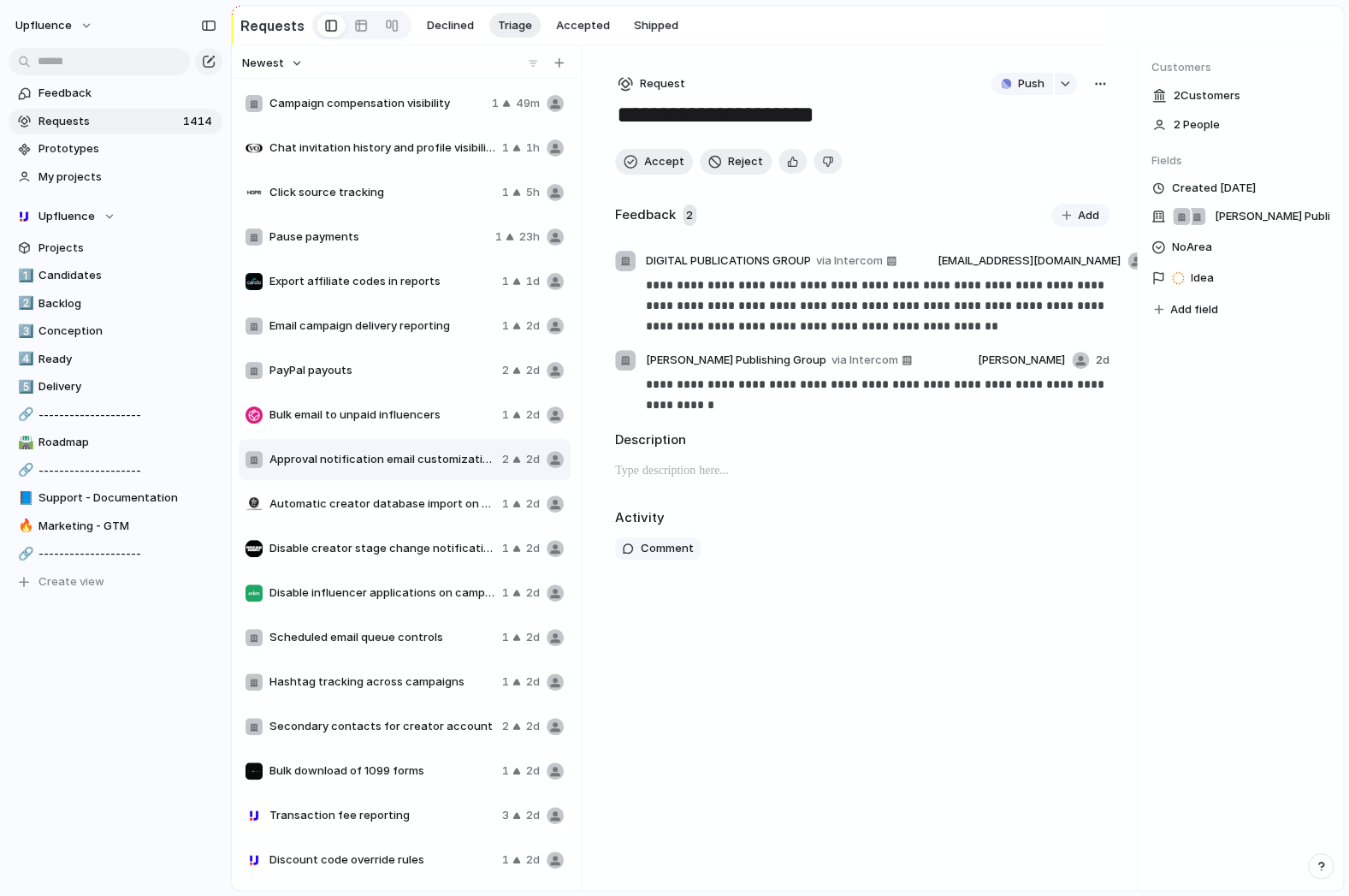
click at [338, 523] on div "Automatic creator database import on profile creation 1 2d" at bounding box center [405, 504] width 332 height 41
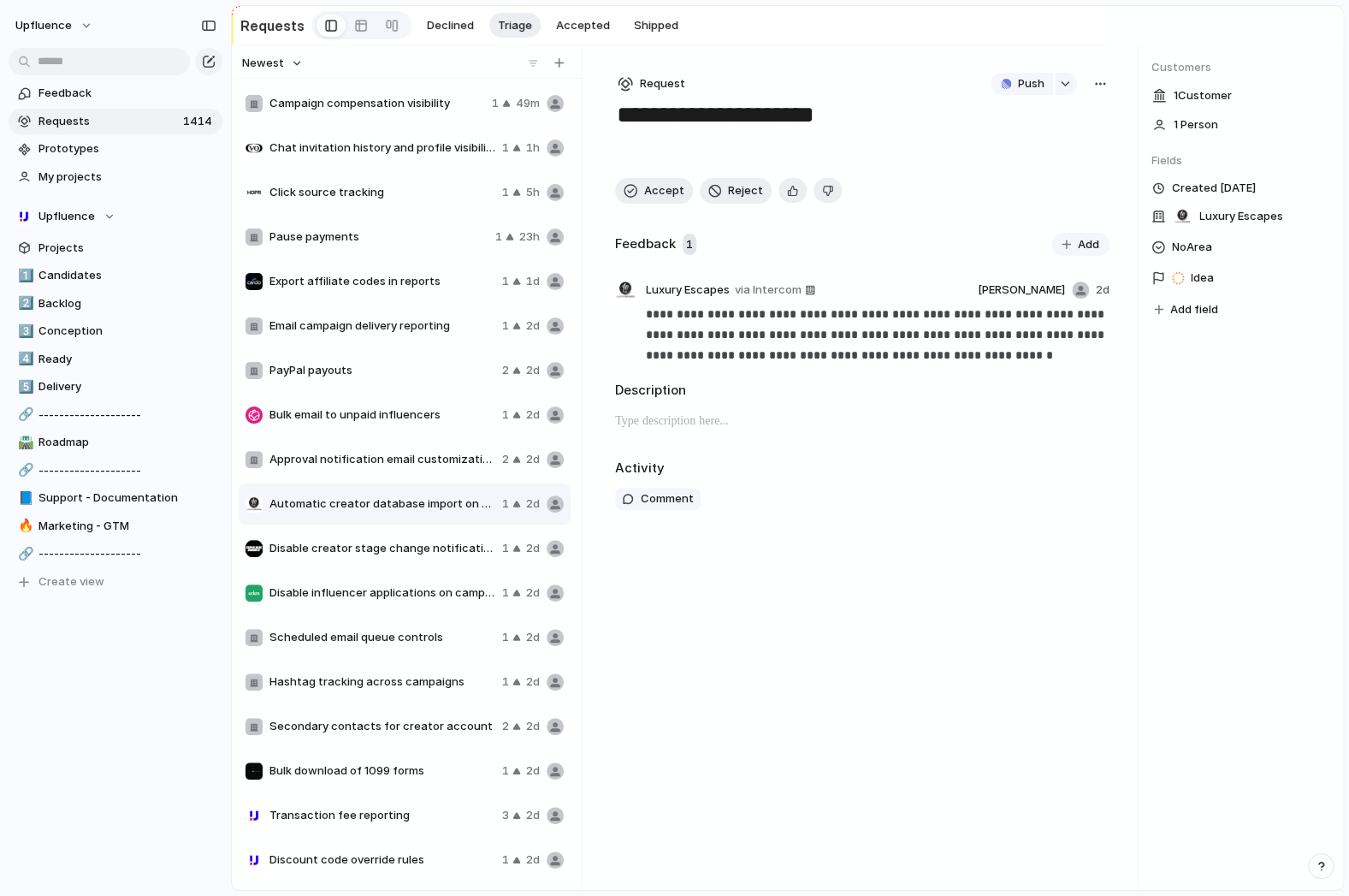
click at [332, 560] on div "Disable creator stage change notifications 1 2d" at bounding box center [405, 548] width 332 height 41
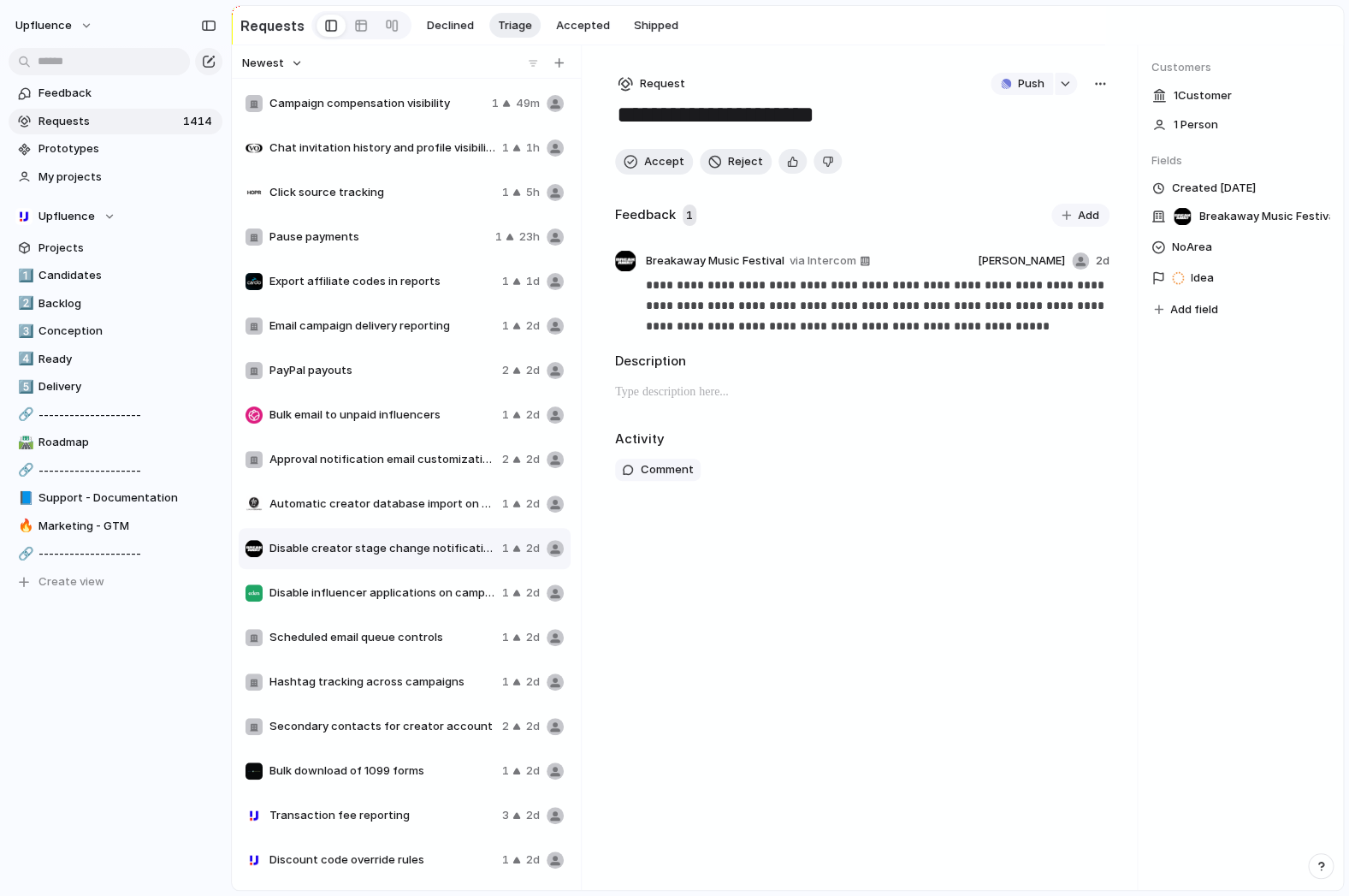
click at [321, 634] on span "Scheduled email queue controls" at bounding box center [382, 637] width 226 height 18
click at [316, 695] on div "Hashtag tracking across campaigns 1 2d" at bounding box center [405, 682] width 332 height 41
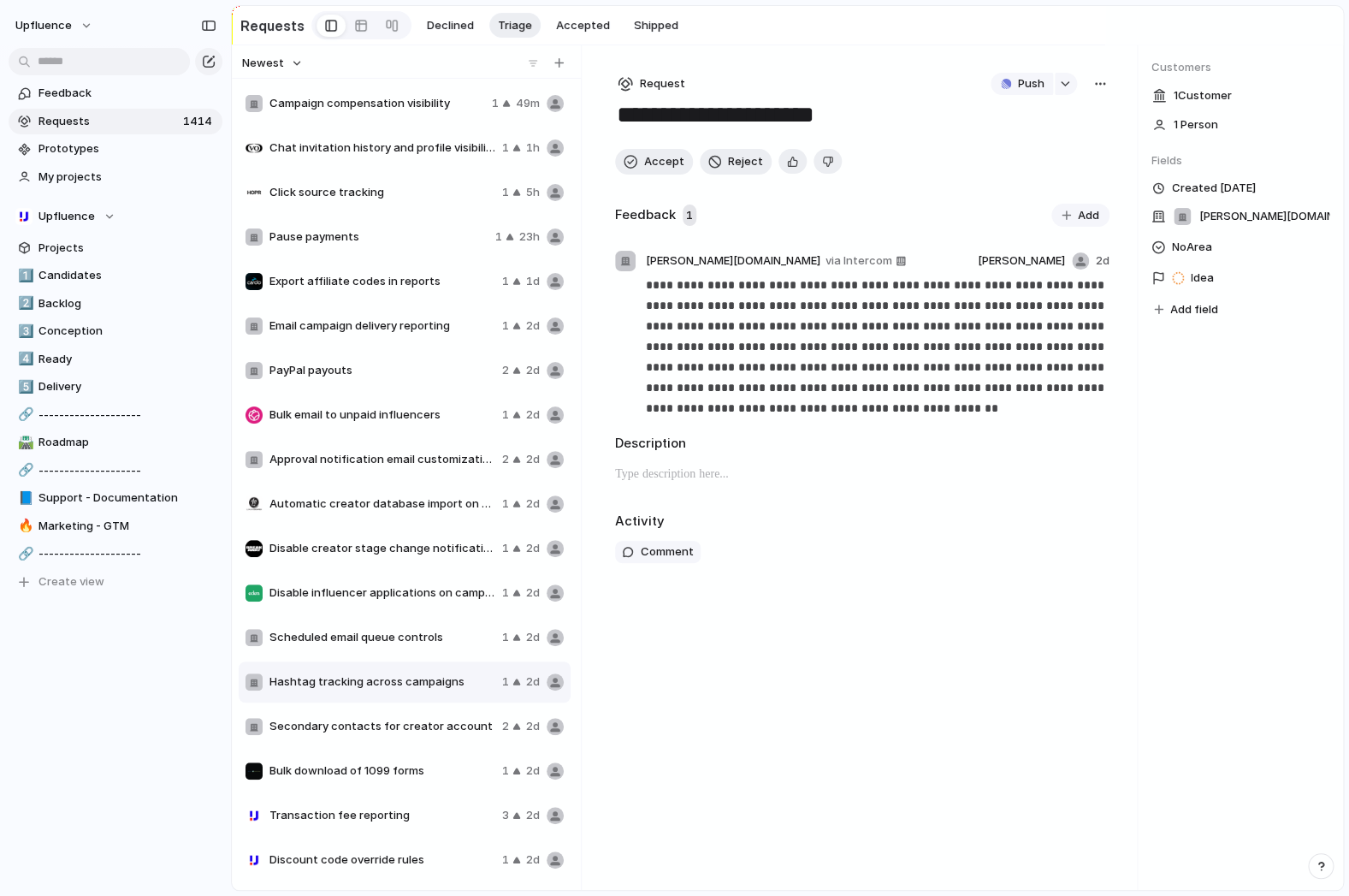
click at [315, 723] on span "Secondary contacts for creator account" at bounding box center [382, 726] width 226 height 18
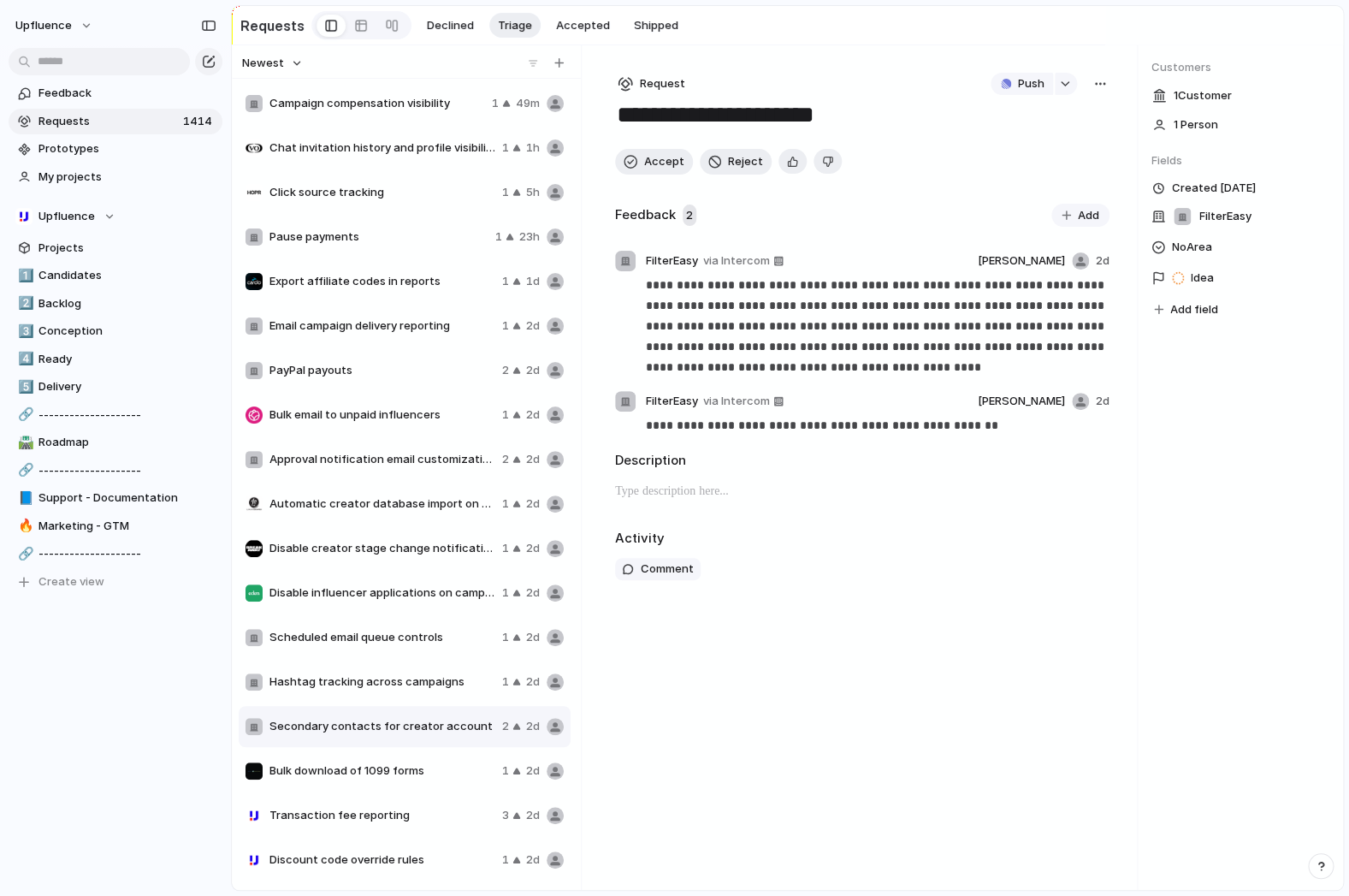
click at [317, 100] on span "Campaign compensation visibility" at bounding box center [377, 103] width 216 height 18
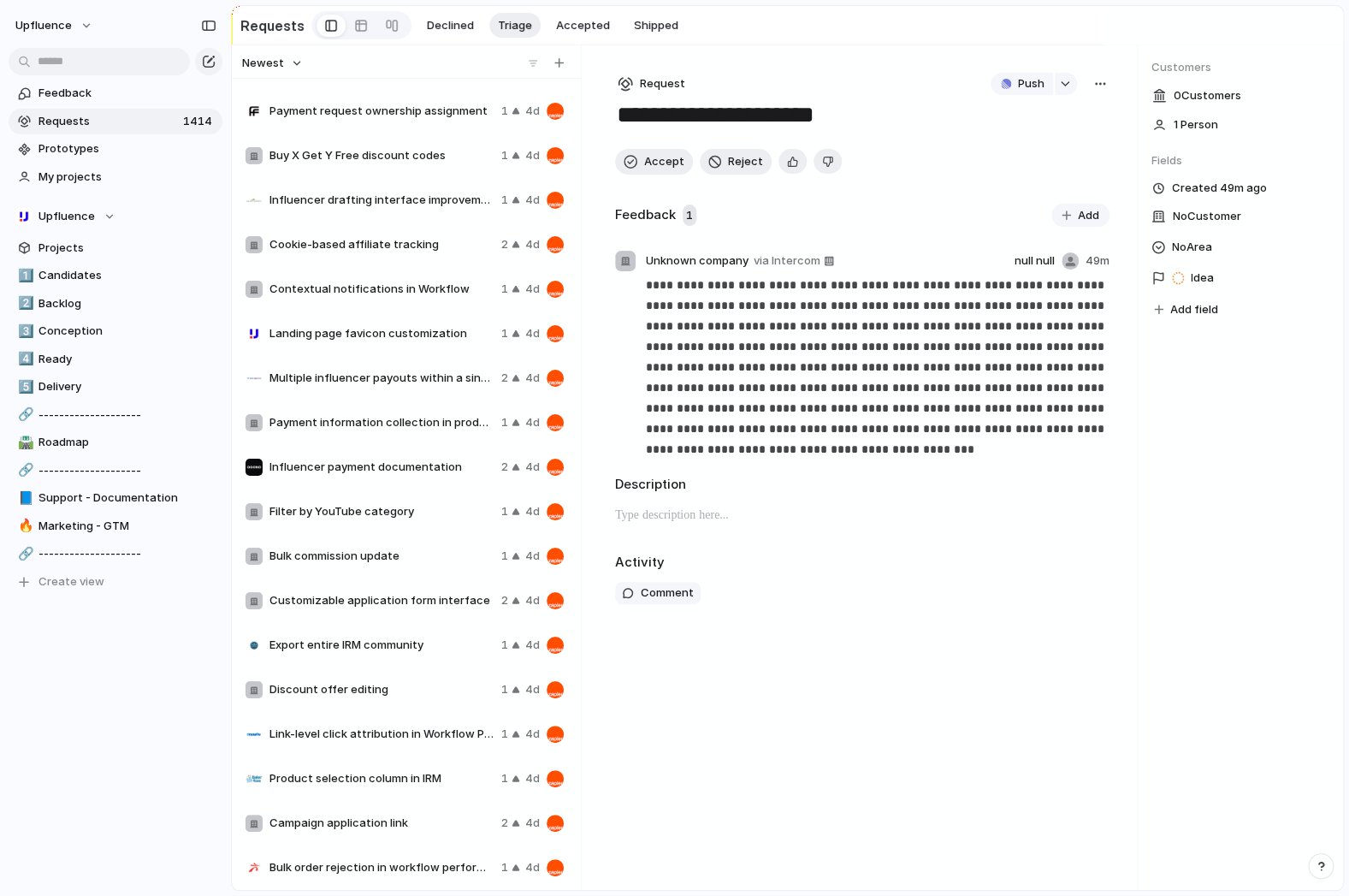
scroll to position [8307, 0]
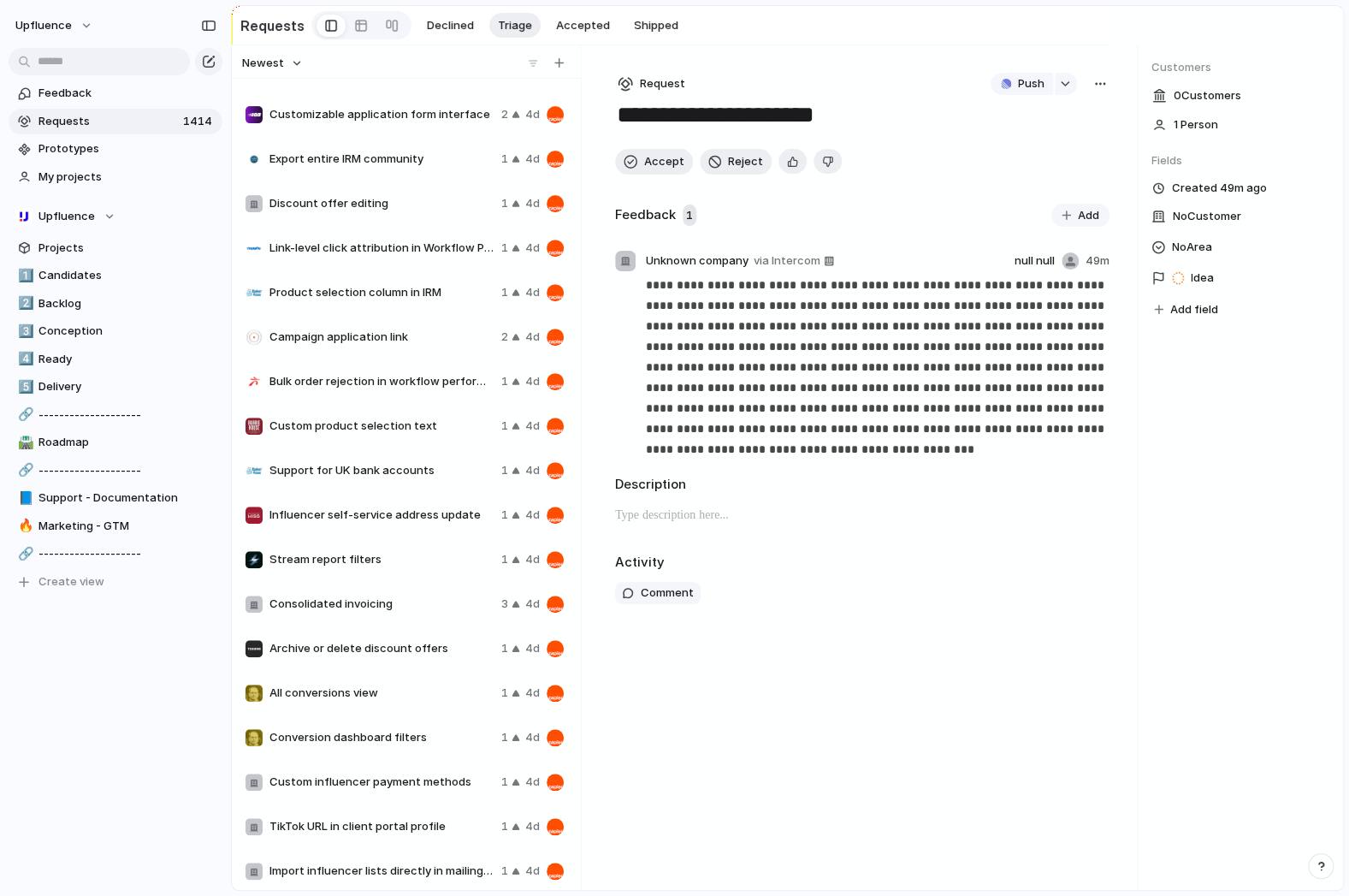
click at [283, 71] on button "Newest" at bounding box center [272, 64] width 66 height 22
click at [281, 180] on span "Most requested" at bounding box center [294, 181] width 87 height 18
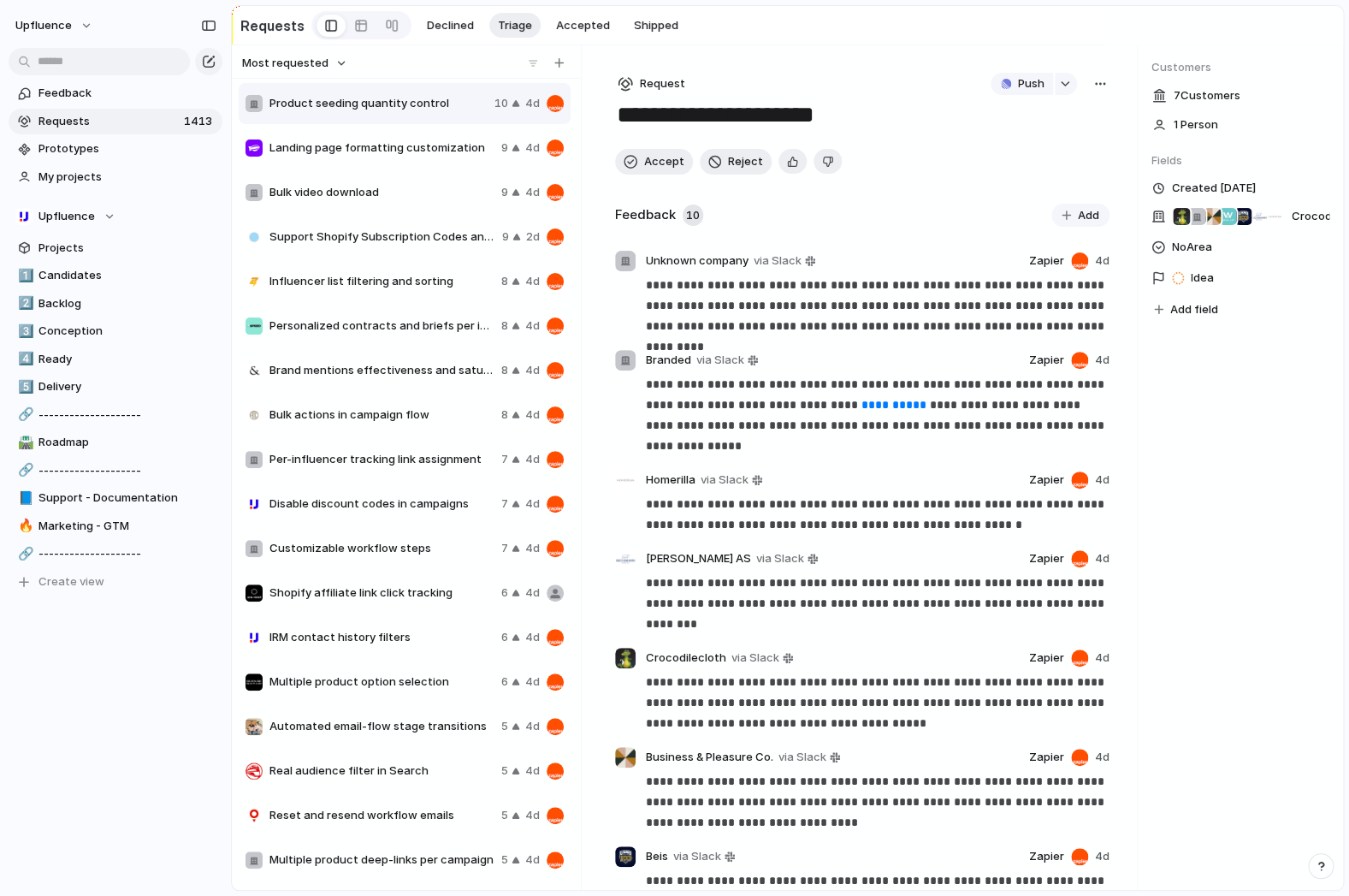
click at [341, 112] on div "Product seeding quantity control 10 4d" at bounding box center [405, 103] width 332 height 41
click at [563, 28] on span "Accepted" at bounding box center [583, 26] width 54 height 18
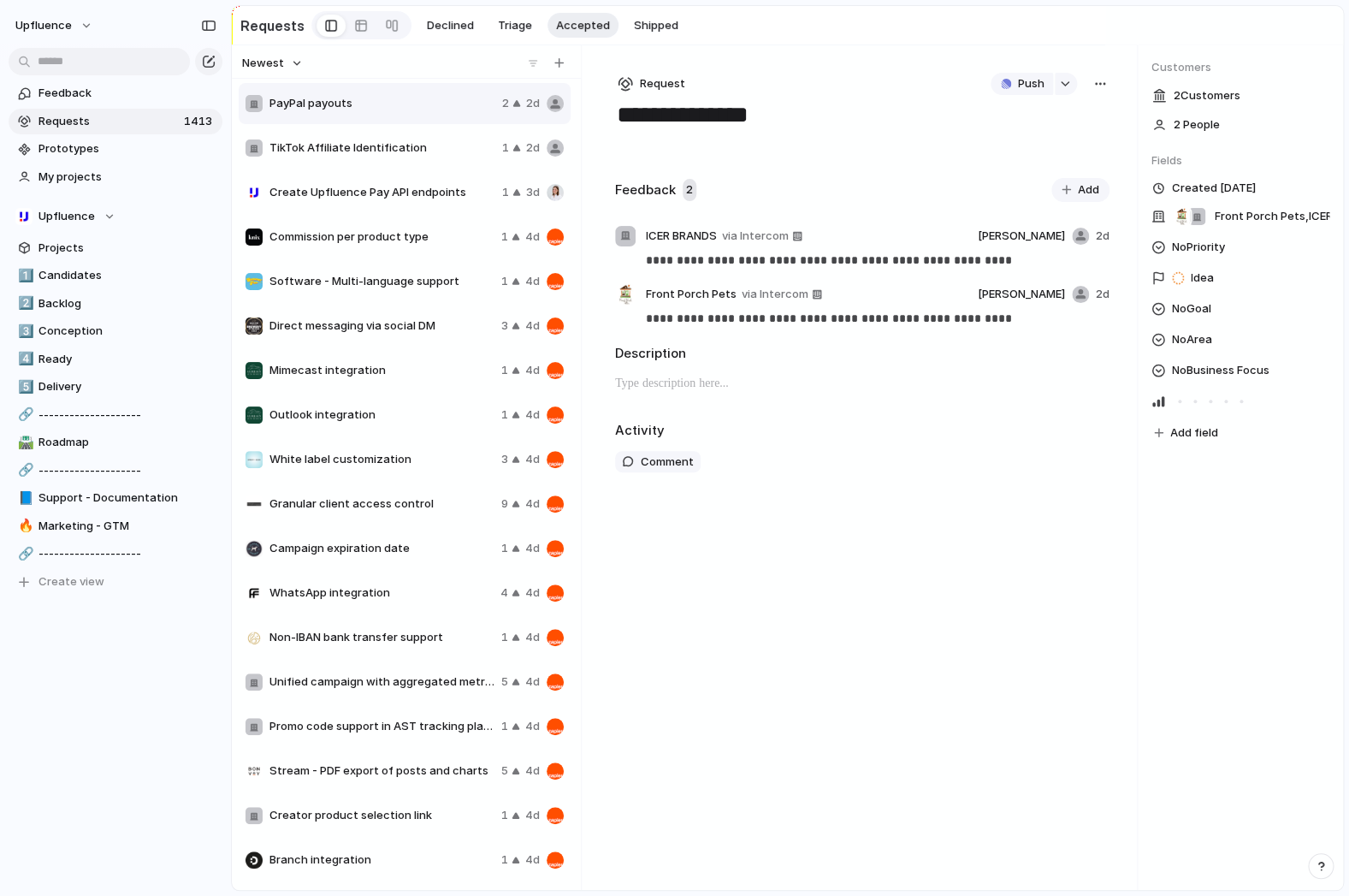
click at [290, 64] on button "Newest" at bounding box center [272, 64] width 66 height 22
click at [358, 17] on div "Last changed Newest Oldest Most requested Least requested" at bounding box center [674, 448] width 1349 height 896
click at [356, 20] on div at bounding box center [361, 26] width 14 height 28
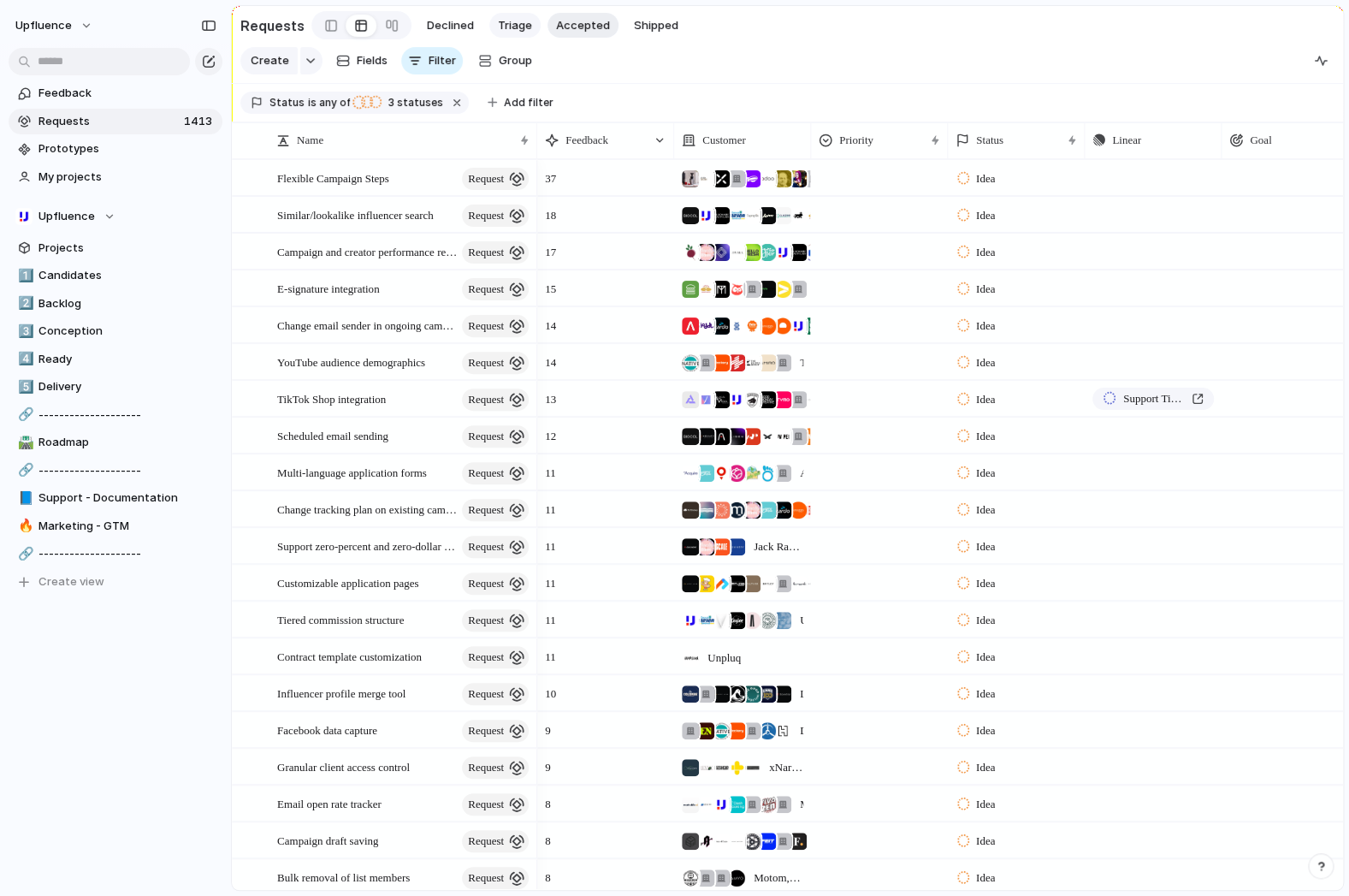
click at [489, 20] on button "Triage" at bounding box center [515, 26] width 52 height 26
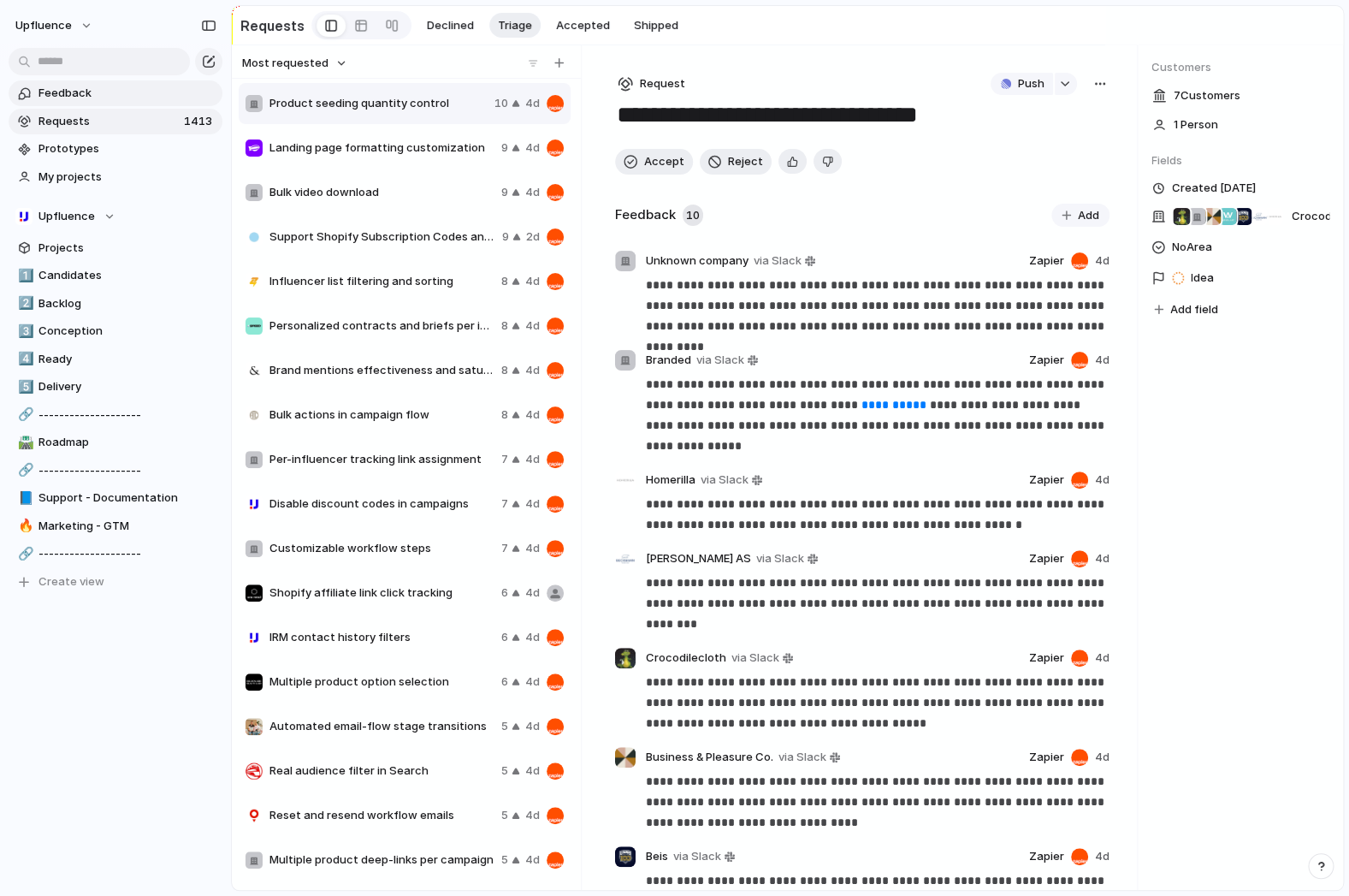
click at [42, 102] on link "Feedback" at bounding box center [115, 93] width 214 height 26
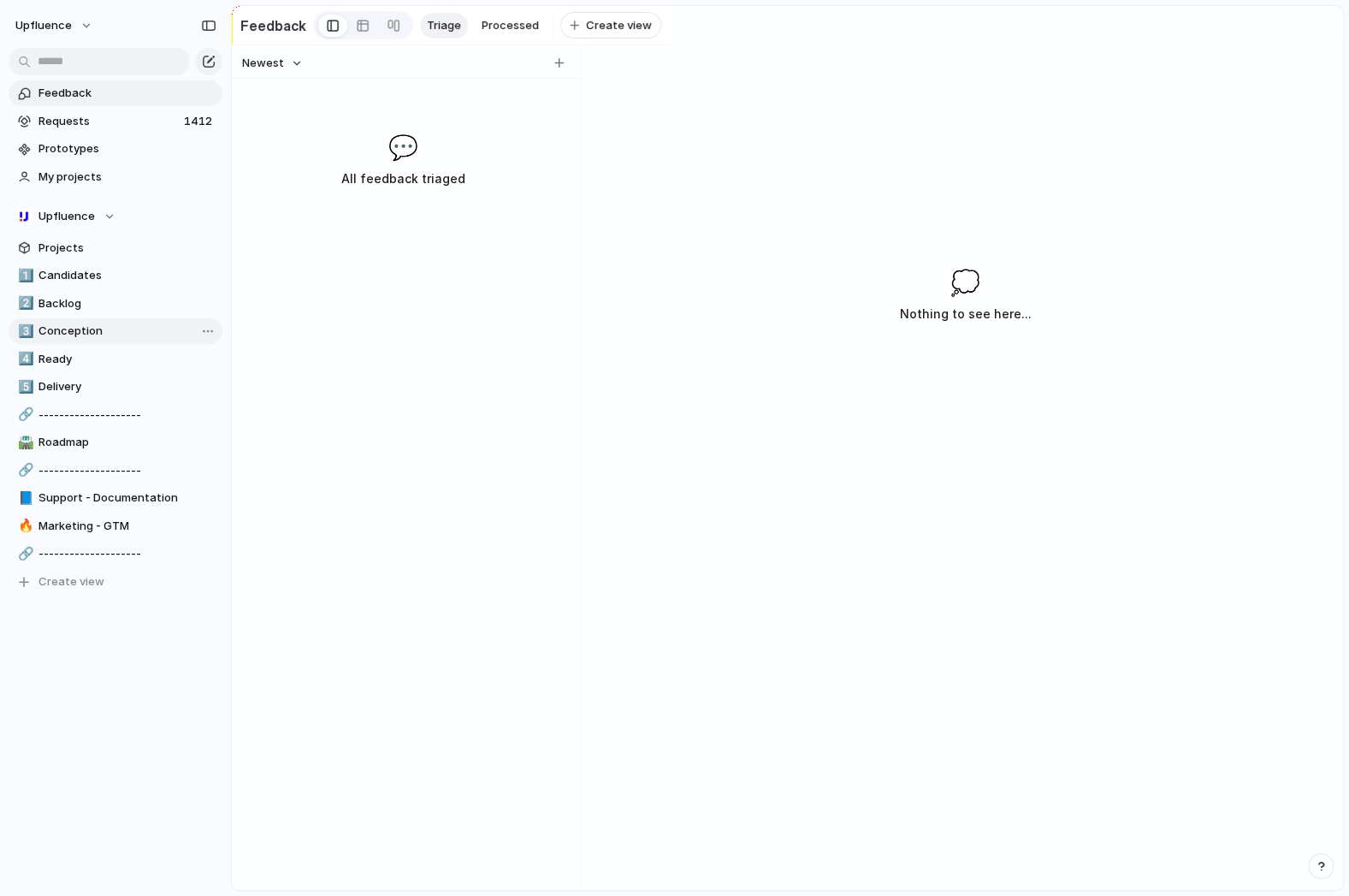
click at [59, 338] on span "Conception" at bounding box center [127, 330] width 178 height 18
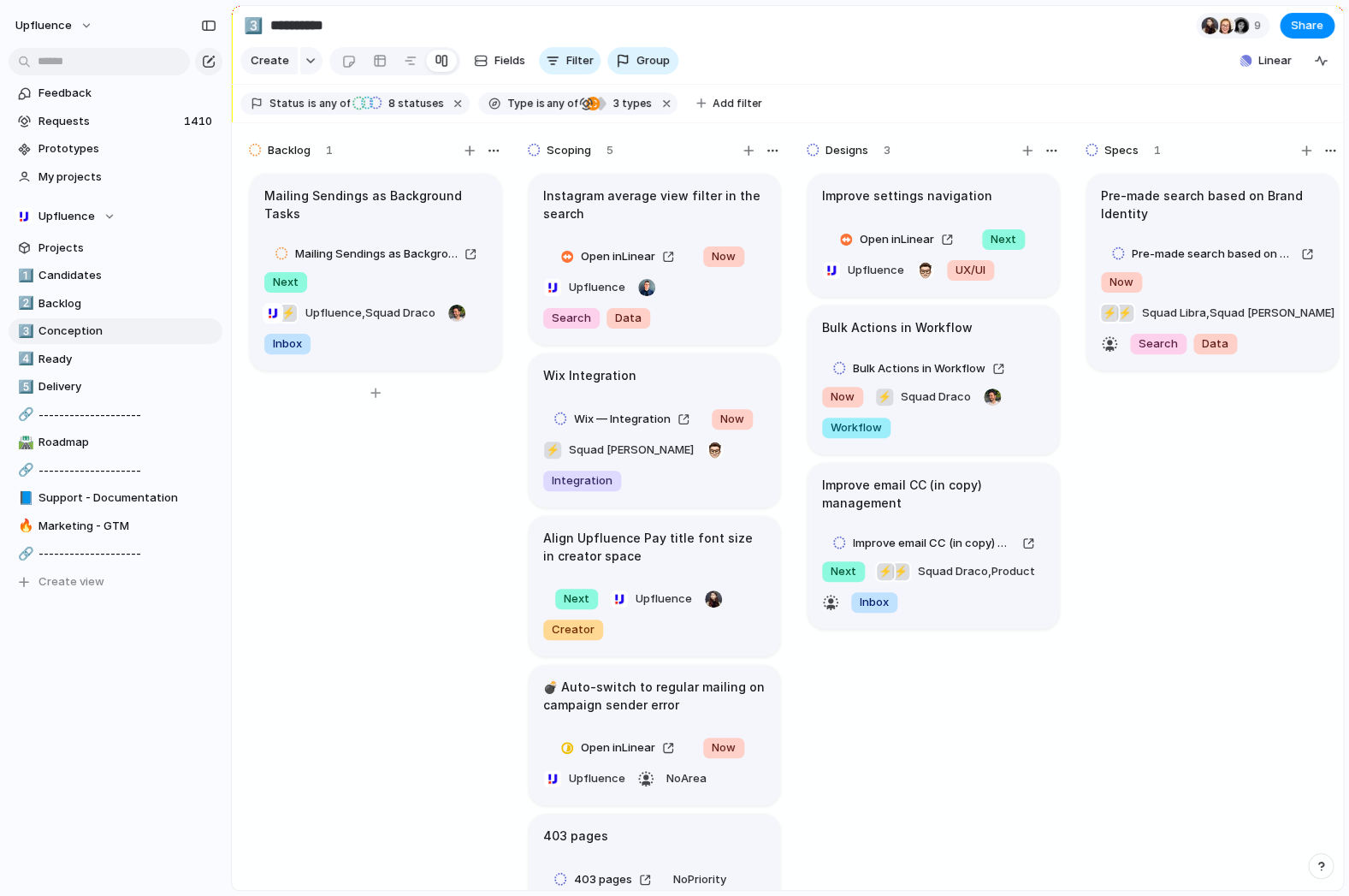
click at [339, 508] on div "Mailing Sendings as Background Tasks Mailing Sendings as Background Tasks Next …" at bounding box center [376, 538] width 257 height 735
